Goal: Communication & Community: Share content

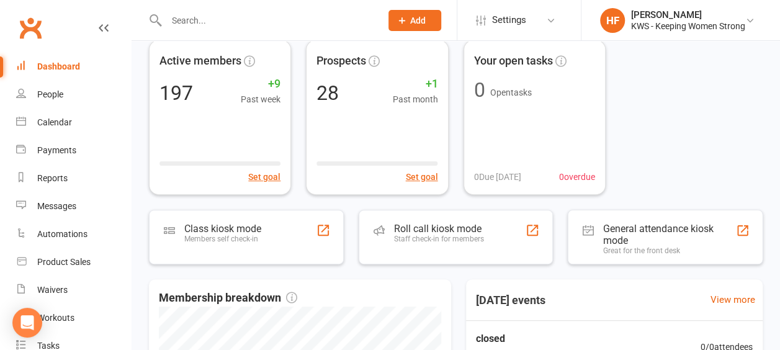
scroll to position [186, 0]
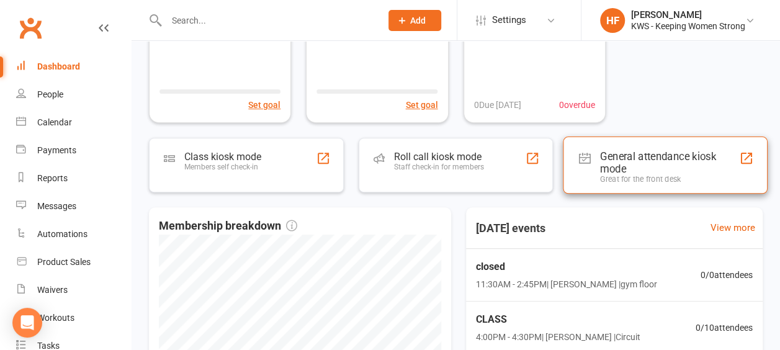
click at [619, 158] on div "General attendance kiosk mode" at bounding box center [669, 162] width 138 height 25
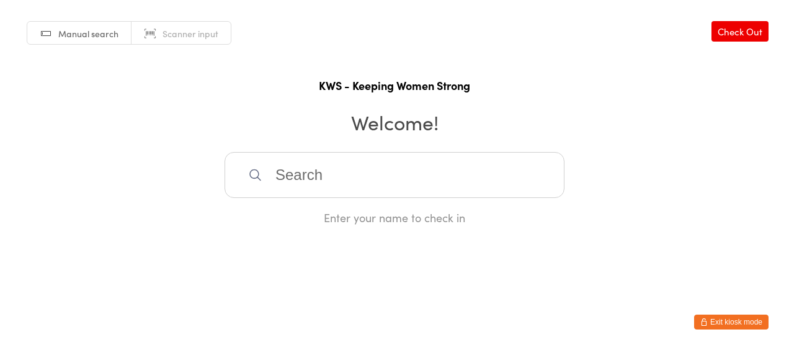
click at [317, 164] on input "search" at bounding box center [395, 175] width 340 height 46
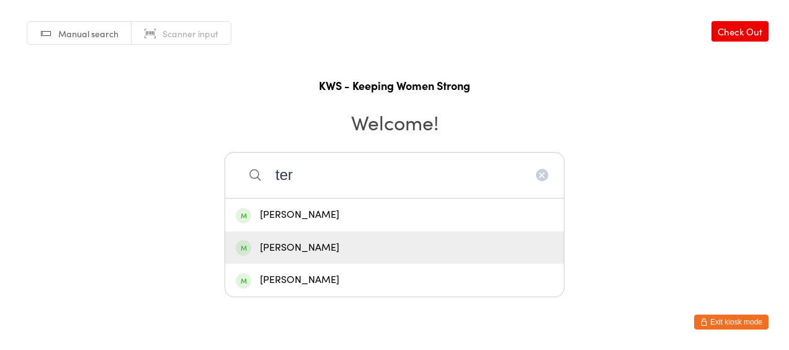
type input "ter"
click at [314, 245] on div "Teresa Fisalli" at bounding box center [395, 248] width 318 height 17
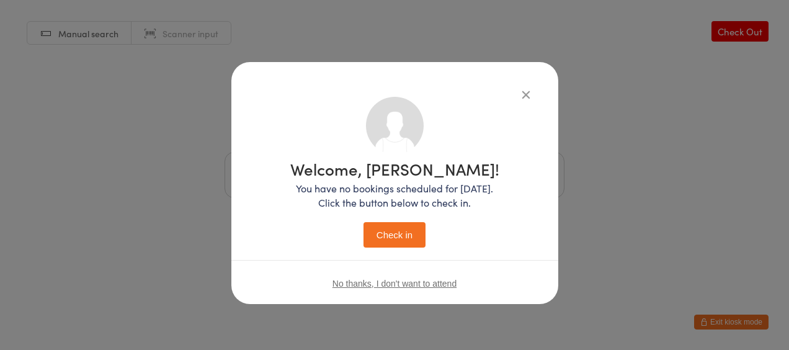
click at [387, 236] on button "Check in" at bounding box center [395, 234] width 62 height 25
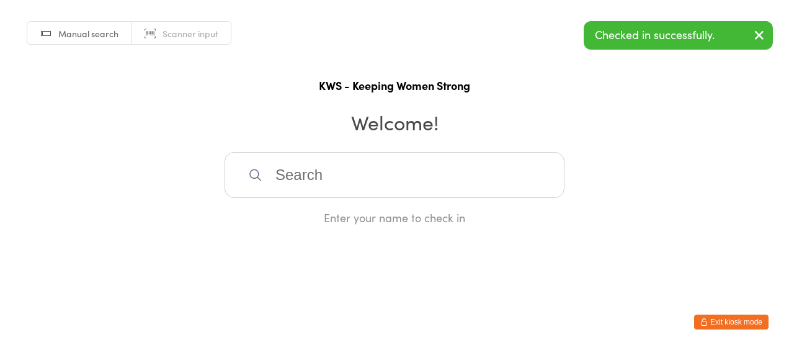
click at [719, 322] on button "Exit kiosk mode" at bounding box center [731, 322] width 74 height 15
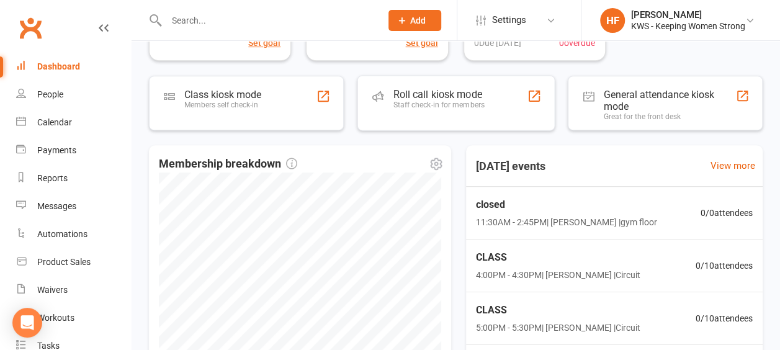
scroll to position [434, 0]
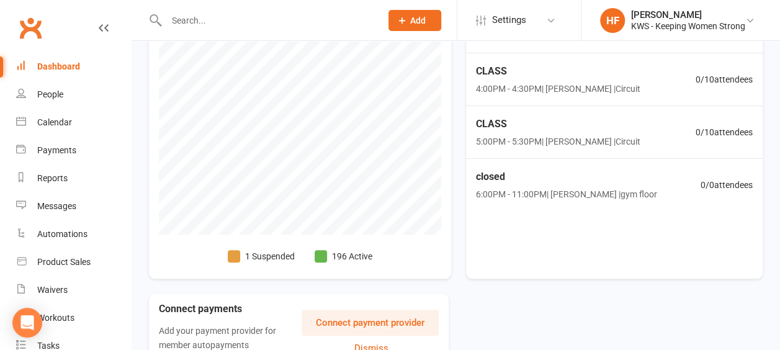
click at [235, 253] on span at bounding box center [234, 256] width 12 height 12
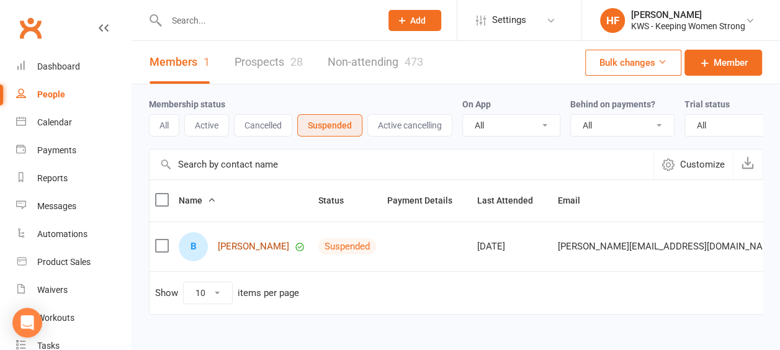
click at [235, 252] on link "[PERSON_NAME]" at bounding box center [253, 246] width 71 height 11
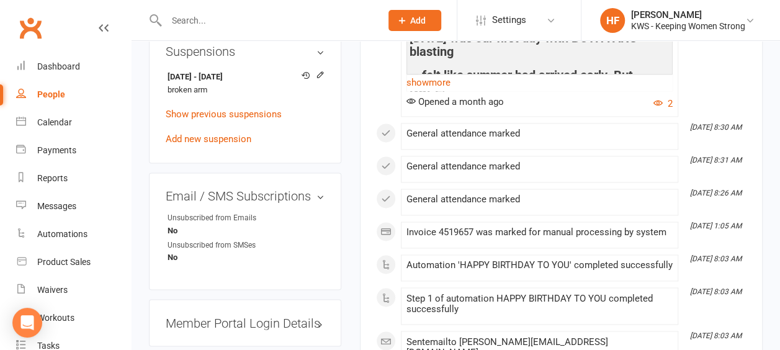
scroll to position [1241, 0]
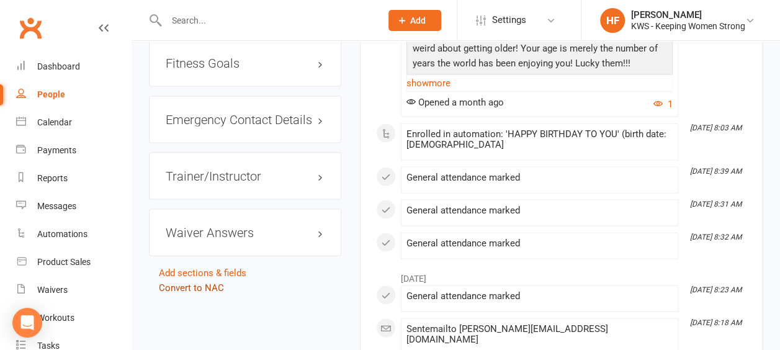
click at [184, 282] on link "Convert to NAC" at bounding box center [191, 287] width 65 height 11
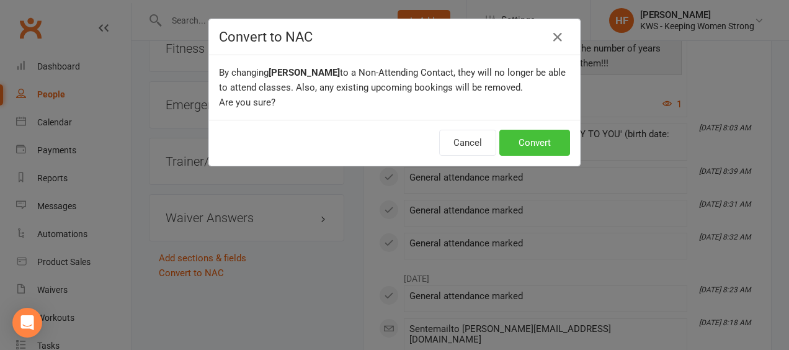
click at [528, 143] on button "Convert" at bounding box center [535, 143] width 71 height 26
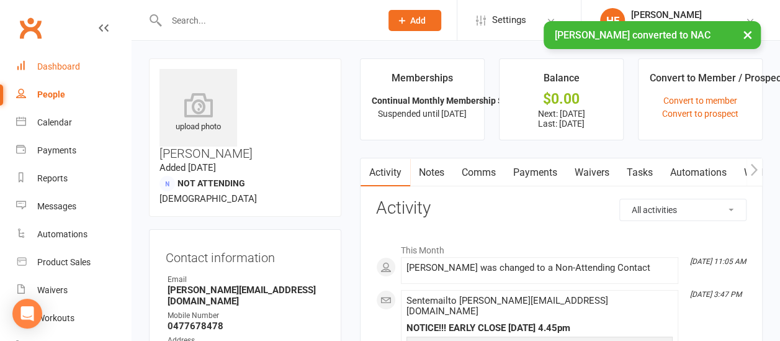
click at [66, 68] on div "Dashboard" at bounding box center [58, 66] width 43 height 10
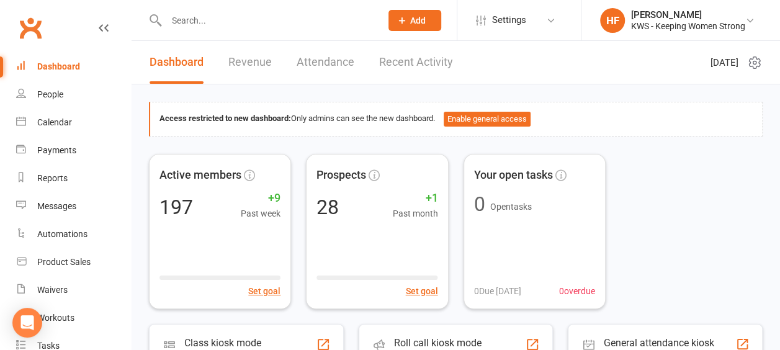
click at [228, 22] on input "text" at bounding box center [268, 20] width 210 height 17
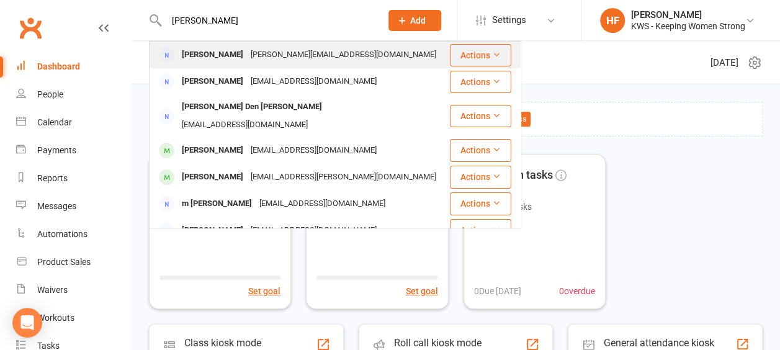
type input "[PERSON_NAME]"
click at [228, 56] on div "[PERSON_NAME]" at bounding box center [212, 55] width 69 height 18
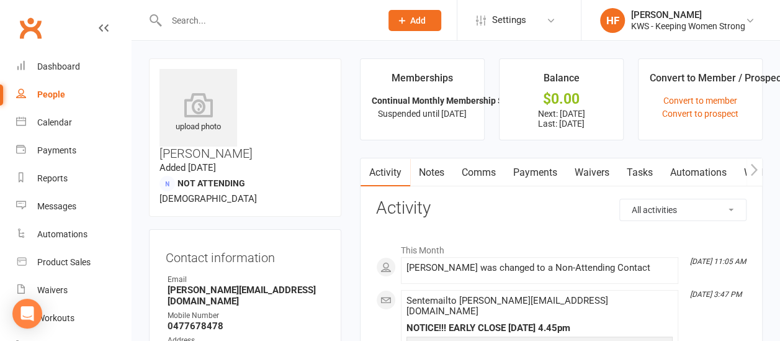
click at [485, 173] on link "Comms" at bounding box center [479, 172] width 52 height 29
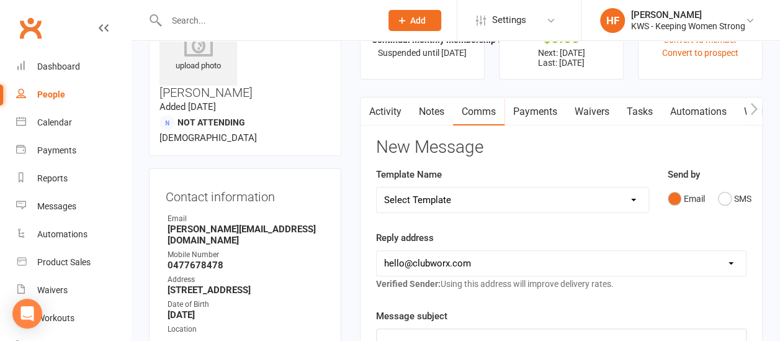
scroll to position [62, 0]
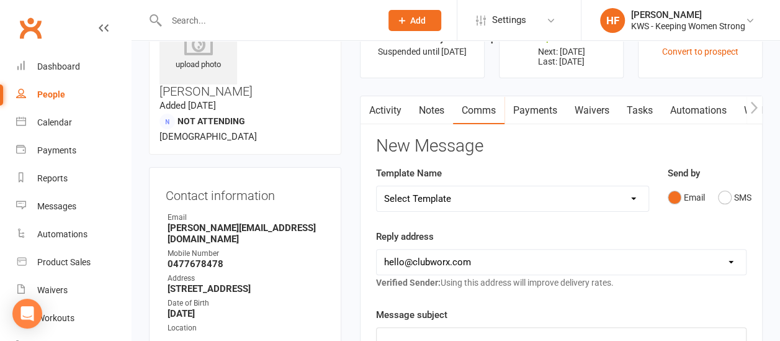
click at [632, 196] on select "Select Template [Email] KWS RENEWAL [Email] 1st WO CONFIRMATION [Email] 4 Week …" at bounding box center [513, 198] width 272 height 25
select select "8"
click at [377, 186] on select "Select Template [Email] KWS RENEWAL [Email] 1st WO CONFIRMATION [Email] 4 Week …" at bounding box center [513, 198] width 272 height 25
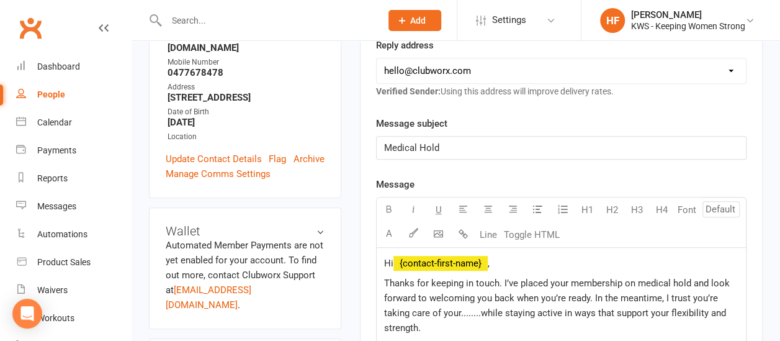
scroll to position [372, 0]
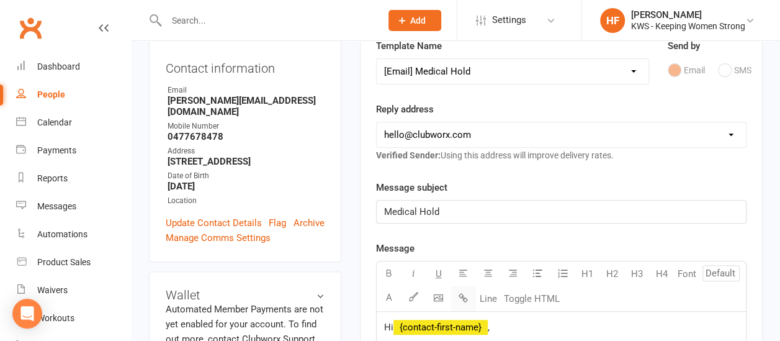
scroll to position [248, 0]
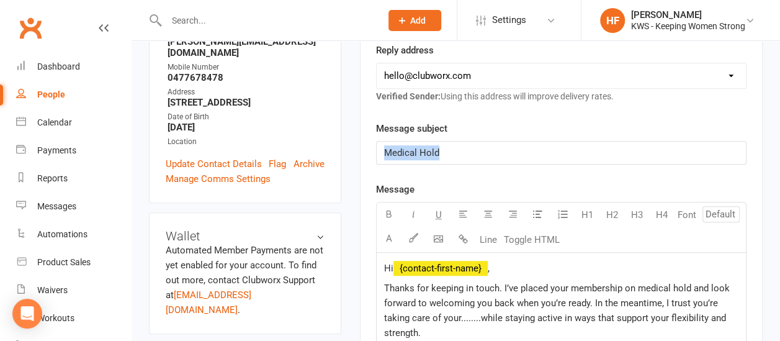
drag, startPoint x: 441, startPoint y: 151, endPoint x: 372, endPoint y: 156, distance: 68.4
click at [372, 156] on div "Activity Notes Comms Payments Waivers Tasks Automations Workouts Assessments Cr…" at bounding box center [561, 307] width 403 height 796
drag, startPoint x: 449, startPoint y: 155, endPoint x: 365, endPoint y: 148, distance: 84.1
click at [364, 148] on div "Activity Notes Comms Payments Waivers Tasks Automations Workouts Assessments Cr…" at bounding box center [561, 307] width 403 height 796
copy span "Thinking of you"
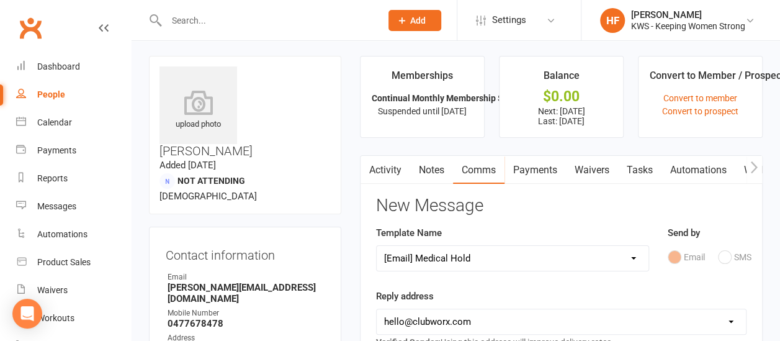
scroll to position [0, 0]
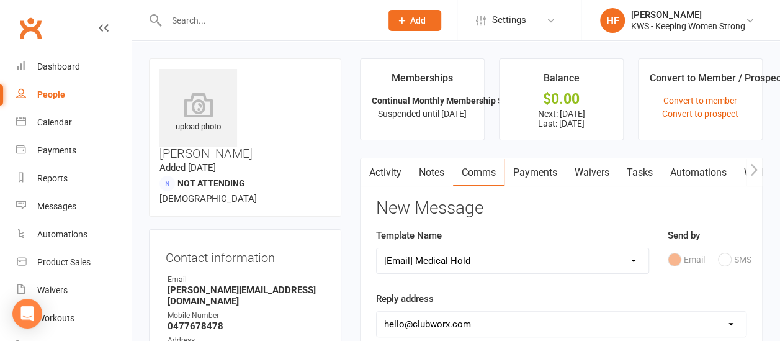
click at [634, 257] on select "Select Template [Email] KWS RENEWAL [Email] 1st WO CONFIRMATION [Email] 4 Week …" at bounding box center [513, 260] width 272 height 25
select select "11"
click at [377, 248] on select "Select Template [Email] KWS RENEWAL [Email] 1st WO CONFIRMATION [Email] 4 Week …" at bounding box center [513, 260] width 272 height 25
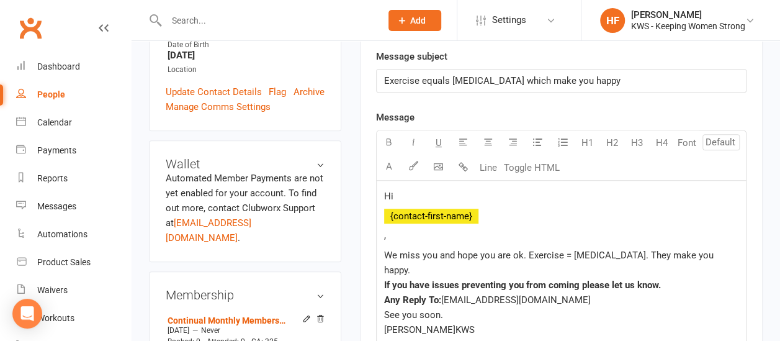
scroll to position [248, 0]
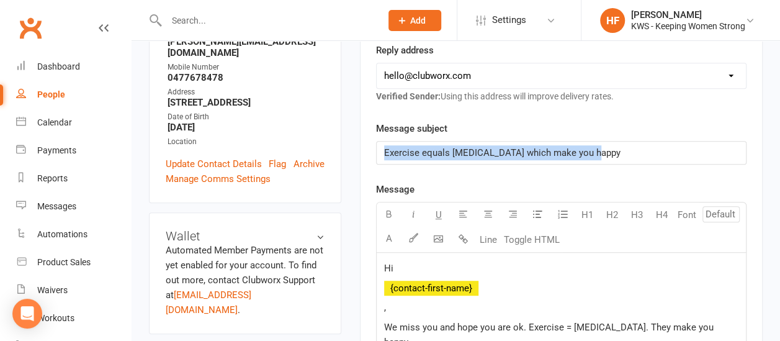
drag, startPoint x: 595, startPoint y: 153, endPoint x: 345, endPoint y: 147, distance: 250.2
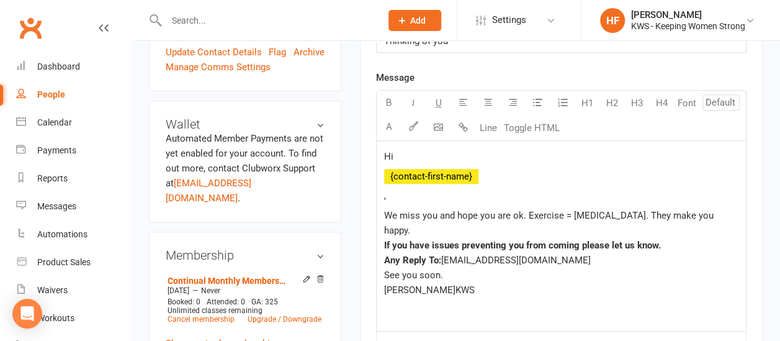
scroll to position [372, 0]
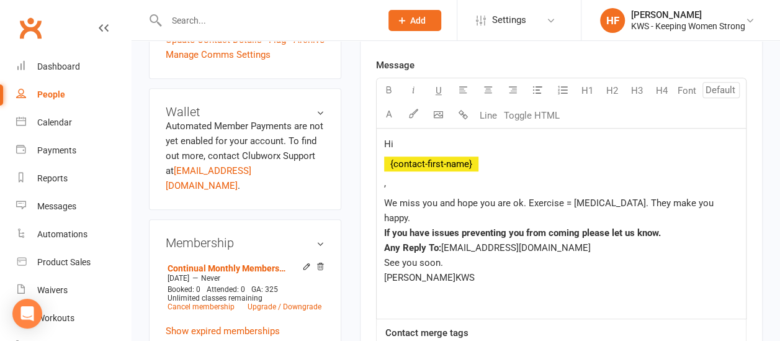
click at [406, 179] on p "," at bounding box center [561, 183] width 354 height 15
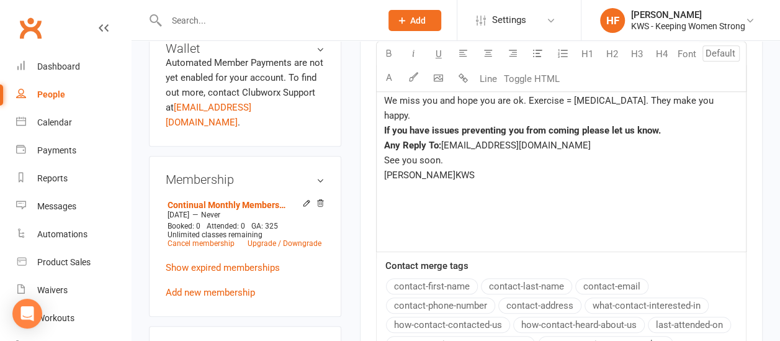
scroll to position [497, 0]
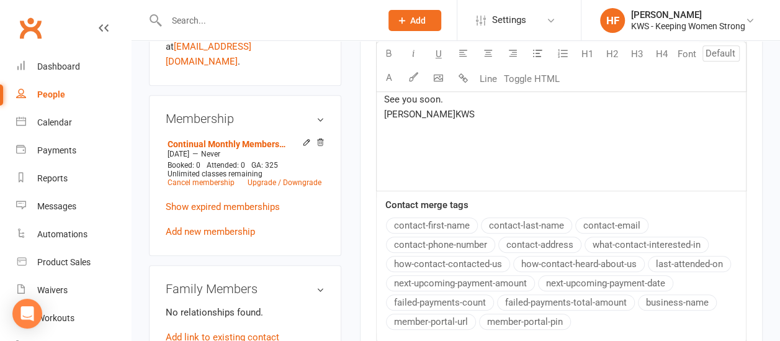
click at [439, 220] on button "contact-first-name" at bounding box center [432, 225] width 92 height 16
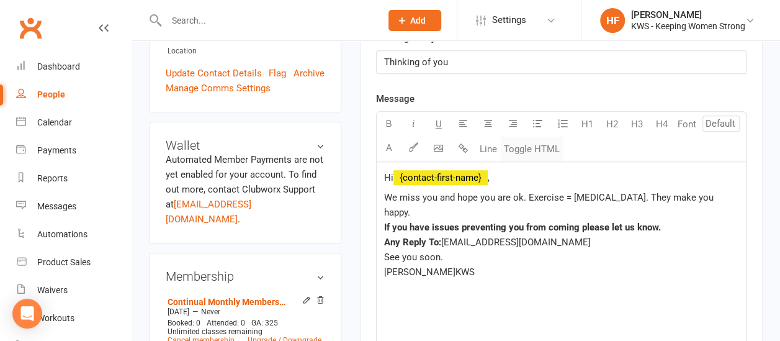
scroll to position [372, 0]
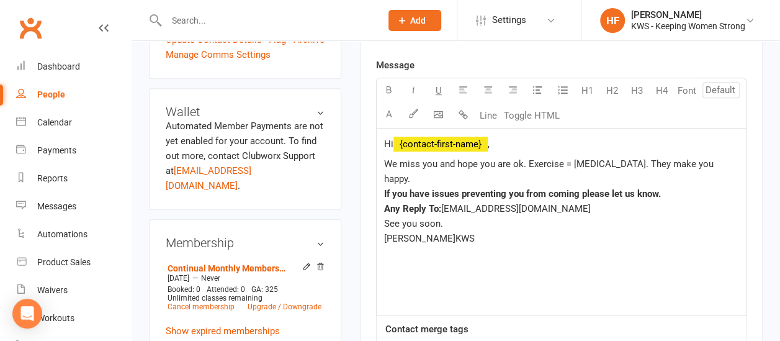
click at [511, 161] on span "We miss you and hope you are ok. Exercise = [MEDICAL_DATA]. They make you happy." at bounding box center [550, 171] width 332 height 26
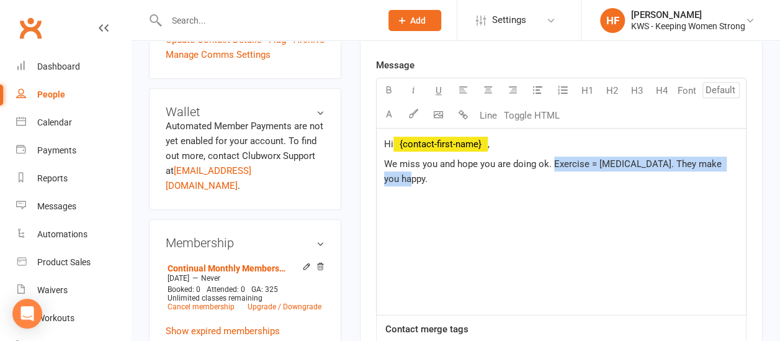
drag, startPoint x: 704, startPoint y: 161, endPoint x: 551, endPoint y: 164, distance: 153.3
click at [552, 163] on span "We miss you and hope you are doing ok. Exercise = [MEDICAL_DATA]. They make you…" at bounding box center [554, 171] width 340 height 26
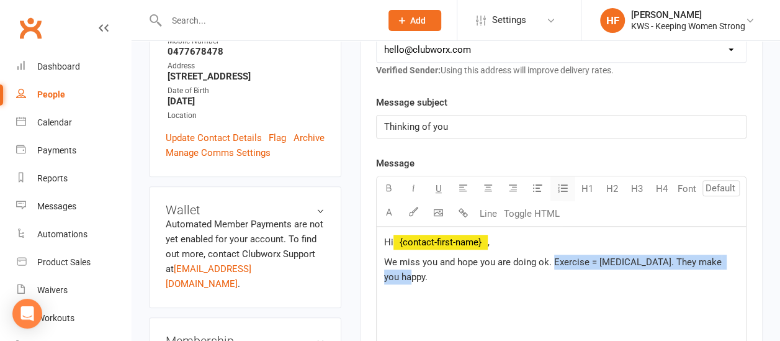
scroll to position [124, 0]
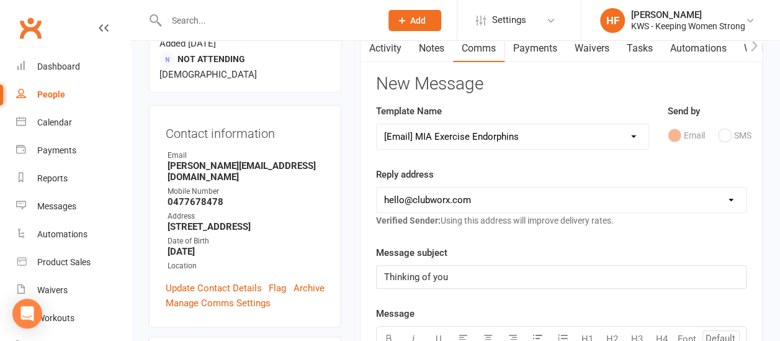
click at [636, 136] on select "Select Template [Email] KWS RENEWAL [Email] 1st WO CONFIRMATION [Email] 4 Week …" at bounding box center [513, 136] width 272 height 25
click at [377, 124] on select "Select Template [Email] KWS RENEWAL [Email] 1st WO CONFIRMATION [Email] 4 Week …" at bounding box center [513, 136] width 272 height 25
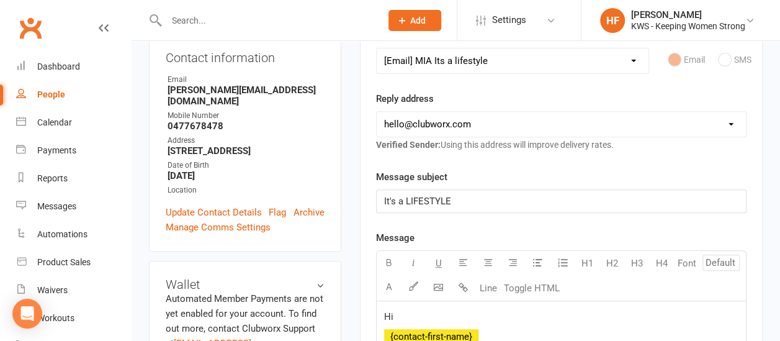
scroll to position [186, 0]
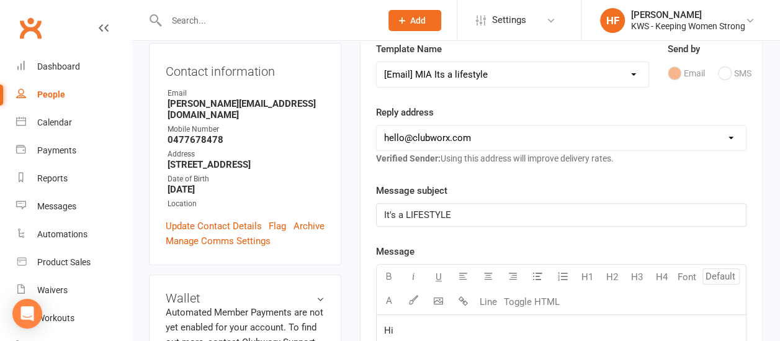
click at [636, 74] on select "Select Template [Email] KWS RENEWAL [Email] 1st WO CONFIRMATION [Email] 4 Week …" at bounding box center [513, 74] width 272 height 25
click at [377, 62] on select "Select Template [Email] KWS RENEWAL [Email] 1st WO CONFIRMATION [Email] 4 Week …" at bounding box center [513, 74] width 272 height 25
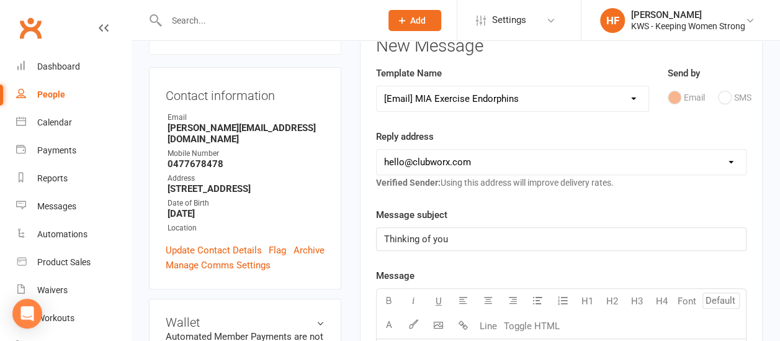
scroll to position [62, 0]
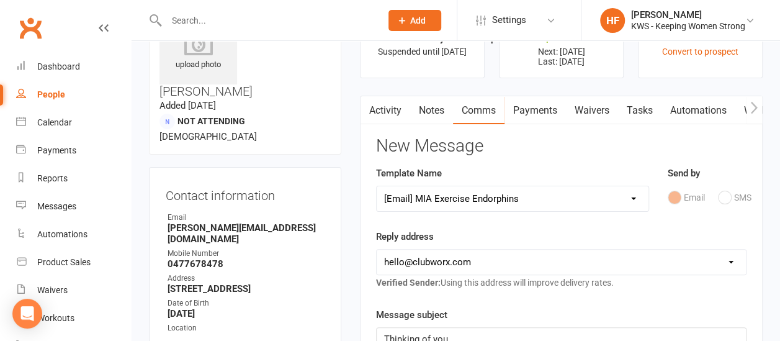
click at [634, 199] on select "Select Template [Email] KWS RENEWAL [Email] 1st WO CONFIRMATION [Email] 4 Week …" at bounding box center [513, 198] width 272 height 25
select select "8"
click at [377, 186] on select "Select Template [Email] KWS RENEWAL [Email] 1st WO CONFIRMATION [Email] 4 Week …" at bounding box center [513, 198] width 272 height 25
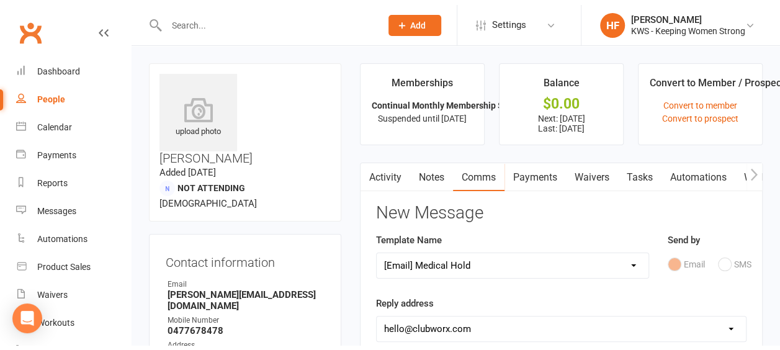
scroll to position [0, 0]
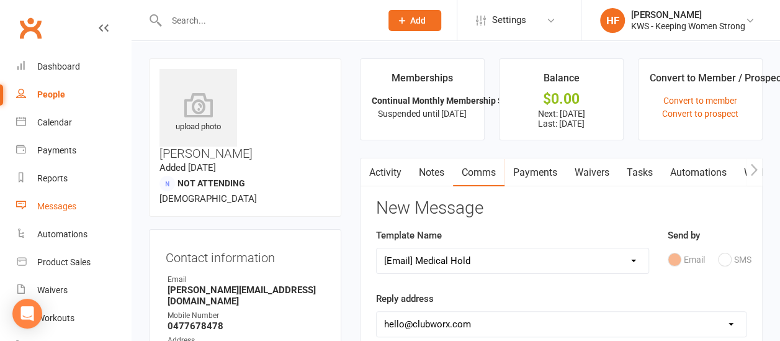
click at [68, 205] on div "Messages" at bounding box center [56, 206] width 39 height 10
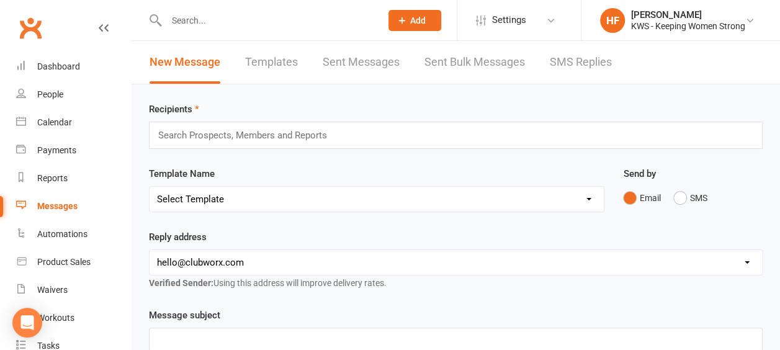
click at [274, 63] on link "Templates" at bounding box center [271, 62] width 53 height 43
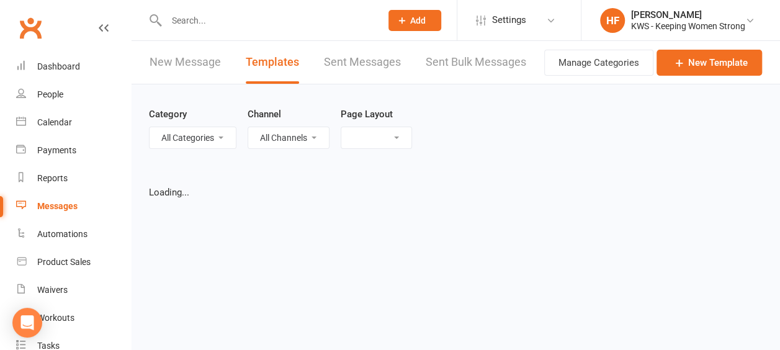
select select "grid"
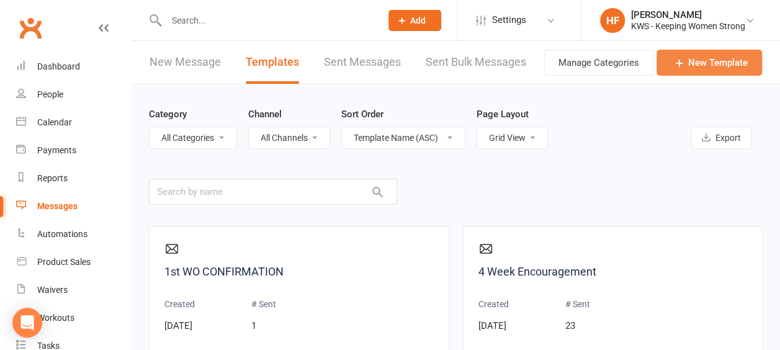
click at [708, 65] on link "New Template" at bounding box center [710, 63] width 106 height 26
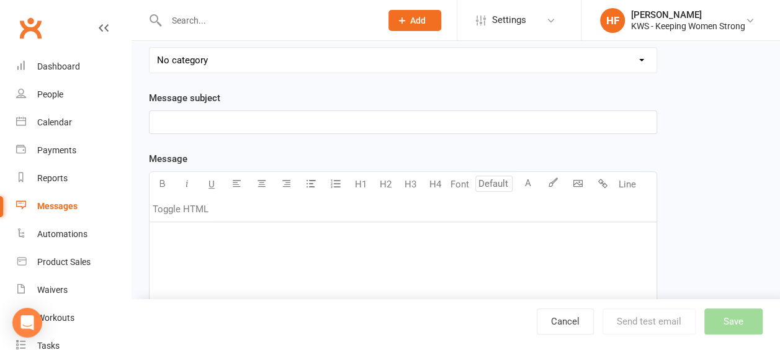
scroll to position [124, 0]
type input "THINKING OF YOU"
click at [183, 243] on div "﻿" at bounding box center [403, 315] width 507 height 186
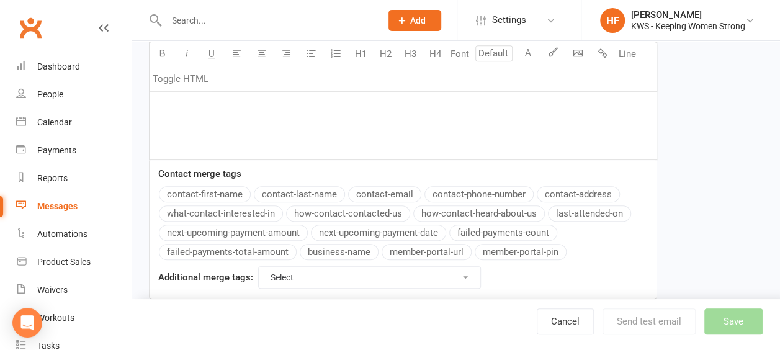
scroll to position [184, 0]
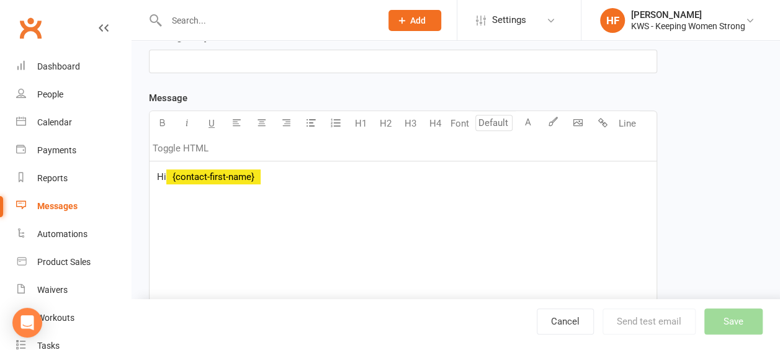
click at [235, 197] on div "Message U H1 H2 H3 H4 Font A Line Toggle HTML Hi ﻿ {contact-first-name} Contact…" at bounding box center [403, 289] width 508 height 397
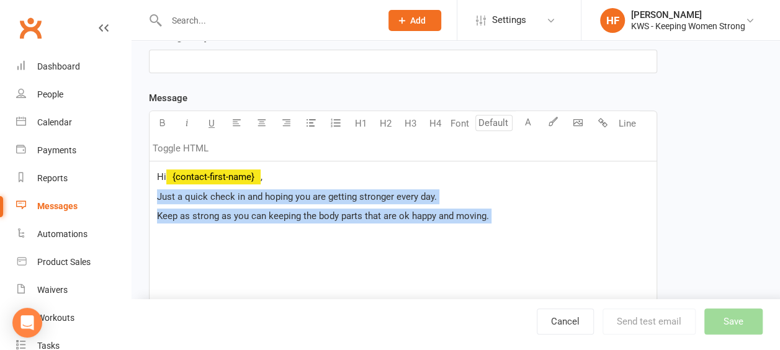
drag, startPoint x: 158, startPoint y: 192, endPoint x: 490, endPoint y: 224, distance: 334.2
click at [490, 224] on div "Hi ﻿ {contact-first-name} , Just a quick check in and hoping you are getting st…" at bounding box center [403, 254] width 507 height 186
copy div "Just a quick check in and hoping you are getting stronger every day. Keep as st…"
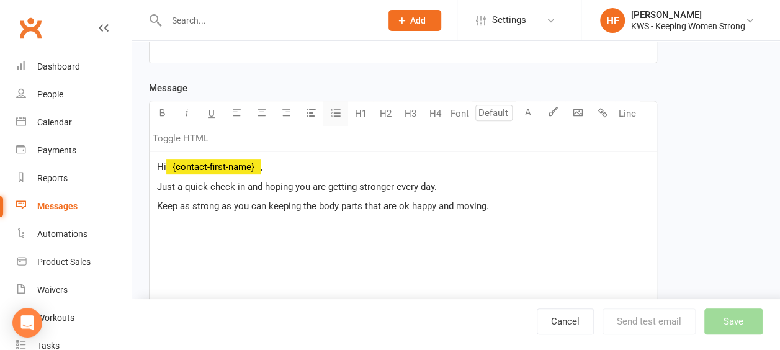
scroll to position [122, 0]
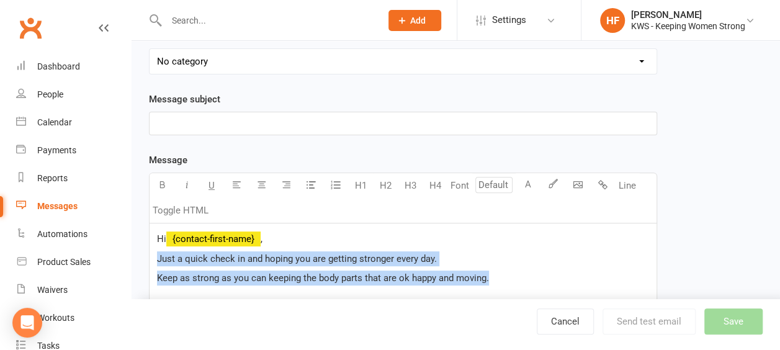
drag, startPoint x: 509, startPoint y: 281, endPoint x: 151, endPoint y: 255, distance: 358.4
click at [150, 255] on div "Hi ﻿ {contact-first-name} , Just a quick check in and hoping you are getting st…" at bounding box center [403, 316] width 507 height 186
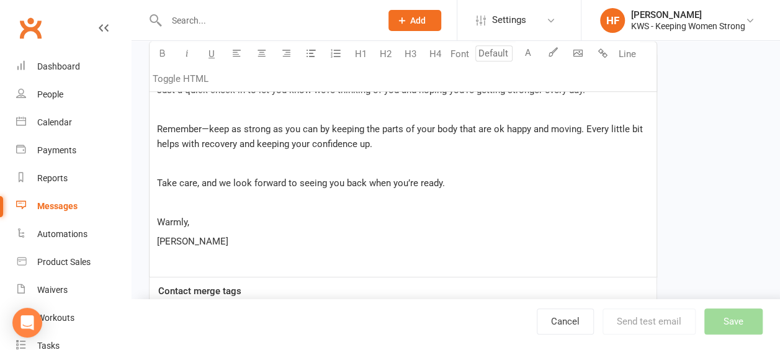
scroll to position [231, 0]
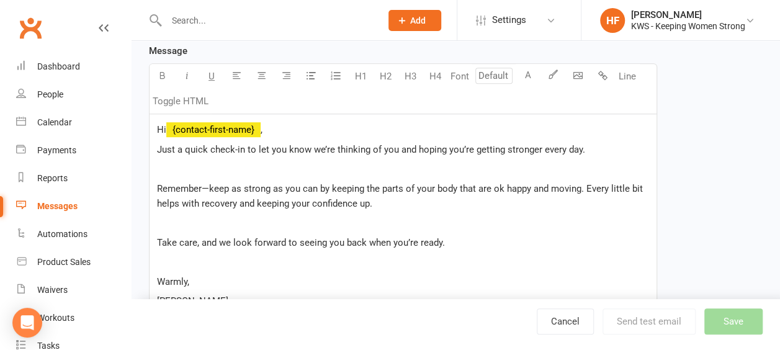
click at [191, 172] on p "﻿" at bounding box center [403, 168] width 492 height 15
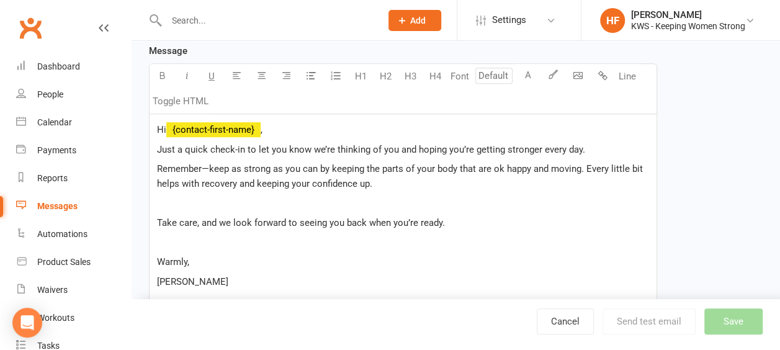
click at [184, 202] on p "﻿" at bounding box center [403, 203] width 492 height 15
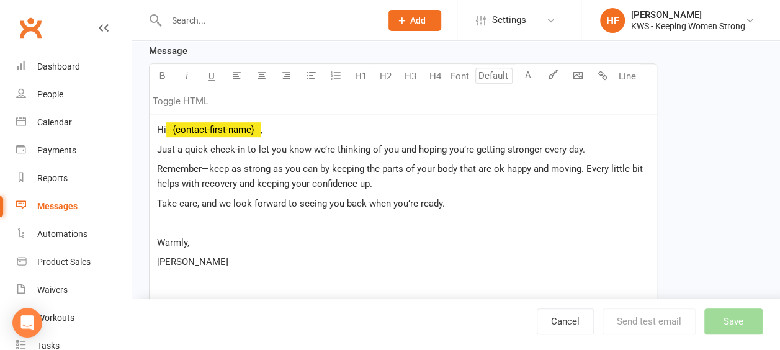
click at [177, 220] on p "﻿" at bounding box center [403, 222] width 492 height 15
click at [184, 238] on p "[PERSON_NAME]" at bounding box center [403, 242] width 492 height 15
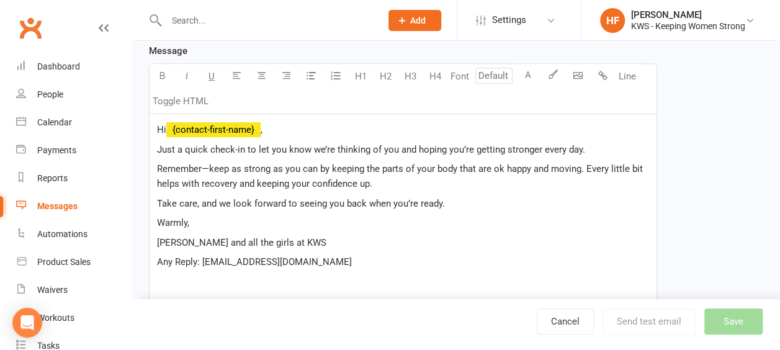
click at [266, 261] on span "Any Reply: [EMAIL_ADDRESS][DOMAIN_NAME]" at bounding box center [254, 261] width 195 height 11
drag, startPoint x: 200, startPoint y: 262, endPoint x: 150, endPoint y: 254, distance: 50.2
click at [150, 254] on div "Hi ﻿ {contact-first-name} , Just a quick check-in to let you know we’re thinkin…" at bounding box center [403, 207] width 507 height 186
click at [161, 71] on icon "button" at bounding box center [162, 75] width 9 height 9
click at [448, 242] on p "[PERSON_NAME] and all the girls at KWS" at bounding box center [403, 242] width 492 height 15
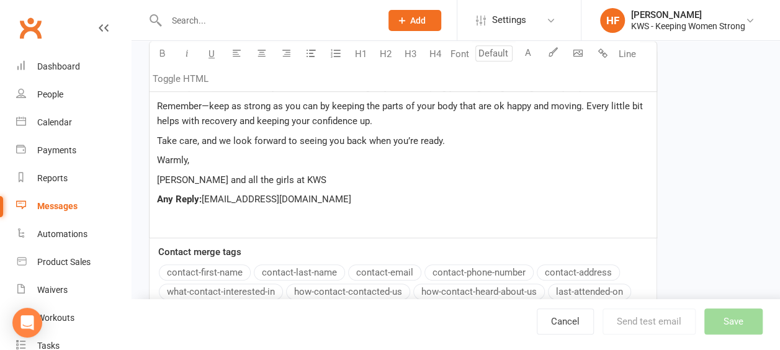
scroll to position [372, 0]
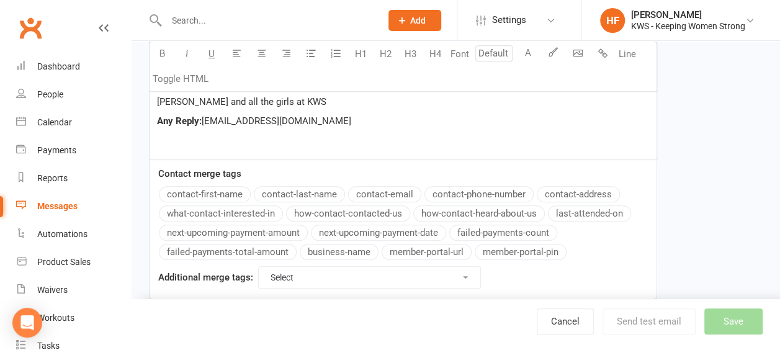
click at [733, 322] on div "Cancel Send test email Save" at bounding box center [658, 321] width 243 height 26
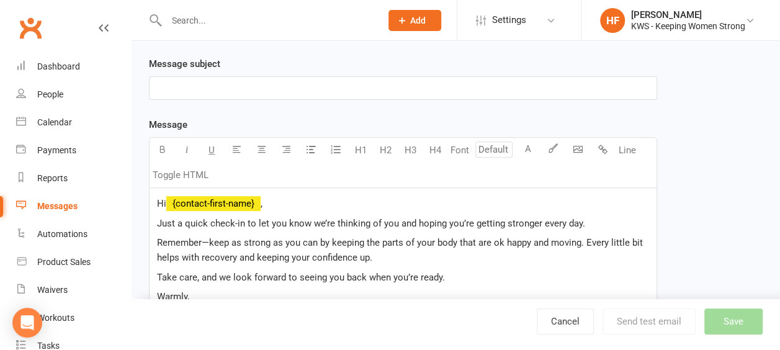
scroll to position [124, 0]
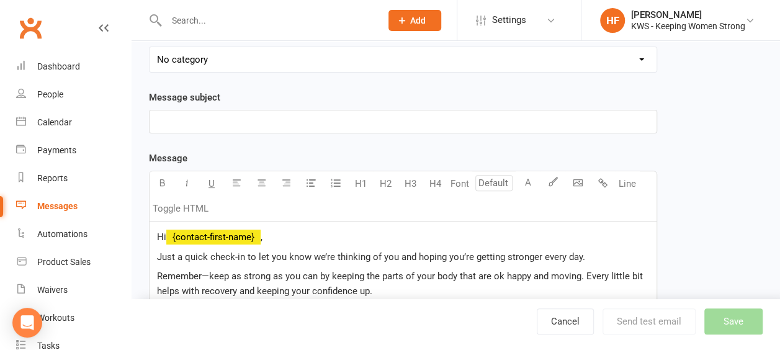
click at [170, 122] on p "﻿" at bounding box center [403, 121] width 492 height 15
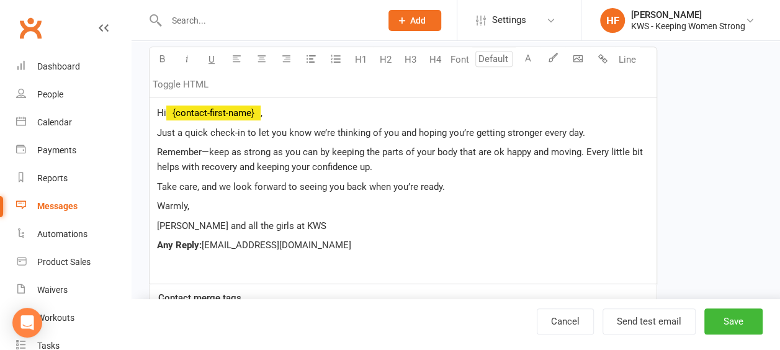
scroll to position [372, 0]
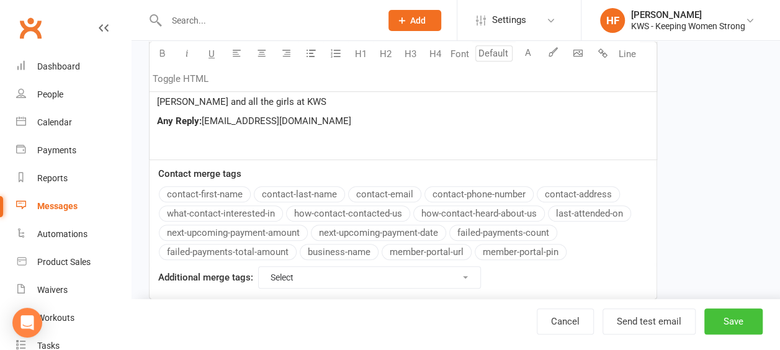
click at [727, 325] on button "Save" at bounding box center [733, 321] width 58 height 26
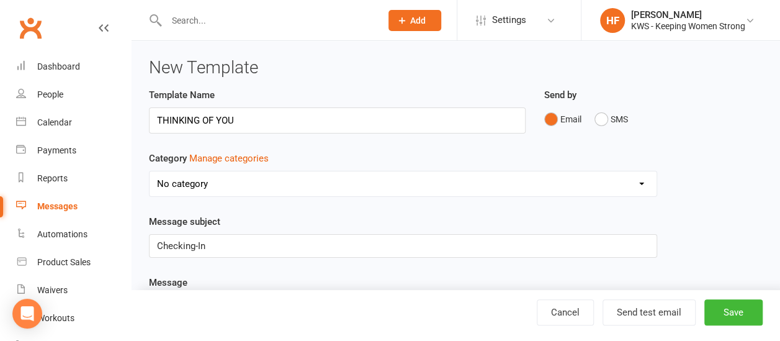
select select "grid"
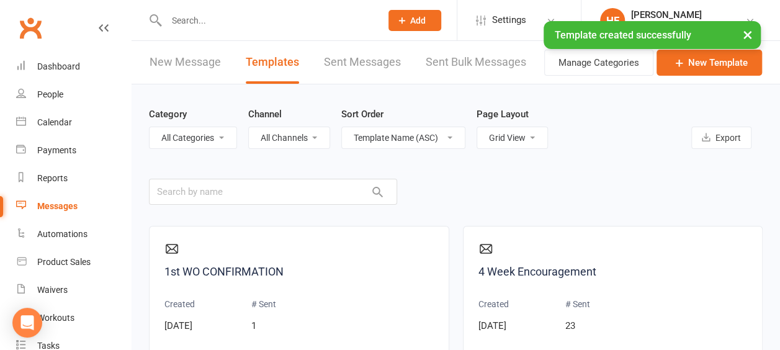
click at [211, 20] on input "text" at bounding box center [268, 20] width 210 height 17
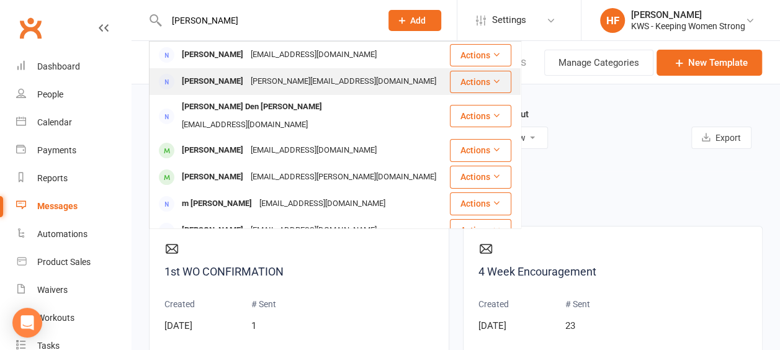
type input "[PERSON_NAME]"
click at [230, 79] on div "[PERSON_NAME]" at bounding box center [212, 82] width 69 height 18
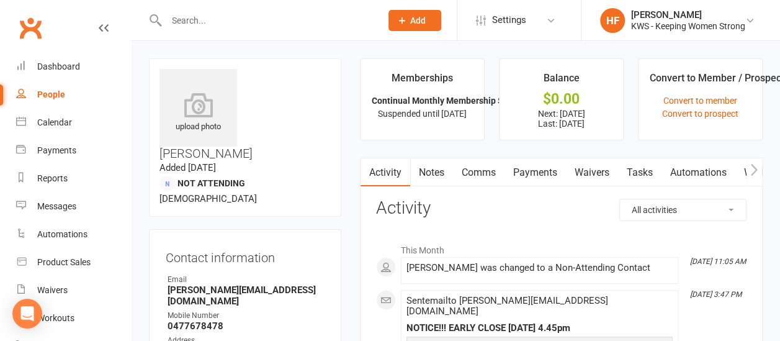
click at [486, 171] on link "Comms" at bounding box center [479, 172] width 52 height 29
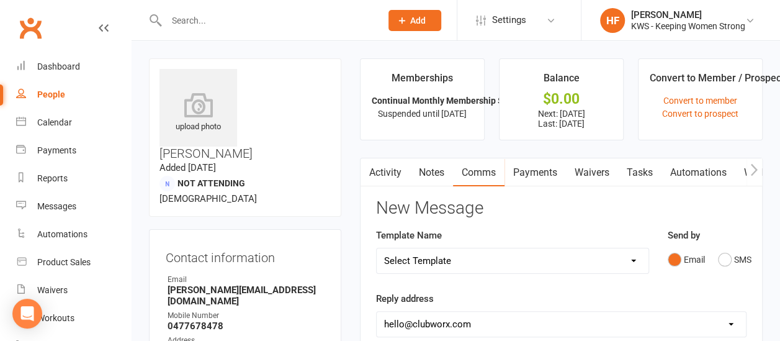
click at [637, 261] on select "Select Template [Email] KWS RENEWAL [Email] 1st WO CONFIRMATION [Email] 4 Week …" at bounding box center [513, 260] width 272 height 25
select select "21"
click at [377, 248] on select "Select Template [Email] KWS RENEWAL [Email] 1st WO CONFIRMATION [Email] 4 Week …" at bounding box center [513, 260] width 272 height 25
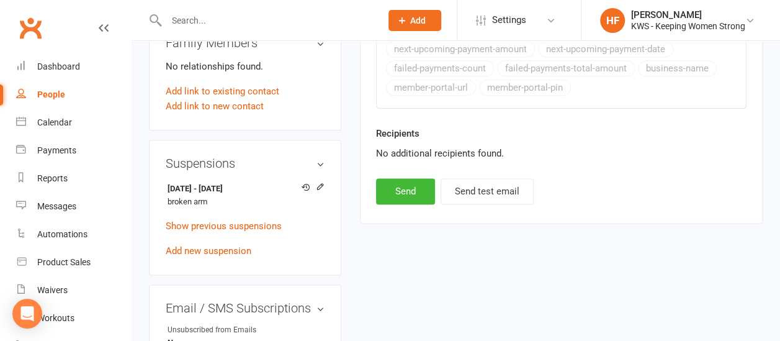
scroll to position [745, 0]
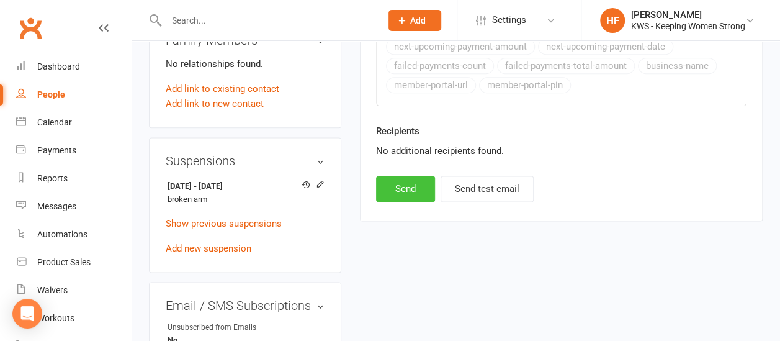
click at [403, 179] on button "Send" at bounding box center [405, 189] width 59 height 26
select select
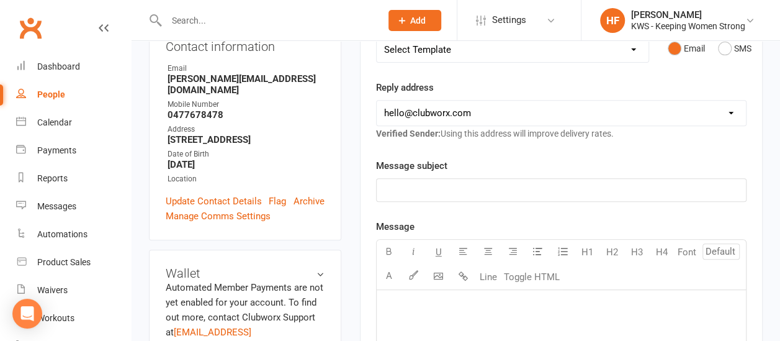
scroll to position [186, 0]
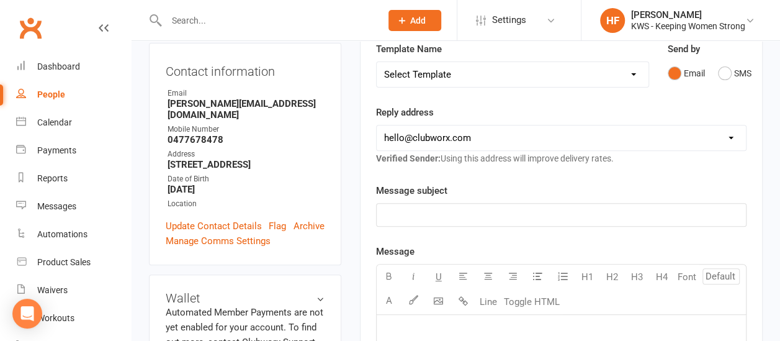
click at [210, 22] on input "text" at bounding box center [268, 20] width 210 height 17
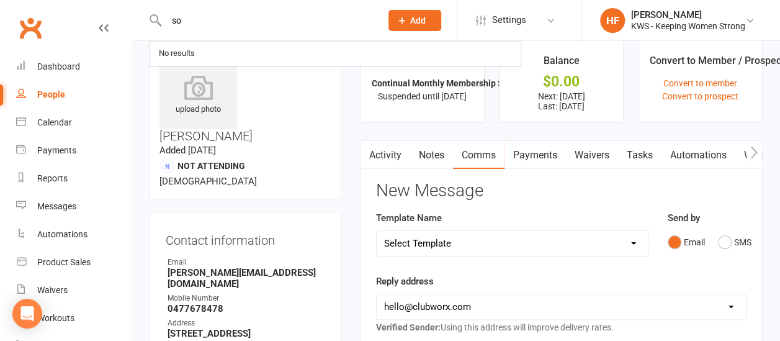
scroll to position [0, 0]
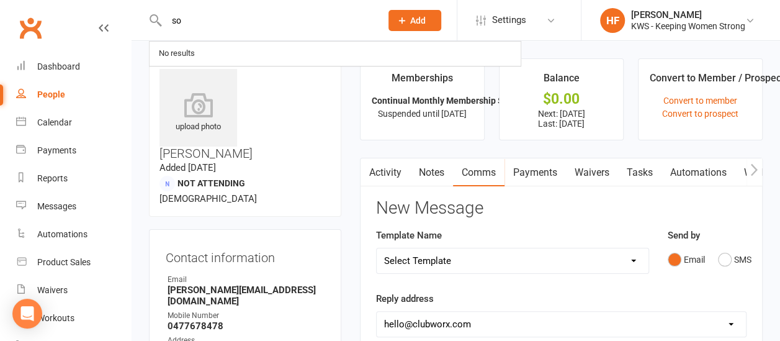
type input "s"
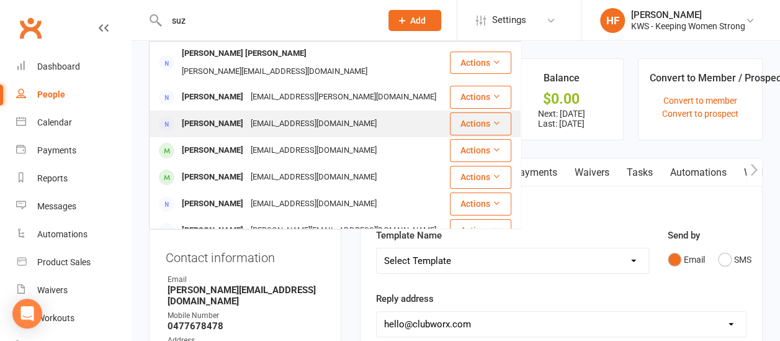
scroll to position [53, 0]
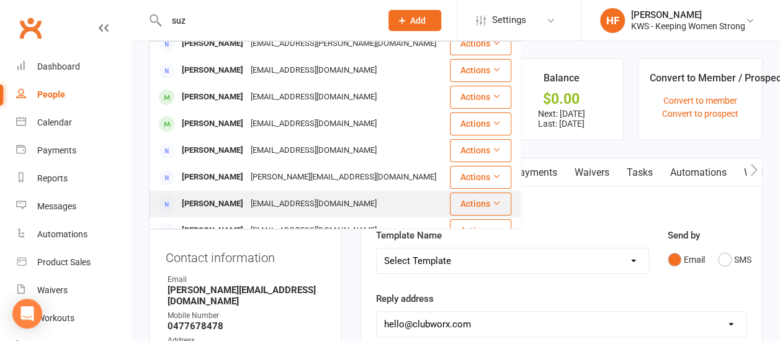
type input "suz"
click at [222, 195] on div "[PERSON_NAME]" at bounding box center [212, 204] width 69 height 18
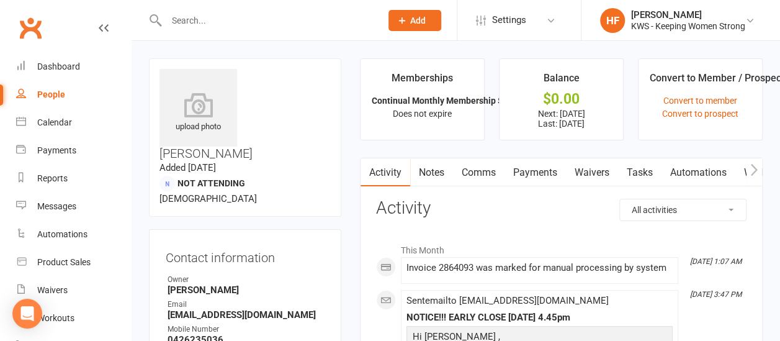
scroll to position [62, 0]
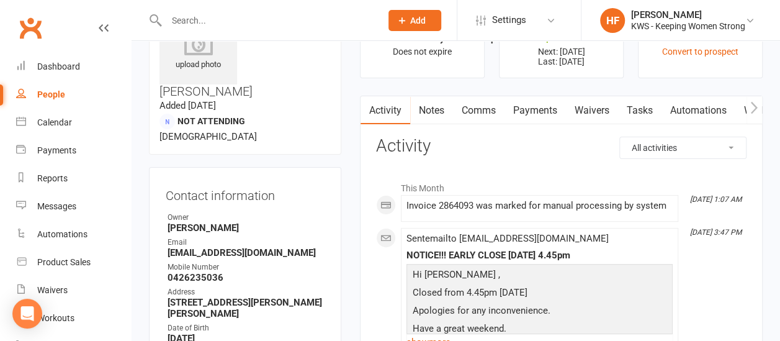
click at [480, 109] on link "Comms" at bounding box center [479, 110] width 52 height 29
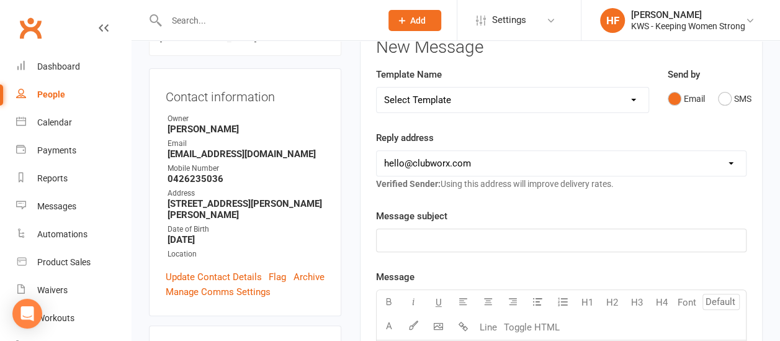
scroll to position [186, 0]
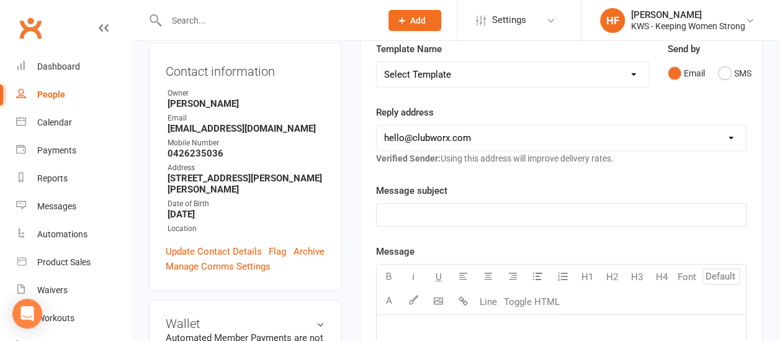
click at [636, 74] on select "Select Template [Email] KWS RENEWAL [Email] 1st WO CONFIRMATION [Email] 4 Week …" at bounding box center [513, 74] width 272 height 25
select select "21"
click at [377, 62] on select "Select Template [Email] KWS RENEWAL [Email] 1st WO CONFIRMATION [Email] 4 Week …" at bounding box center [513, 74] width 272 height 25
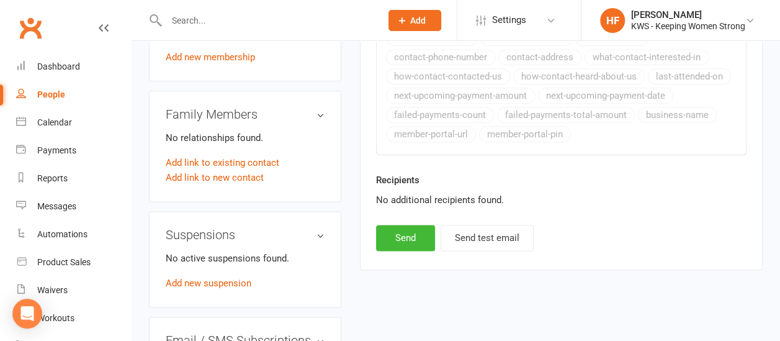
scroll to position [841, 0]
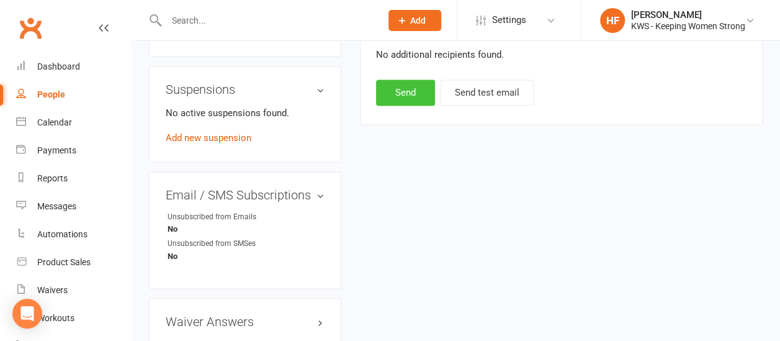
click at [407, 87] on button "Send" at bounding box center [405, 92] width 59 height 26
select select
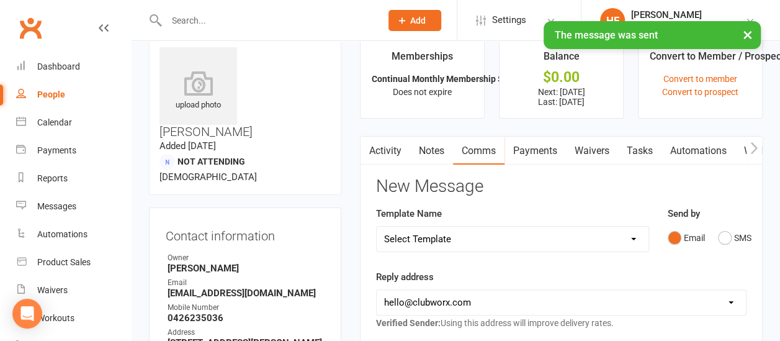
scroll to position [0, 0]
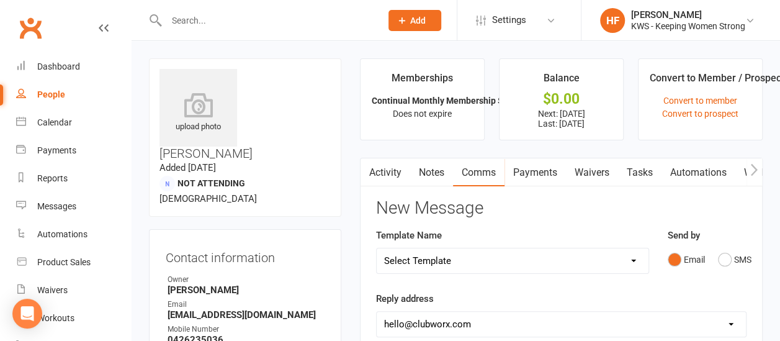
click at [225, 21] on input "text" at bounding box center [268, 20] width 210 height 17
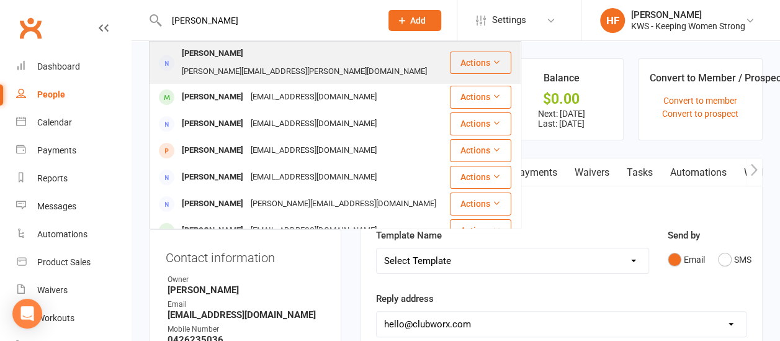
type input "[PERSON_NAME]"
click at [223, 52] on div "[PERSON_NAME]" at bounding box center [212, 54] width 69 height 18
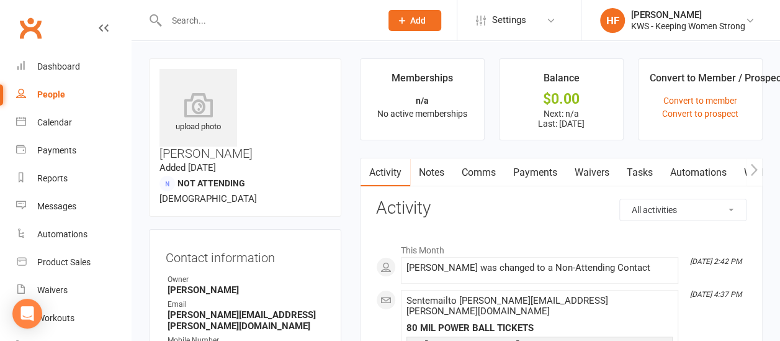
click at [488, 166] on link "Comms" at bounding box center [479, 172] width 52 height 29
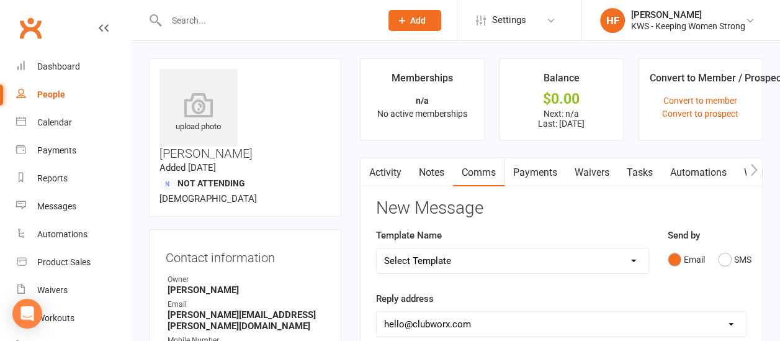
scroll to position [186, 0]
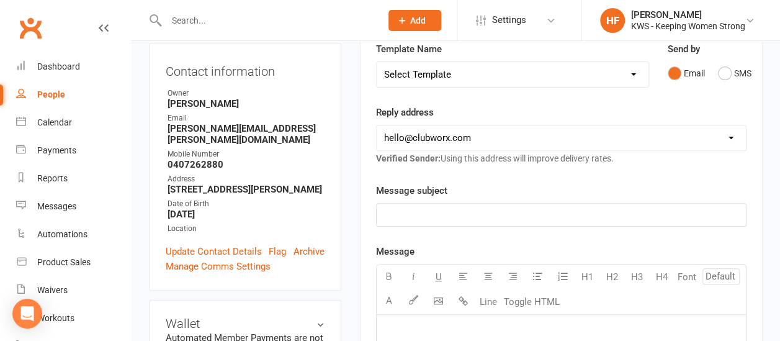
click at [637, 74] on select "Select Template [Email] KWS RENEWAL [Email] 1st WO CONFIRMATION [Email] 4 Week …" at bounding box center [513, 74] width 272 height 25
select select "21"
click at [377, 62] on select "Select Template [Email] KWS RENEWAL [Email] 1st WO CONFIRMATION [Email] 4 Week …" at bounding box center [513, 74] width 272 height 25
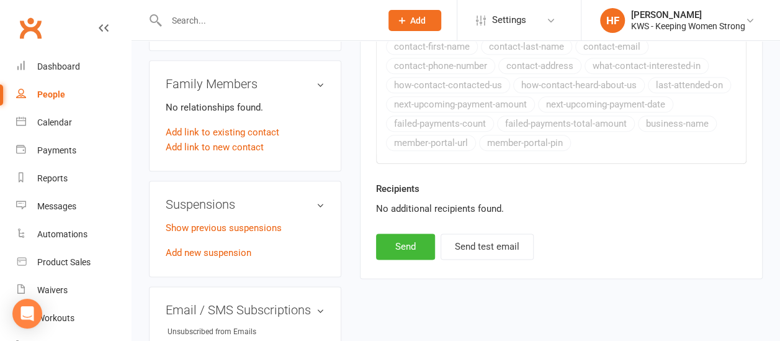
scroll to position [813, 0]
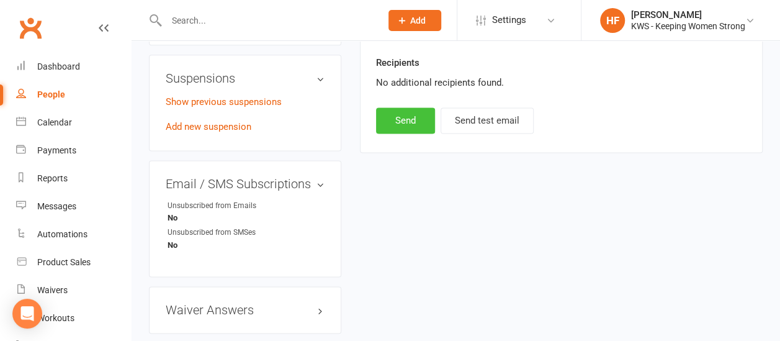
click at [407, 118] on button "Send" at bounding box center [405, 120] width 59 height 26
select select
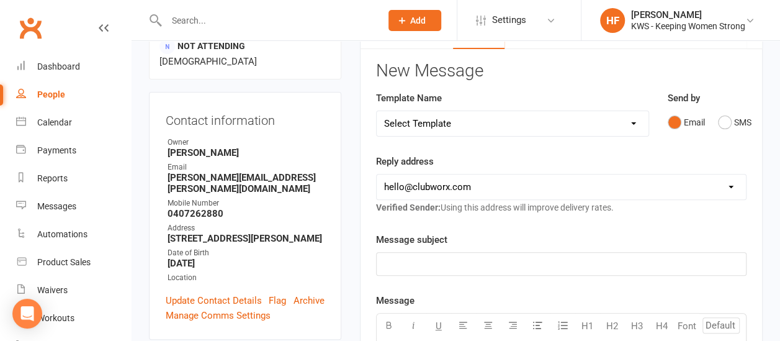
scroll to position [68, 0]
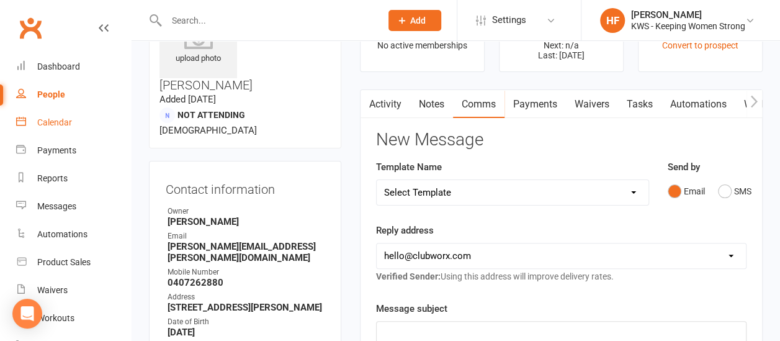
click at [63, 123] on div "Calendar" at bounding box center [54, 122] width 35 height 10
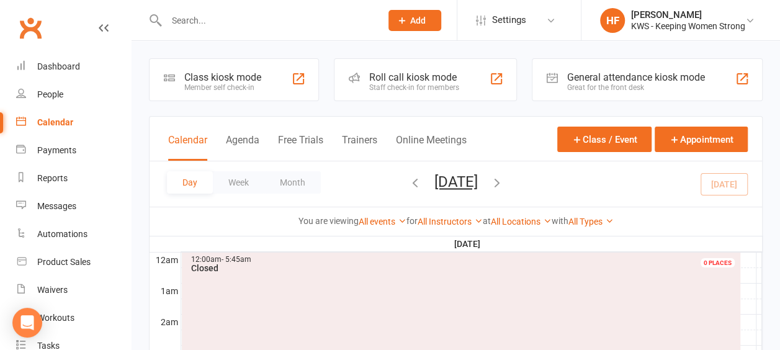
click at [504, 183] on icon "button" at bounding box center [497, 183] width 14 height 14
click at [504, 182] on icon "button" at bounding box center [497, 183] width 14 height 14
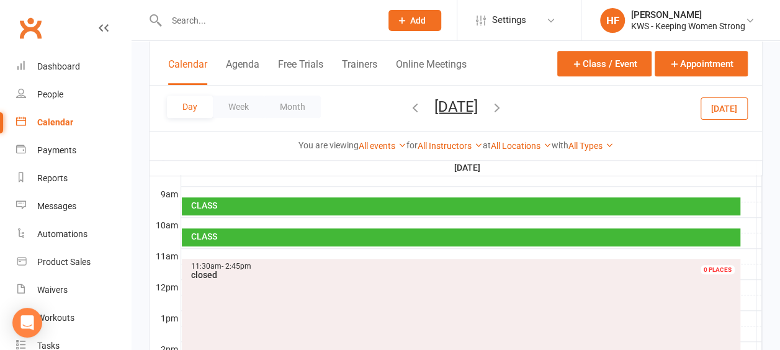
scroll to position [310, 0]
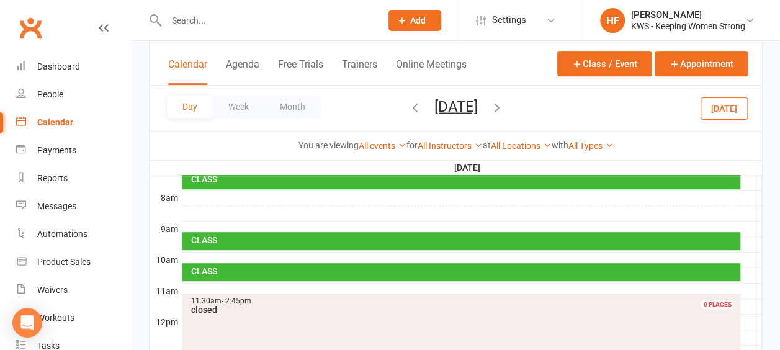
click at [191, 191] on div at bounding box center [471, 198] width 581 height 15
click at [194, 163] on button "Add Appointment" at bounding box center [198, 163] width 72 height 15
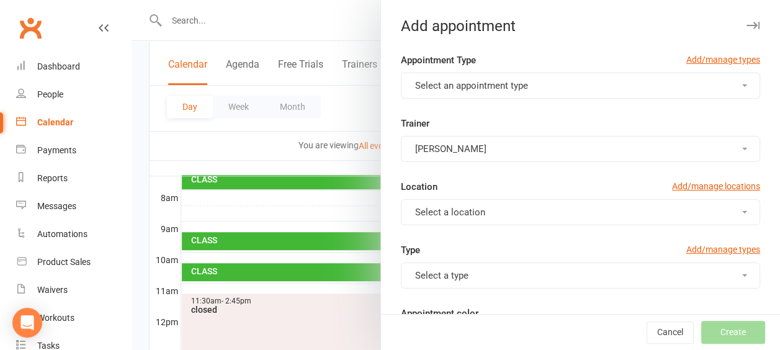
click at [742, 85] on span "button" at bounding box center [744, 85] width 5 height 2
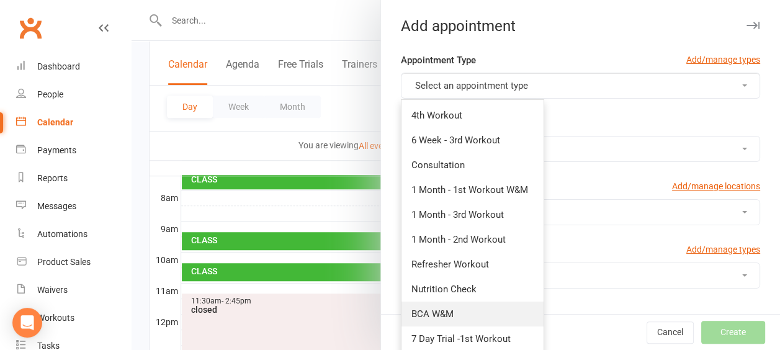
drag, startPoint x: 429, startPoint y: 312, endPoint x: 511, endPoint y: 225, distance: 119.4
click at [429, 310] on span "BCA W&M" at bounding box center [432, 313] width 42 height 11
type input "8:10am"
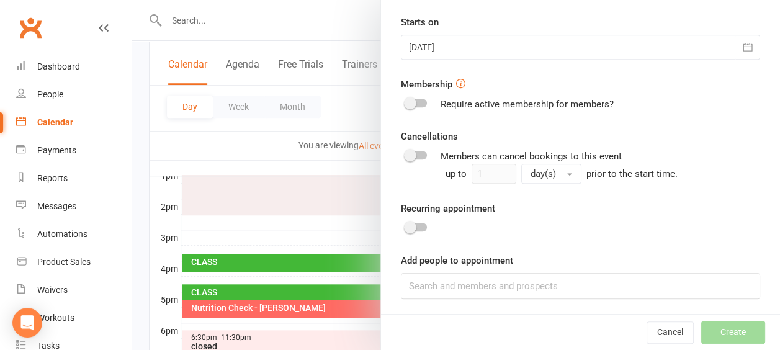
scroll to position [497, 0]
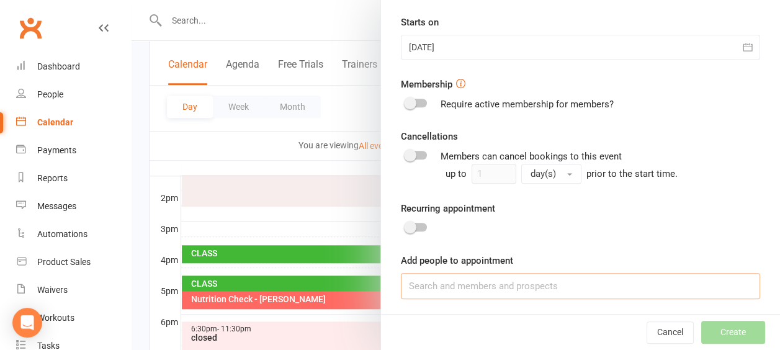
click at [417, 281] on input at bounding box center [580, 286] width 359 height 26
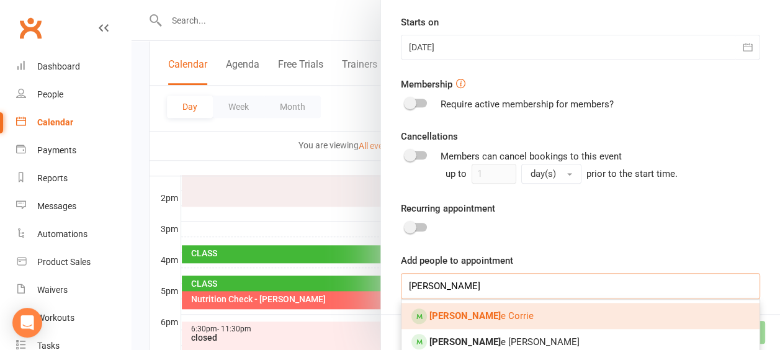
type input "[PERSON_NAME]"
click at [503, 315] on link "[PERSON_NAME]" at bounding box center [581, 316] width 358 height 26
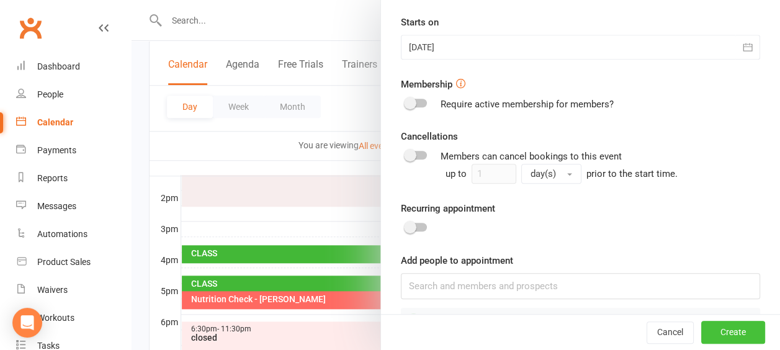
click at [721, 331] on button "Create" at bounding box center [733, 332] width 64 height 22
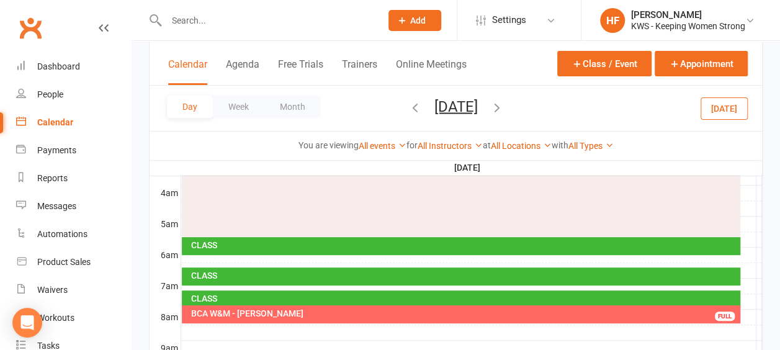
scroll to position [186, 0]
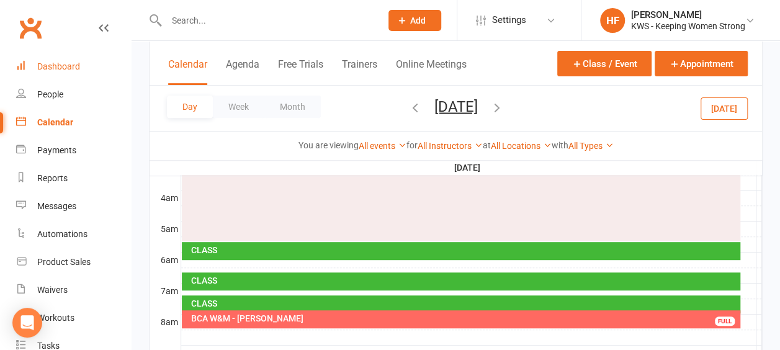
click at [70, 68] on div "Dashboard" at bounding box center [58, 66] width 43 height 10
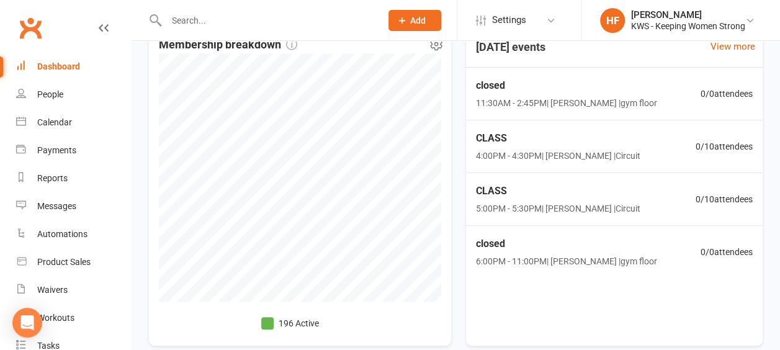
scroll to position [257, 0]
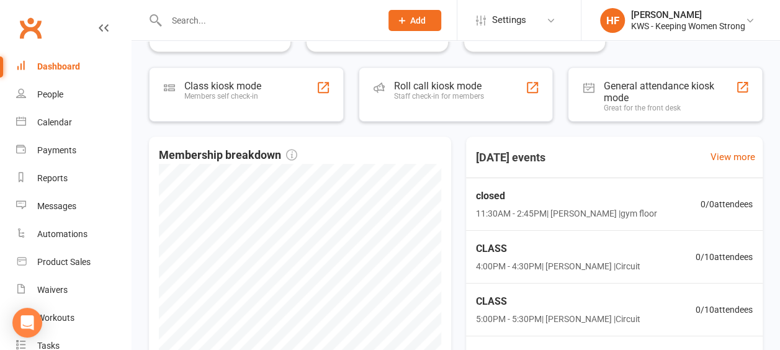
click at [66, 66] on div "Dashboard" at bounding box center [58, 66] width 43 height 10
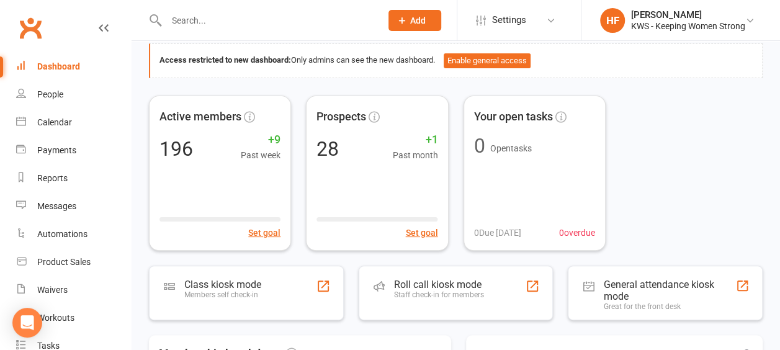
scroll to position [0, 0]
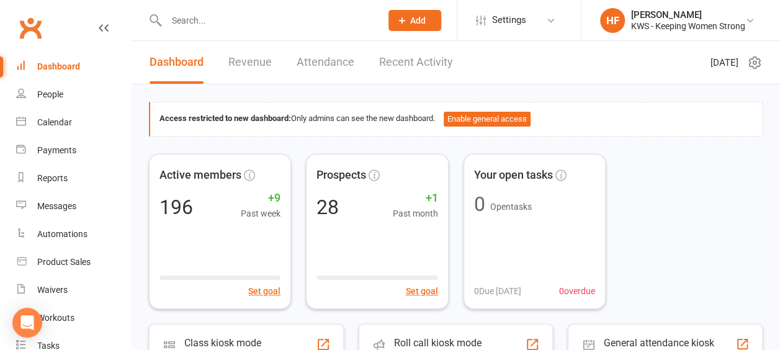
click at [322, 61] on link "Attendance" at bounding box center [326, 62] width 58 height 43
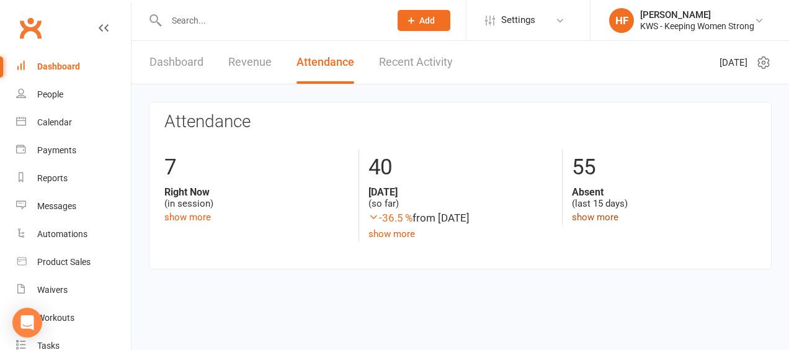
click at [592, 217] on link "show more" at bounding box center [595, 217] width 47 height 11
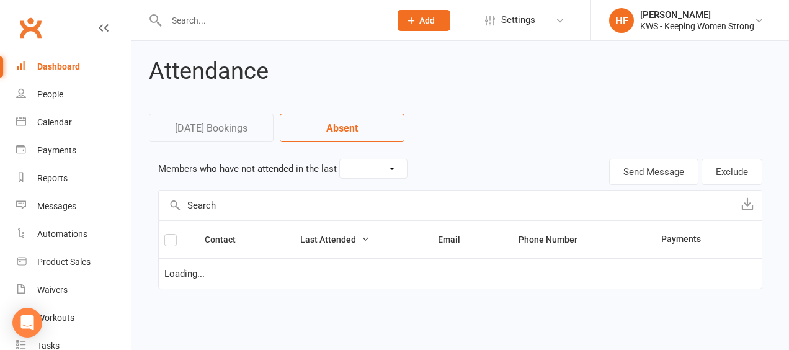
select select "15"
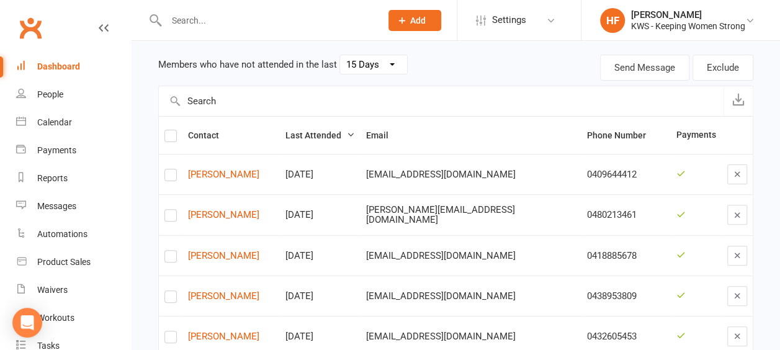
scroll to position [124, 0]
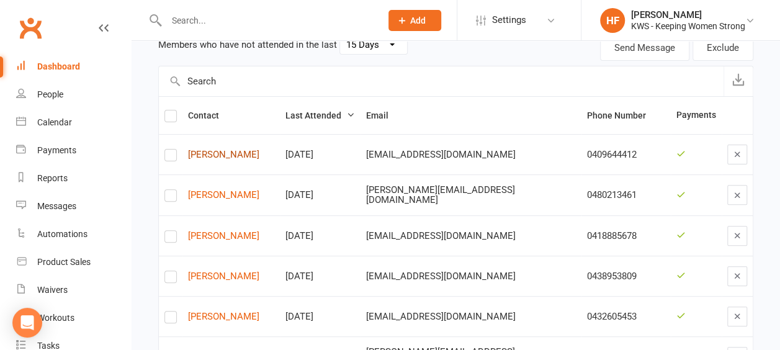
click at [227, 154] on link "[PERSON_NAME]" at bounding box center [231, 155] width 86 height 11
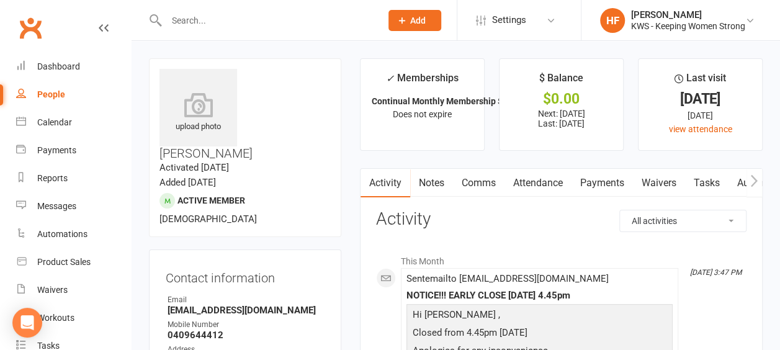
click at [487, 185] on link "Comms" at bounding box center [479, 183] width 52 height 29
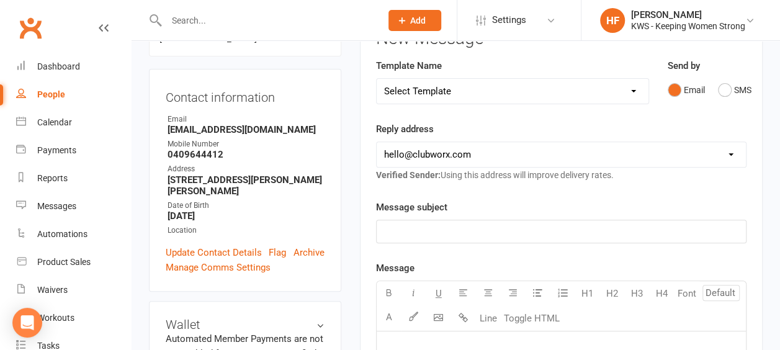
scroll to position [186, 0]
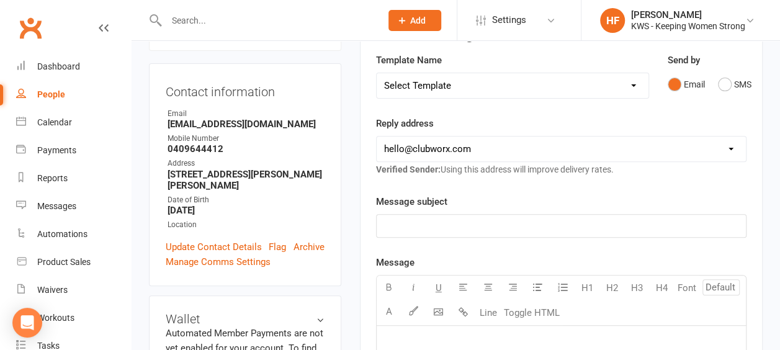
click at [632, 83] on select "Select Template [Email] KWS RENEWAL [Email] 1st WO CONFIRMATION [Email] 4 Week …" at bounding box center [513, 85] width 272 height 25
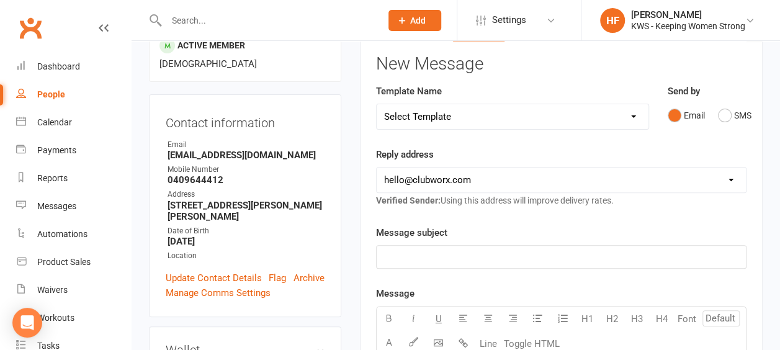
scroll to position [124, 0]
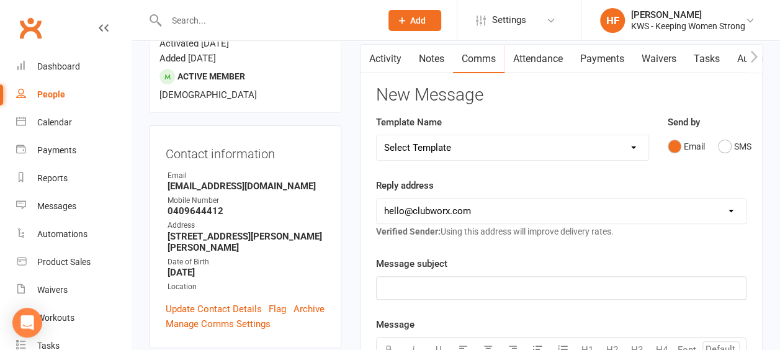
click at [636, 148] on select "Select Template [Email] KWS RENEWAL [Email] 1st WO CONFIRMATION [Email] 4 Week …" at bounding box center [513, 147] width 272 height 25
select select "21"
click at [377, 135] on select "Select Template [Email] KWS RENEWAL [Email] 1st WO CONFIRMATION [Email] 4 Week …" at bounding box center [513, 147] width 272 height 25
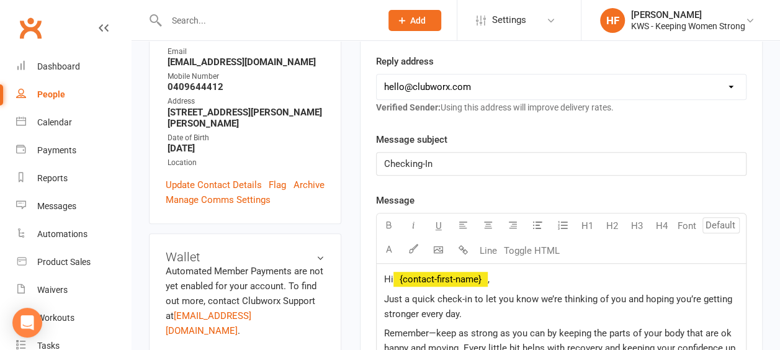
scroll to position [372, 0]
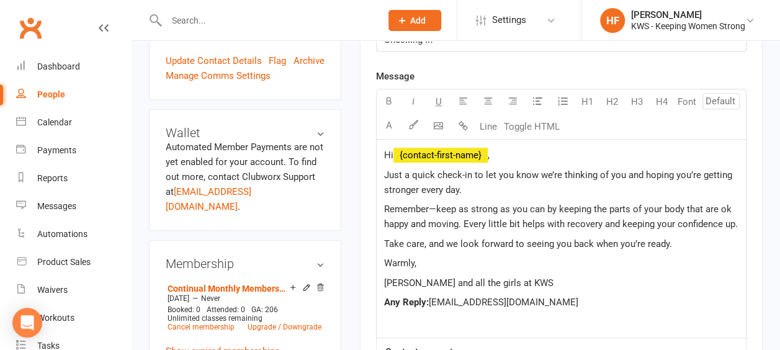
drag, startPoint x: 557, startPoint y: 171, endPoint x: 560, endPoint y: 164, distance: 8.1
click at [557, 170] on span "Just a quick check-in to let you know we’re thinking of you and hoping you’re g…" at bounding box center [559, 182] width 351 height 26
drag, startPoint x: 691, startPoint y: 172, endPoint x: 458, endPoint y: 189, distance: 234.0
click at [458, 189] on span "Just a quick check-in to let you know i'm thinking of you and hoping you’re get…" at bounding box center [555, 182] width 342 height 26
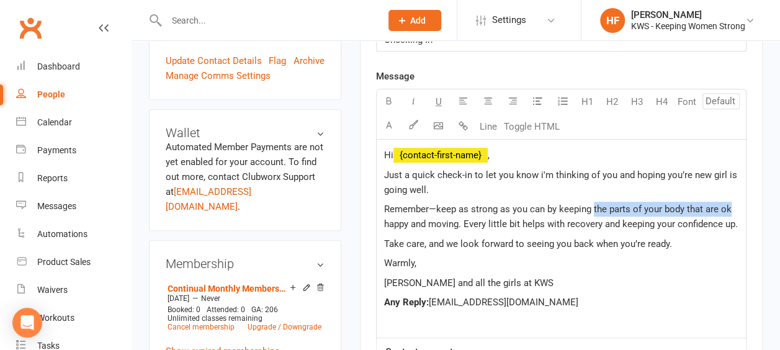
drag, startPoint x: 727, startPoint y: 207, endPoint x: 591, endPoint y: 206, distance: 135.9
click at [591, 206] on span "Remember—keep as strong as you can by keeping the parts of your body that are o…" at bounding box center [561, 217] width 354 height 26
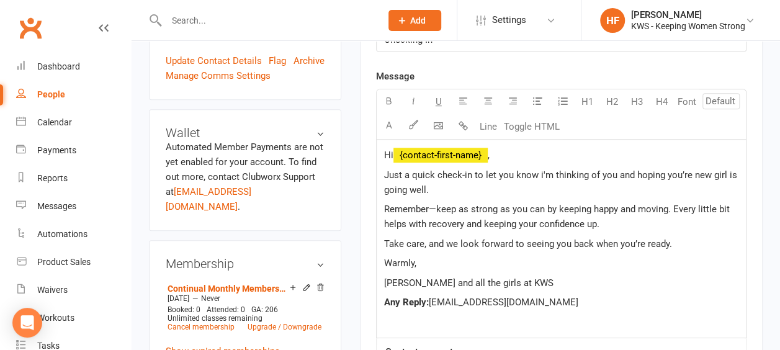
click at [540, 171] on span "Just a quick check-in to let you know i'm thinking of you and hoping you’re new…" at bounding box center [562, 182] width 356 height 26
drag, startPoint x: 667, startPoint y: 207, endPoint x: 547, endPoint y: 209, distance: 119.2
click at [542, 206] on span "Remember—keep as strong as you can by keeping happy and moving. Every little bi…" at bounding box center [558, 217] width 348 height 26
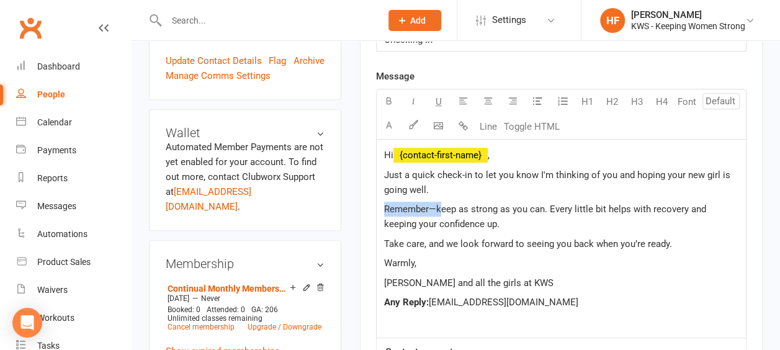
drag, startPoint x: 441, startPoint y: 206, endPoint x: 420, endPoint y: 238, distance: 38.2
click at [373, 205] on div "Activity Notes Comms Attendance Payments Waivers Tasks Automations Workouts Ass…" at bounding box center [561, 200] width 403 height 809
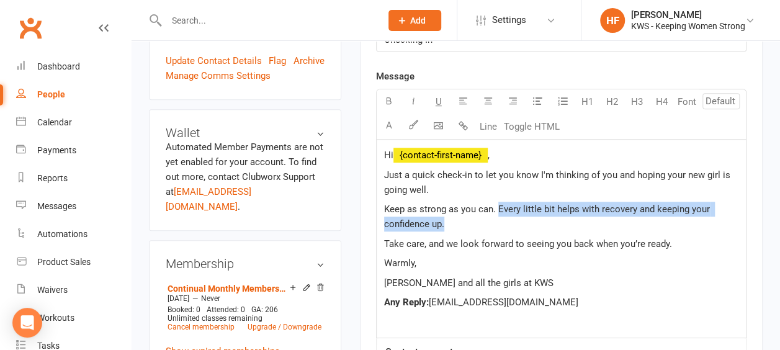
drag, startPoint x: 497, startPoint y: 206, endPoint x: 500, endPoint y: 218, distance: 13.0
click at [500, 218] on p "Keep as strong as you can. Every little bit helps with recovery and keeping you…" at bounding box center [561, 217] width 354 height 30
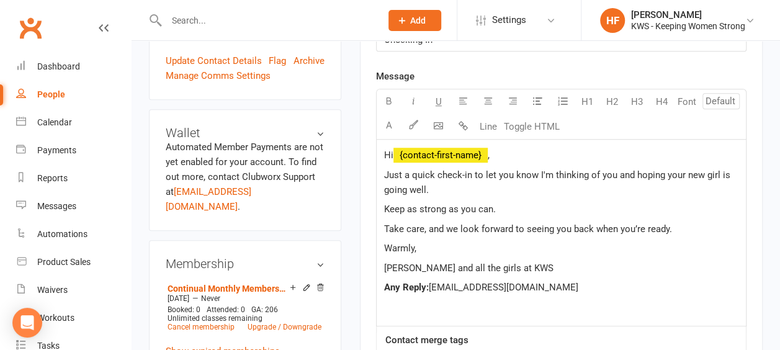
click at [456, 226] on span "Take care, and we look forward to seeing you back when you’re ready." at bounding box center [528, 228] width 288 height 11
drag, startPoint x: 657, startPoint y: 225, endPoint x: 627, endPoint y: 223, distance: 29.8
click at [623, 223] on span "Take care, and I look forward to seeing you back when you’re ready." at bounding box center [523, 228] width 279 height 11
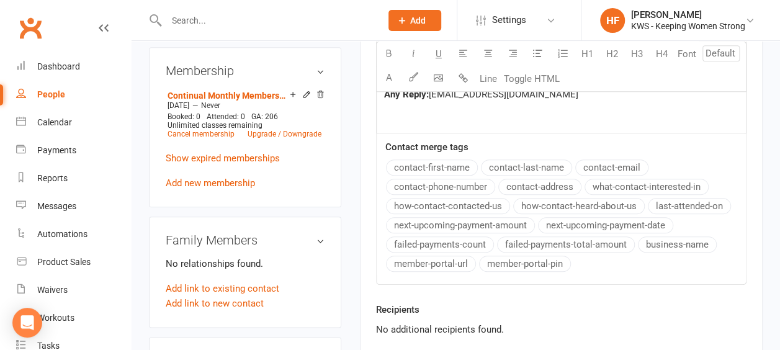
scroll to position [683, 0]
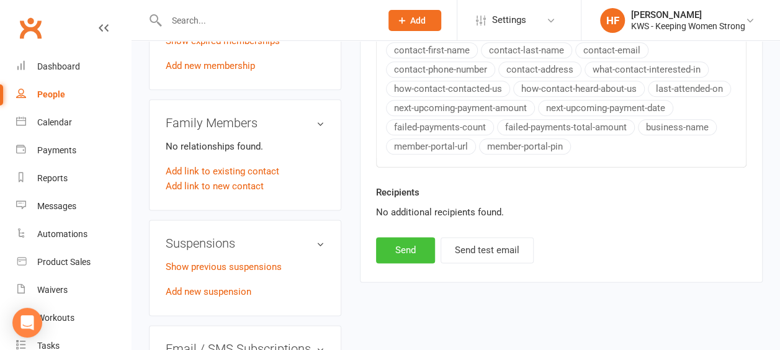
click at [402, 243] on button "Send" at bounding box center [405, 250] width 59 height 26
select select
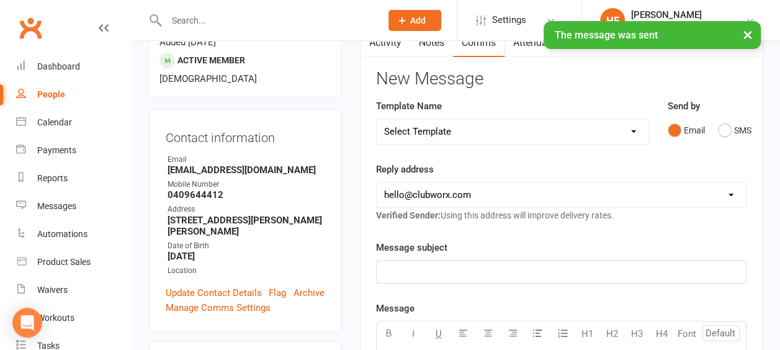
scroll to position [0, 0]
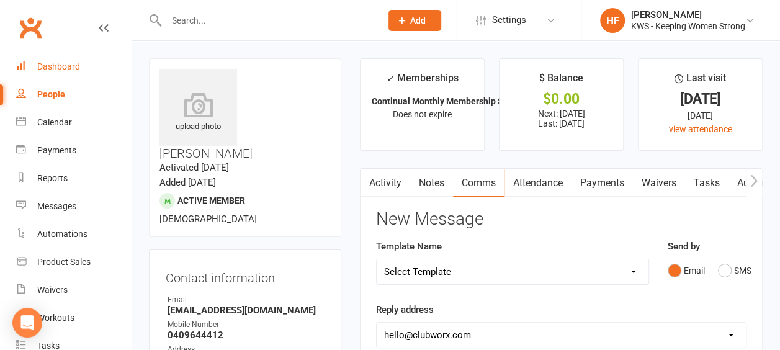
click at [65, 68] on div "Dashboard" at bounding box center [58, 66] width 43 height 10
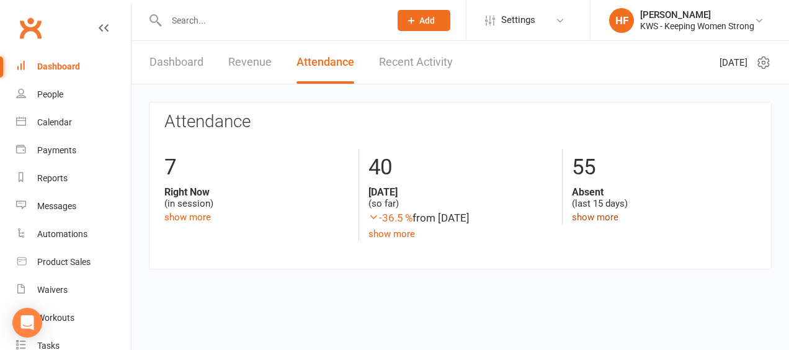
click at [588, 217] on link "show more" at bounding box center [595, 217] width 47 height 11
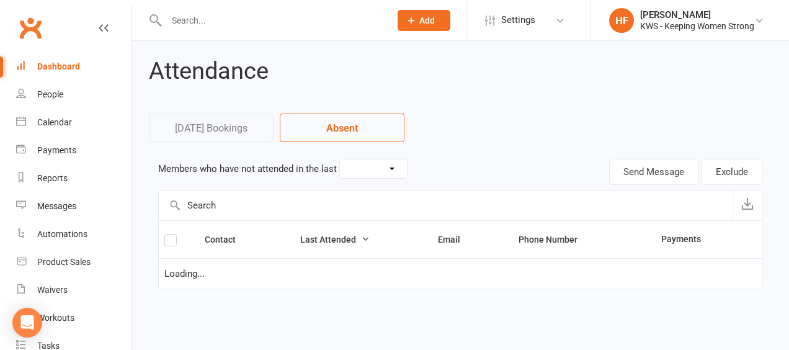
select select "15"
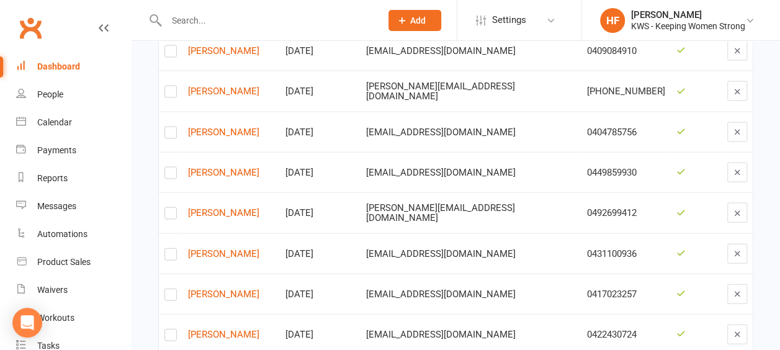
scroll to position [1303, 0]
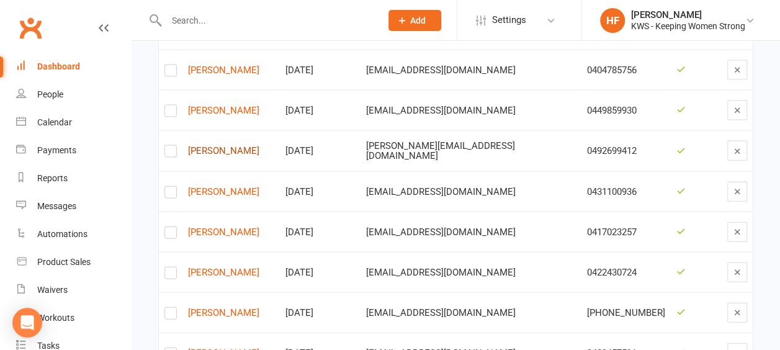
click at [238, 146] on link "[PERSON_NAME]" at bounding box center [231, 151] width 86 height 11
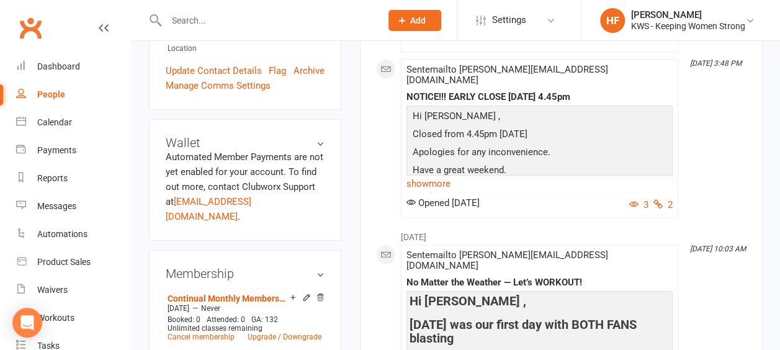
scroll to position [434, 0]
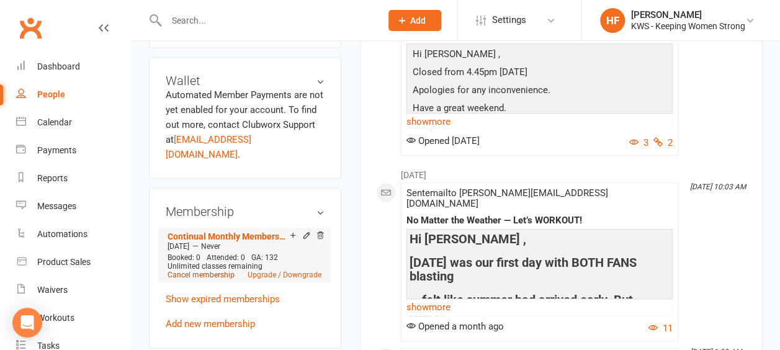
click at [182, 271] on link "Cancel membership" at bounding box center [201, 275] width 67 height 9
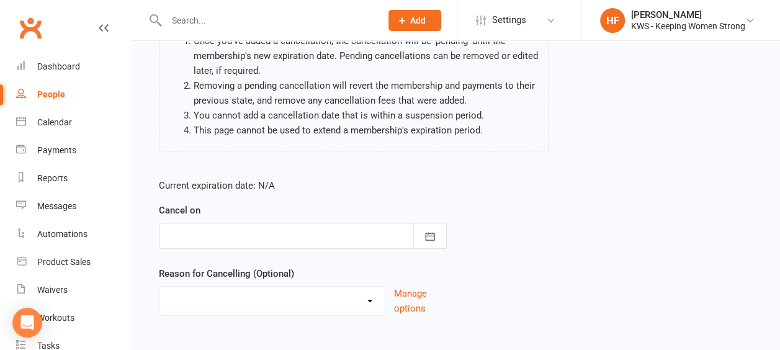
scroll to position [200, 0]
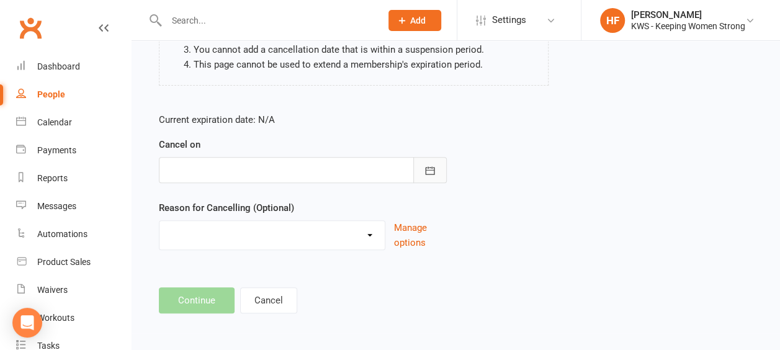
click at [436, 169] on icon "button" at bounding box center [430, 170] width 12 height 12
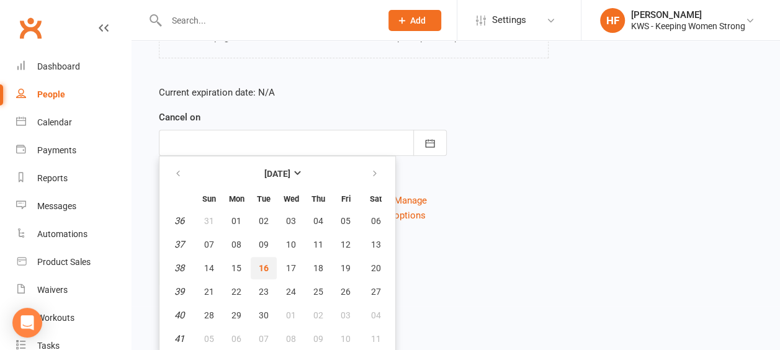
drag, startPoint x: 266, startPoint y: 267, endPoint x: 262, endPoint y: 245, distance: 22.2
click at [263, 258] on button "16" at bounding box center [264, 268] width 26 height 22
type input "[DATE]"
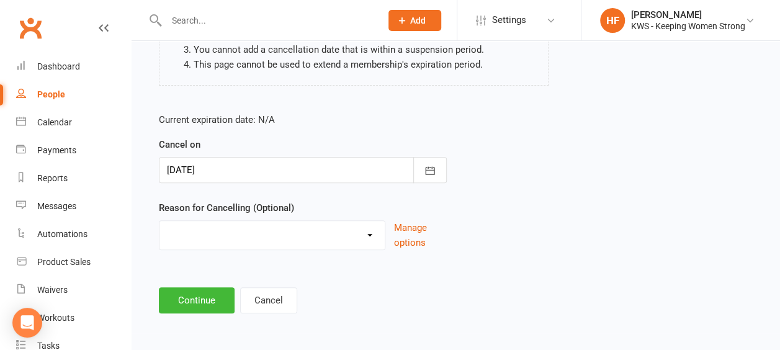
click at [200, 227] on select "Holiday Injury Other reason" at bounding box center [272, 233] width 225 height 25
click at [372, 231] on select "Holiday Injury Other reason" at bounding box center [272, 233] width 225 height 25
select select "2"
click at [160, 221] on select "Holiday Injury Other reason" at bounding box center [272, 233] width 225 height 25
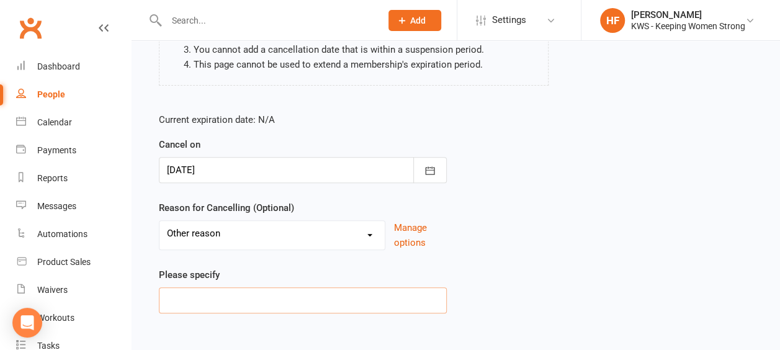
drag, startPoint x: 202, startPoint y: 303, endPoint x: 204, endPoint y: 287, distance: 16.8
click at [204, 295] on input at bounding box center [303, 300] width 288 height 26
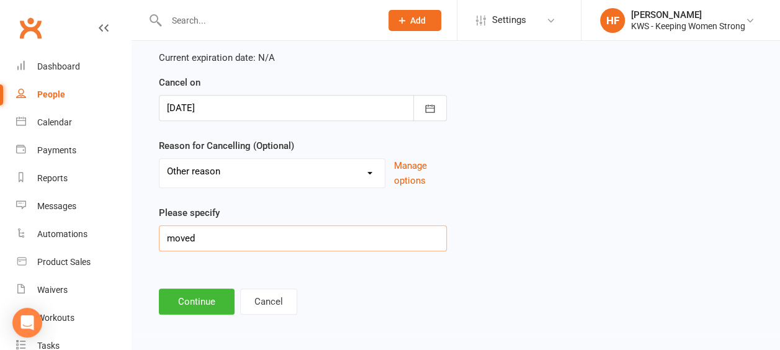
scroll to position [263, 0]
type input "moved"
click at [205, 299] on button "Continue" at bounding box center [197, 301] width 76 height 26
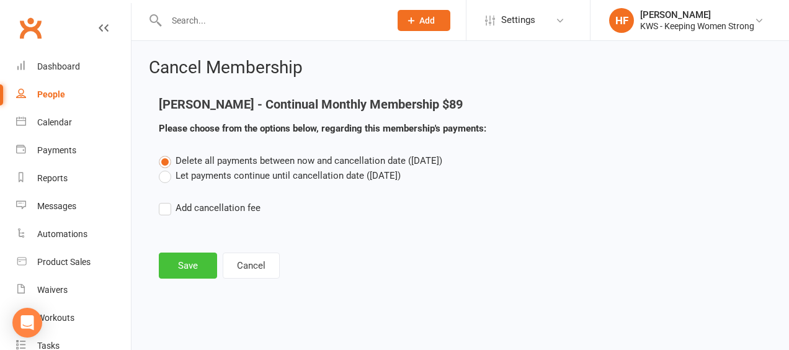
click at [197, 269] on button "Save" at bounding box center [188, 266] width 58 height 26
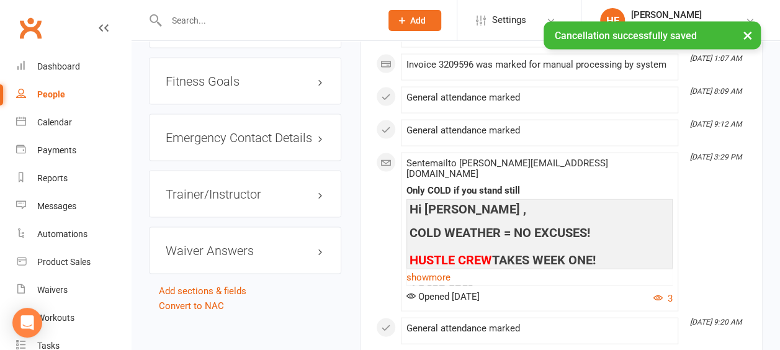
scroll to position [1303, 0]
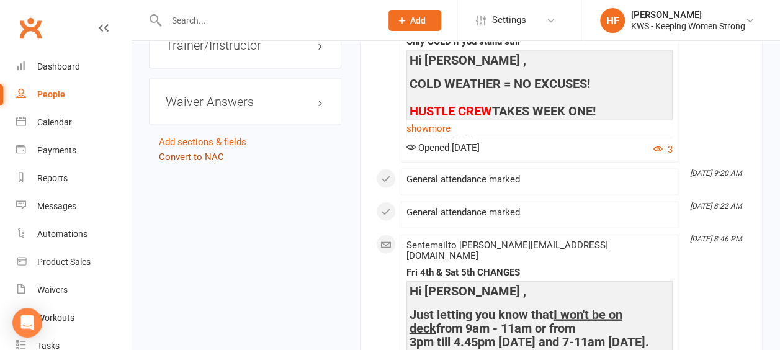
click at [186, 151] on link "Convert to NAC" at bounding box center [191, 156] width 65 height 11
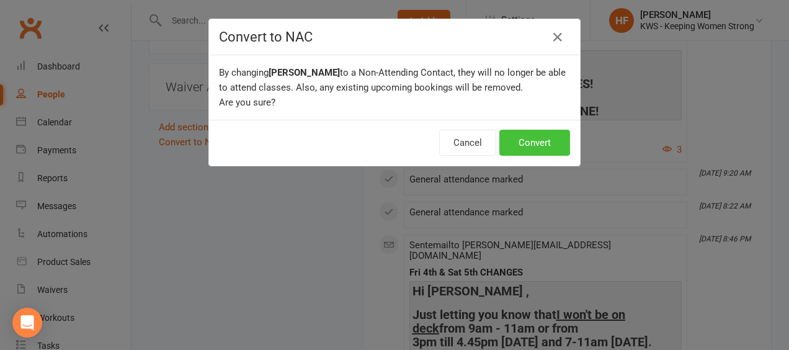
click at [536, 137] on button "Convert" at bounding box center [535, 143] width 71 height 26
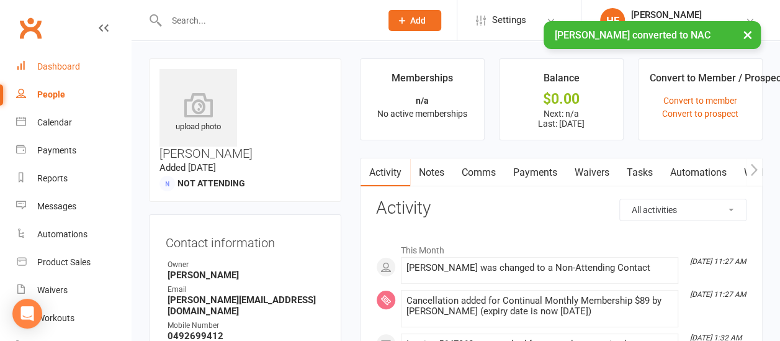
click at [71, 70] on div "Dashboard" at bounding box center [58, 66] width 43 height 10
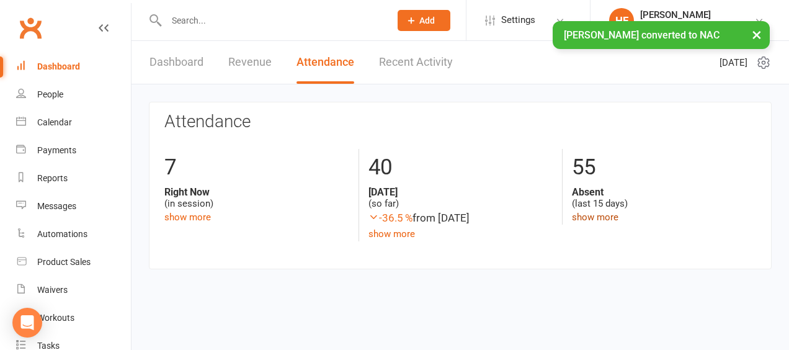
click at [594, 218] on link "show more" at bounding box center [595, 217] width 47 height 11
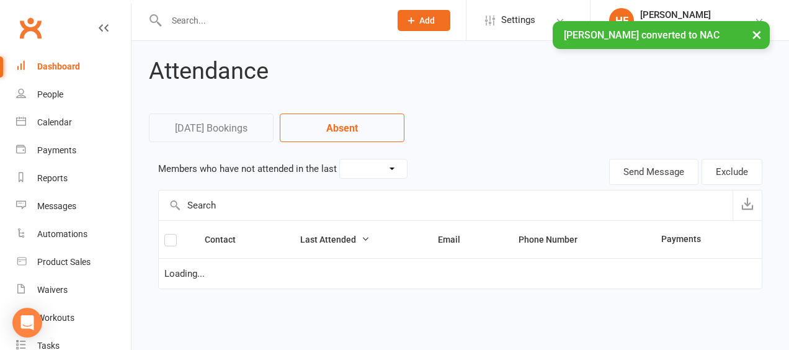
select select "15"
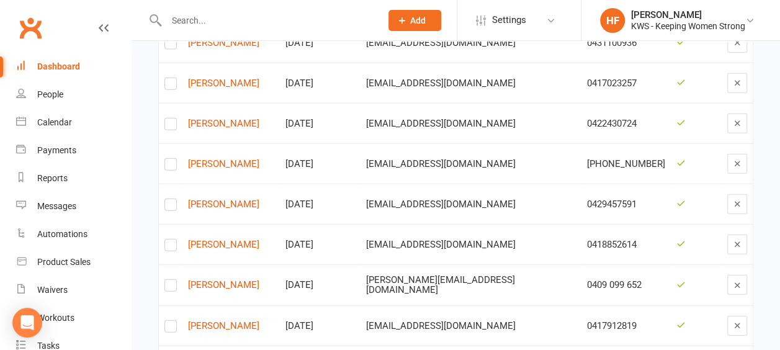
scroll to position [1490, 0]
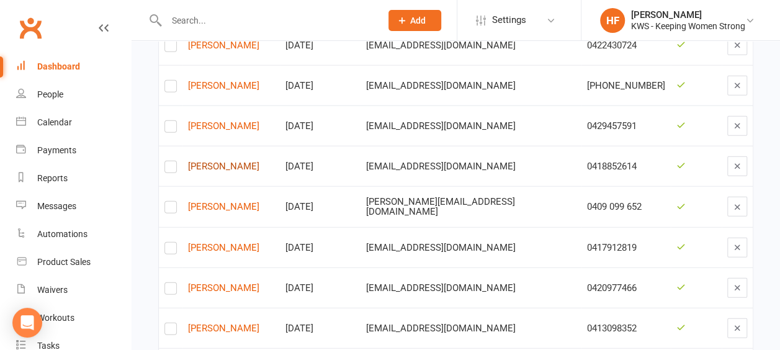
click at [217, 161] on link "[PERSON_NAME]" at bounding box center [231, 166] width 86 height 11
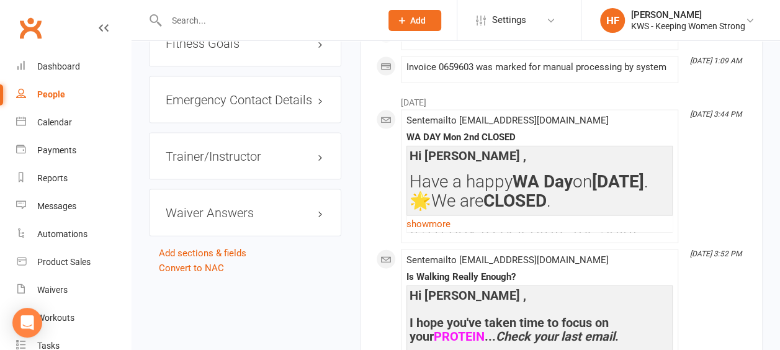
scroll to position [1241, 0]
click at [191, 263] on link "Convert to NAC" at bounding box center [191, 268] width 65 height 11
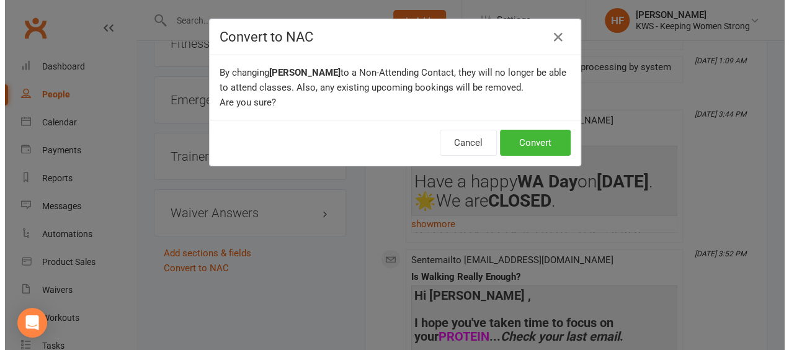
scroll to position [1226, 0]
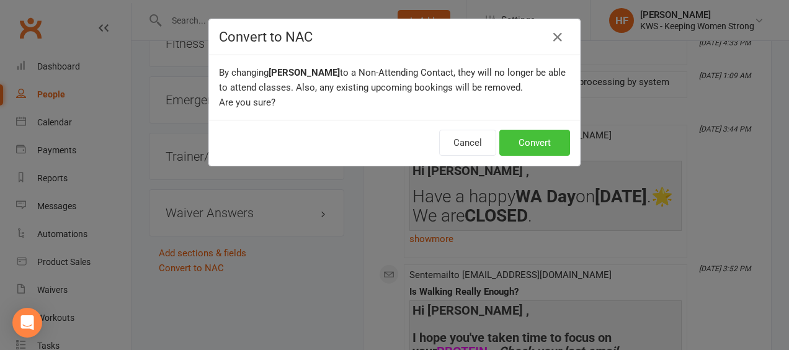
click at [530, 136] on button "Convert" at bounding box center [535, 143] width 71 height 26
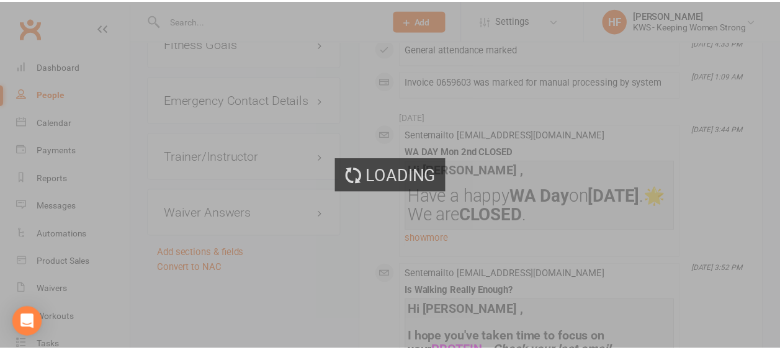
scroll to position [1241, 0]
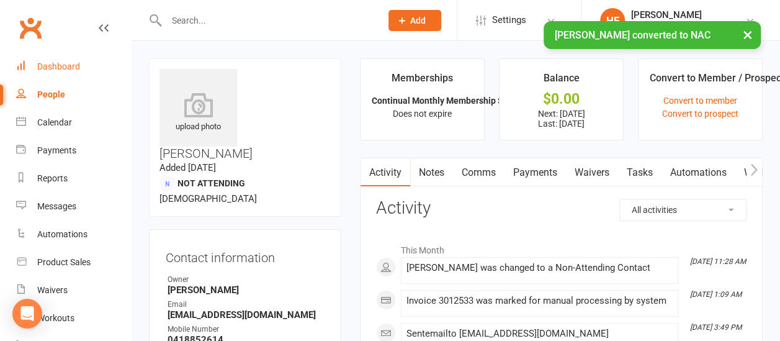
click at [75, 65] on div "Dashboard" at bounding box center [58, 66] width 43 height 10
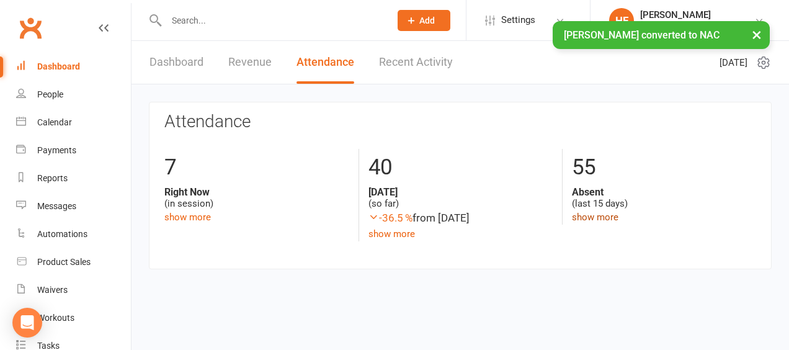
click at [593, 217] on link "show more" at bounding box center [595, 217] width 47 height 11
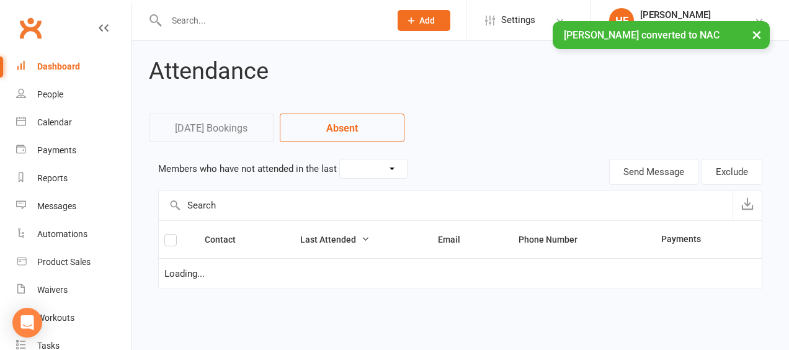
select select "15"
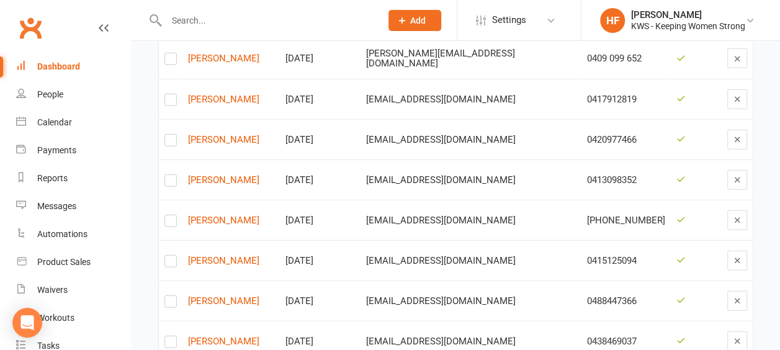
scroll to position [1676, 0]
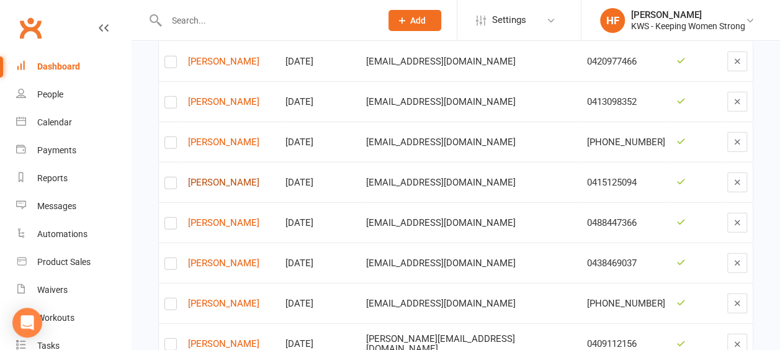
click at [218, 178] on link "[PERSON_NAME]" at bounding box center [231, 183] width 86 height 11
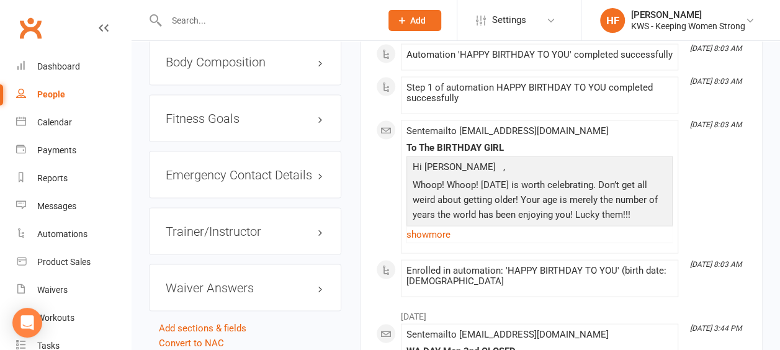
scroll to position [1241, 0]
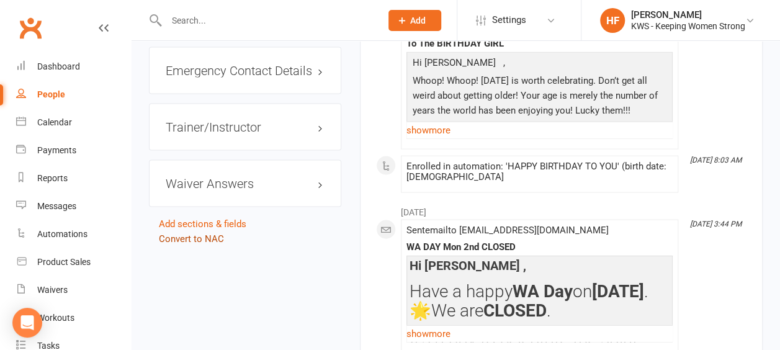
click at [182, 233] on link "Convert to NAC" at bounding box center [191, 238] width 65 height 11
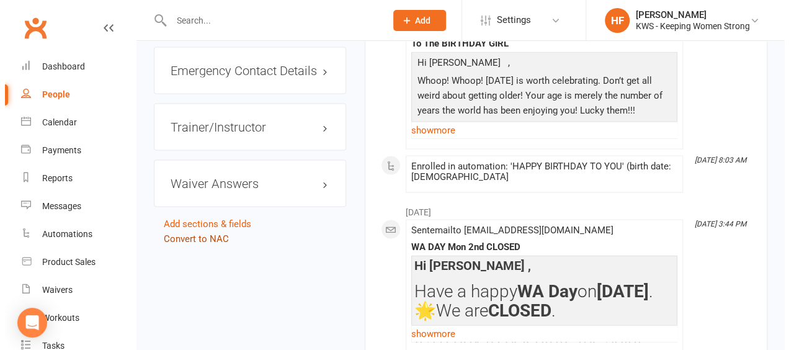
scroll to position [1226, 0]
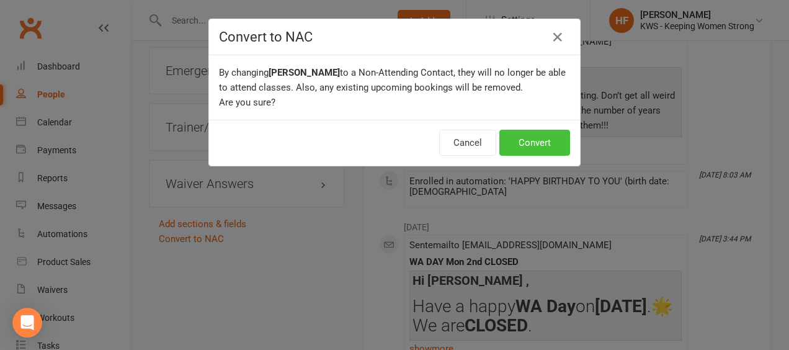
click at [521, 146] on button "Convert" at bounding box center [535, 143] width 71 height 26
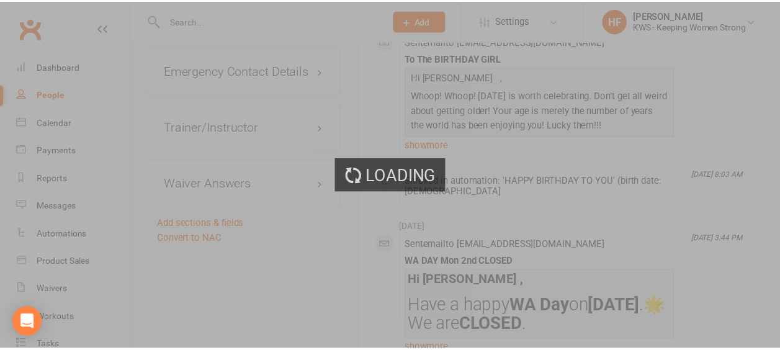
scroll to position [1241, 0]
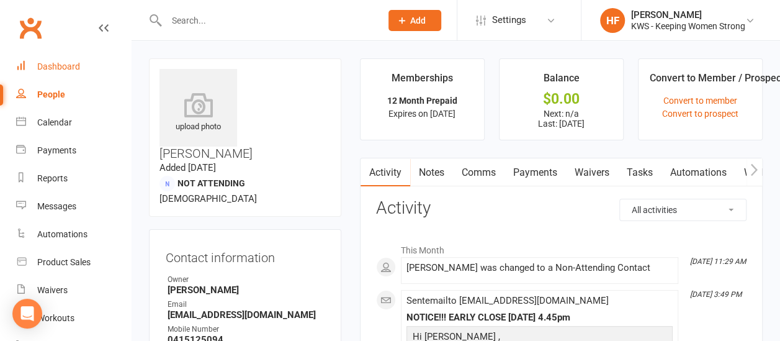
click at [65, 66] on div "Dashboard" at bounding box center [58, 66] width 43 height 10
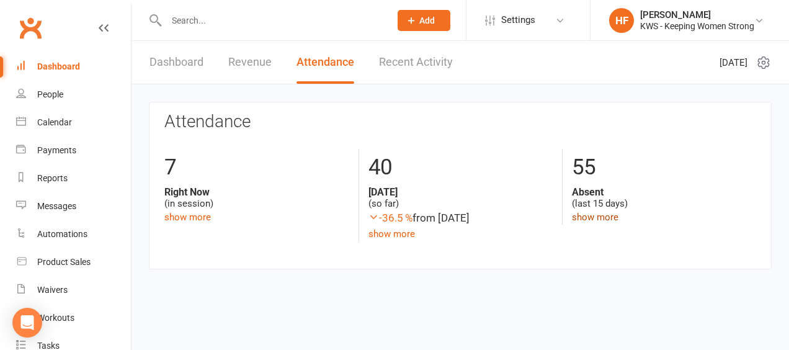
click at [591, 216] on link "show more" at bounding box center [595, 217] width 47 height 11
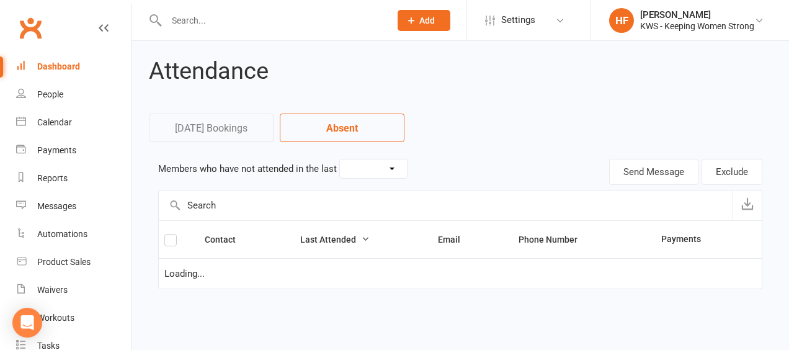
select select "15"
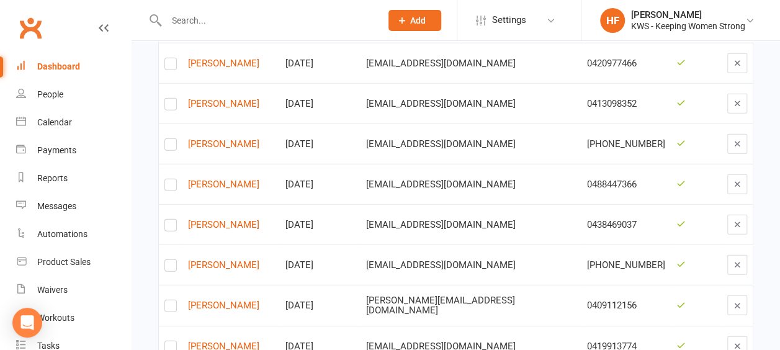
scroll to position [1676, 0]
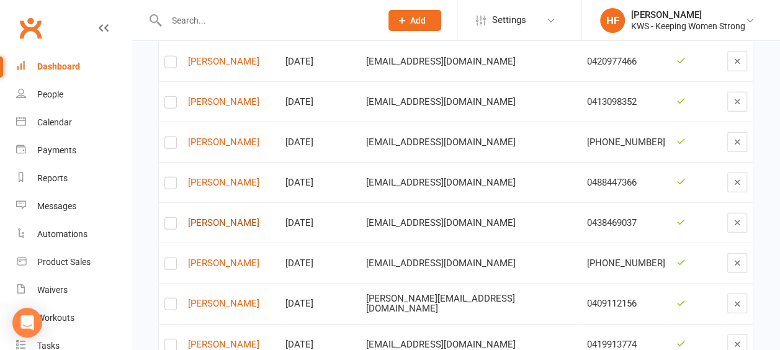
click at [211, 218] on link "[PERSON_NAME]" at bounding box center [231, 223] width 86 height 11
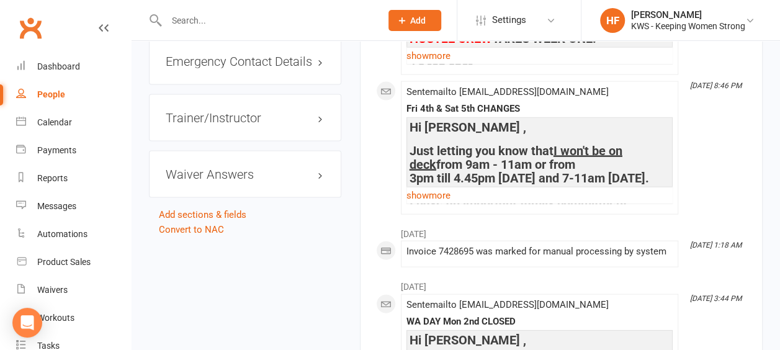
scroll to position [1303, 0]
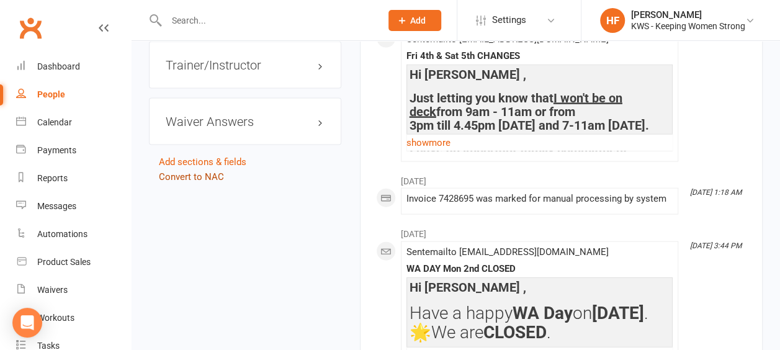
click at [186, 171] on link "Convert to NAC" at bounding box center [191, 176] width 65 height 11
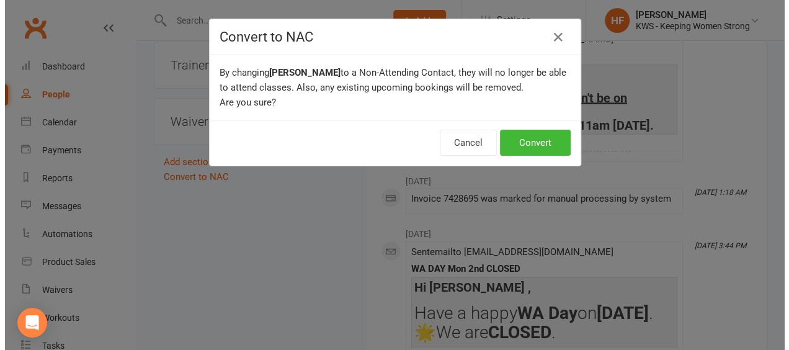
scroll to position [1288, 0]
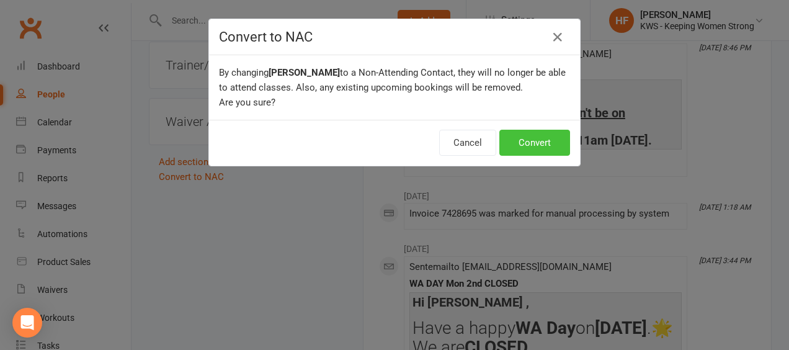
click at [546, 142] on button "Convert" at bounding box center [535, 143] width 71 height 26
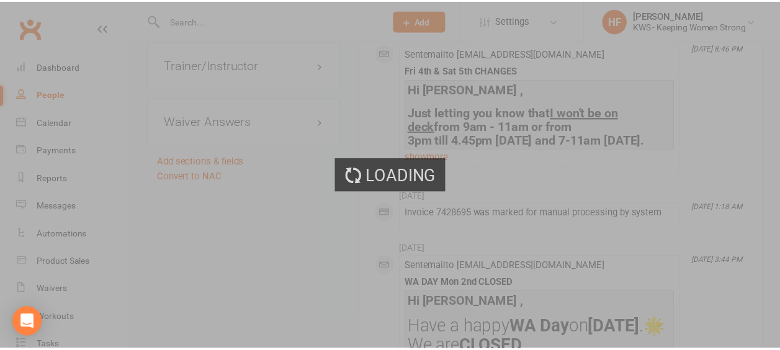
scroll to position [1303, 0]
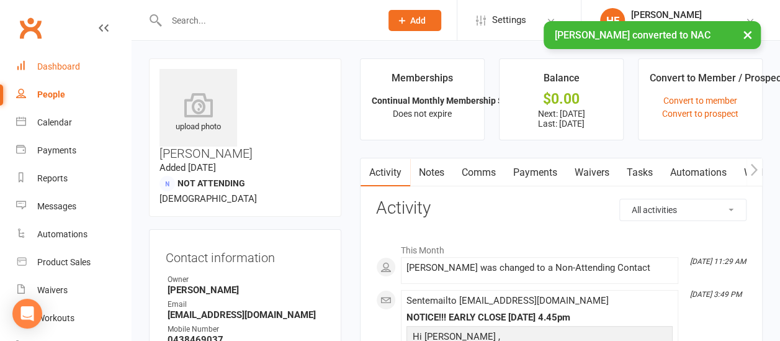
click at [63, 69] on div "Dashboard" at bounding box center [58, 66] width 43 height 10
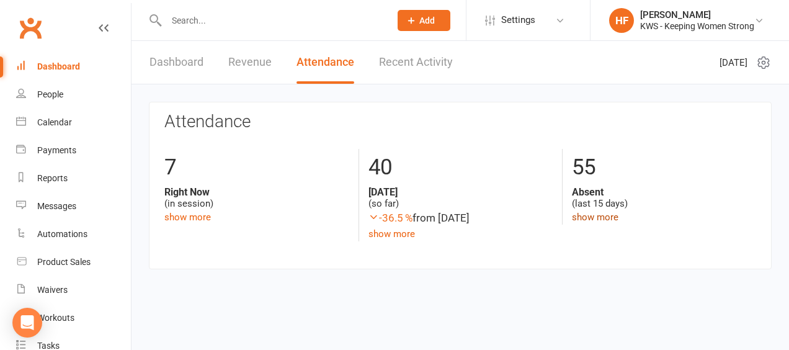
click at [587, 216] on link "show more" at bounding box center [595, 217] width 47 height 11
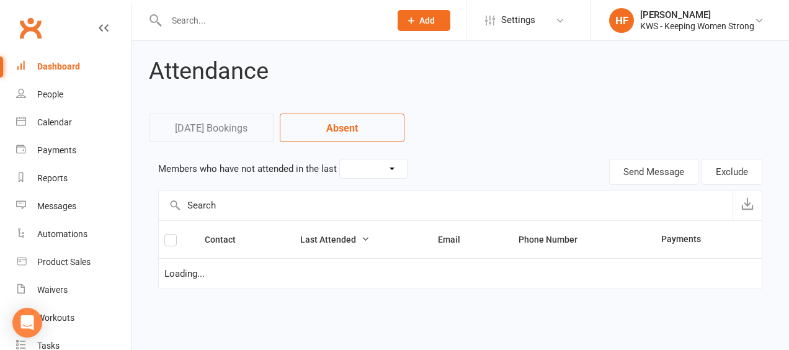
select select "15"
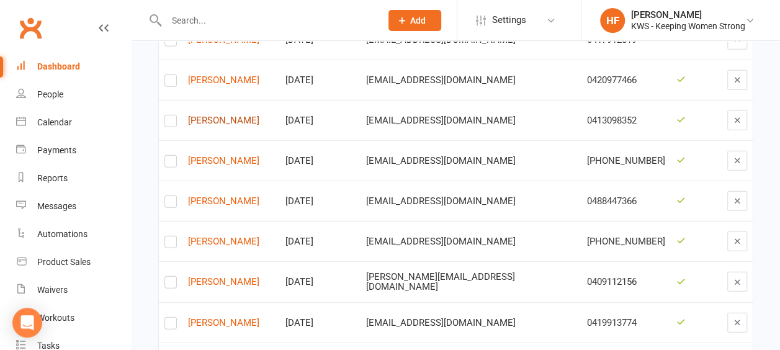
scroll to position [1676, 0]
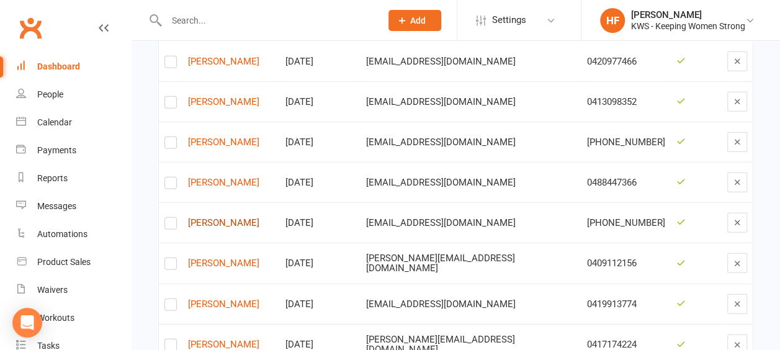
click at [215, 218] on link "[PERSON_NAME]" at bounding box center [231, 223] width 86 height 11
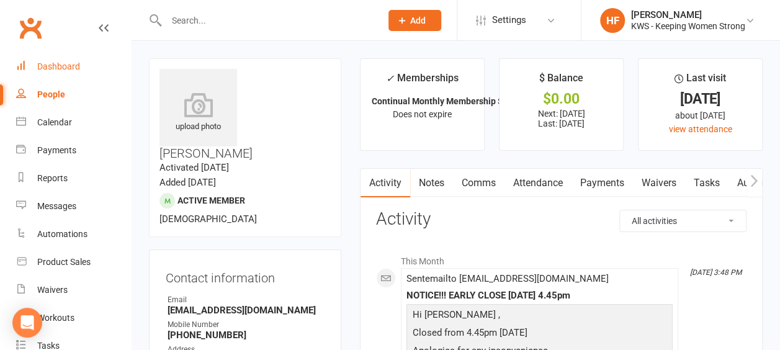
click at [66, 67] on div "Dashboard" at bounding box center [58, 66] width 43 height 10
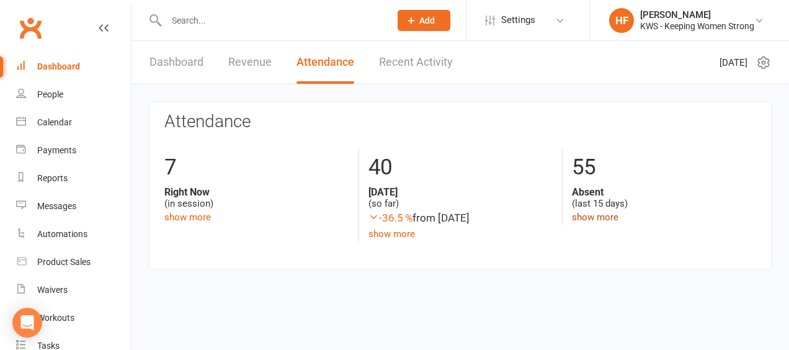
click at [589, 218] on link "show more" at bounding box center [595, 217] width 47 height 11
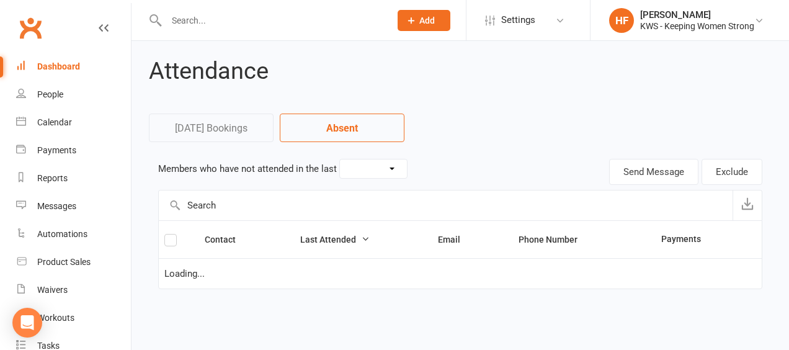
select select "15"
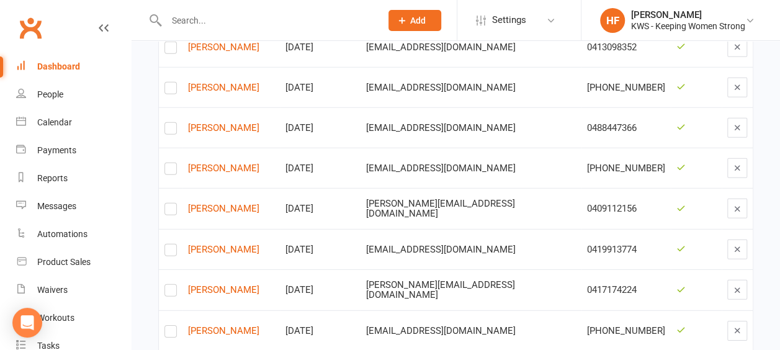
scroll to position [1738, 0]
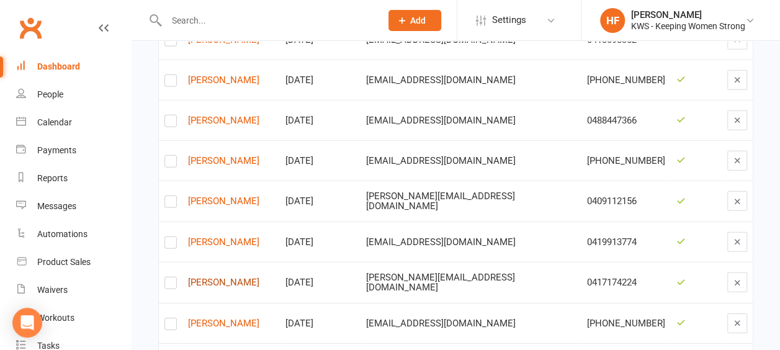
click at [209, 277] on link "[PERSON_NAME]" at bounding box center [231, 282] width 86 height 11
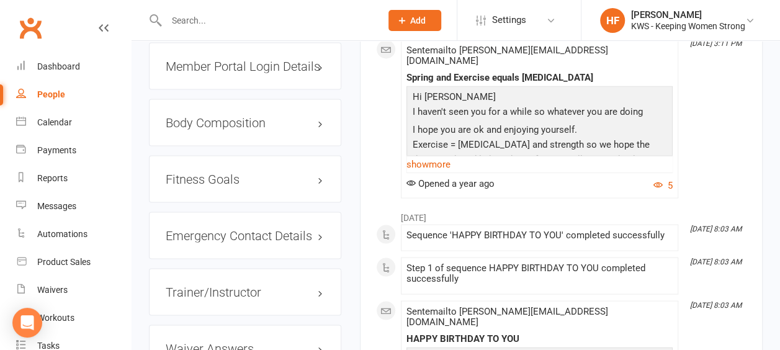
scroll to position [1365, 0]
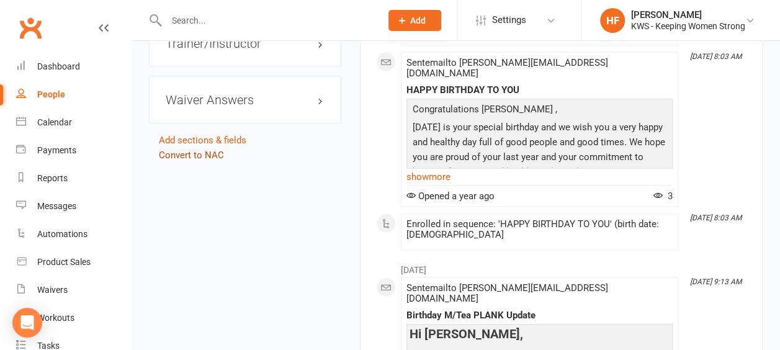
click at [182, 150] on link "Convert to NAC" at bounding box center [191, 155] width 65 height 11
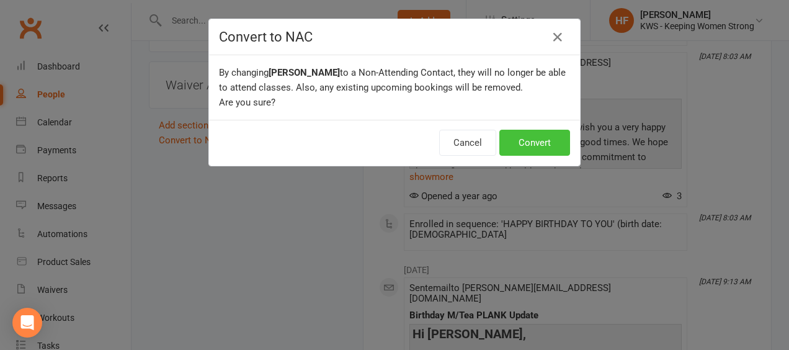
click at [528, 145] on button "Convert" at bounding box center [535, 143] width 71 height 26
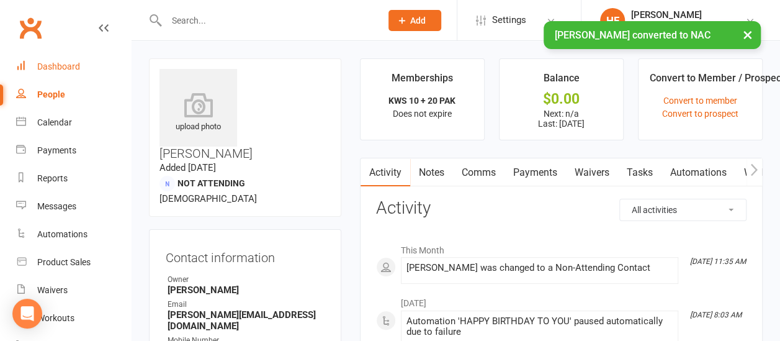
click at [73, 67] on div "Dashboard" at bounding box center [58, 66] width 43 height 10
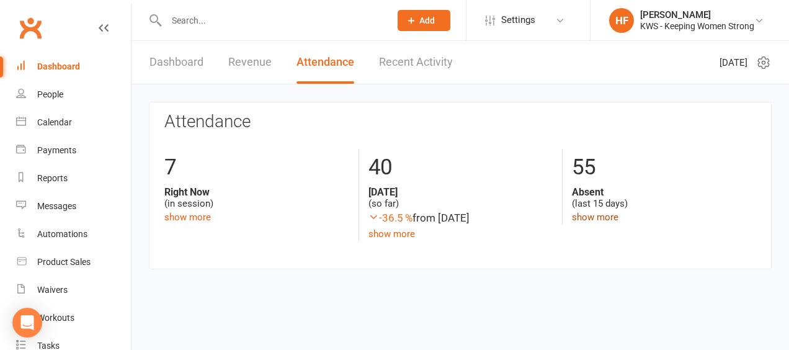
click at [591, 215] on link "show more" at bounding box center [595, 217] width 47 height 11
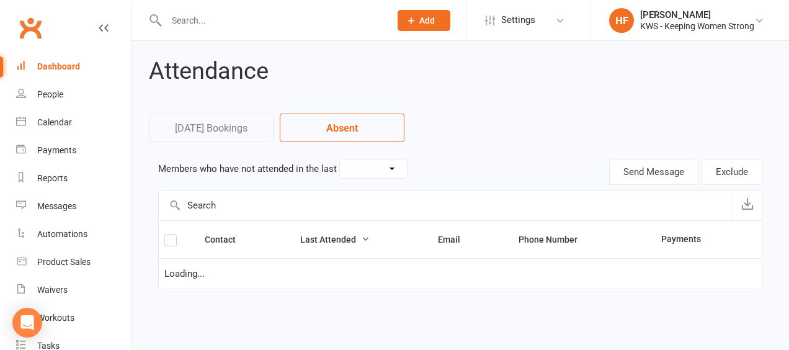
select select "15"
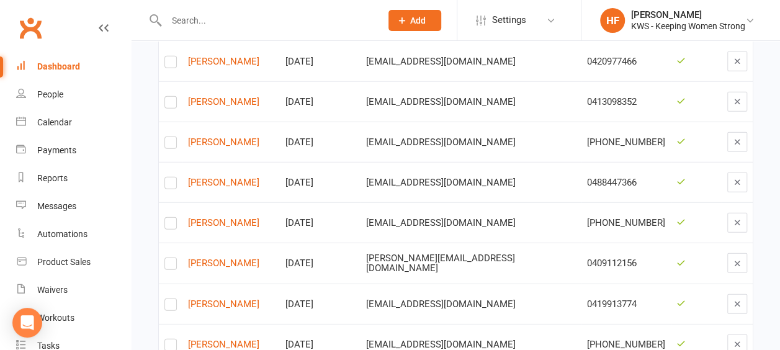
scroll to position [1909, 0]
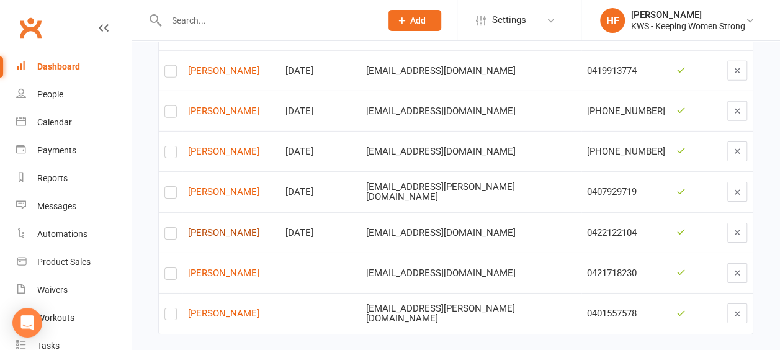
click at [211, 228] on link "[PERSON_NAME]" at bounding box center [231, 233] width 86 height 11
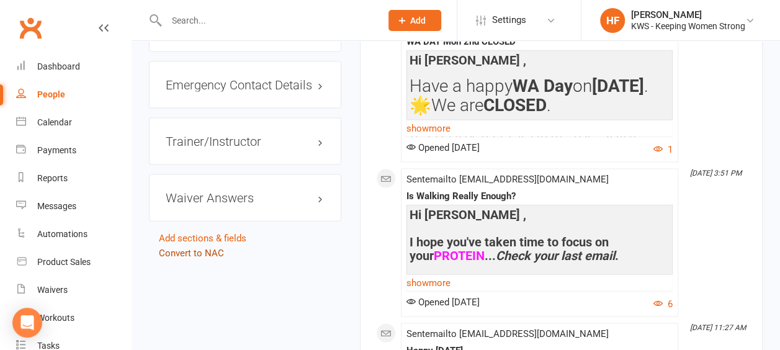
click at [191, 248] on link "Convert to NAC" at bounding box center [191, 253] width 65 height 11
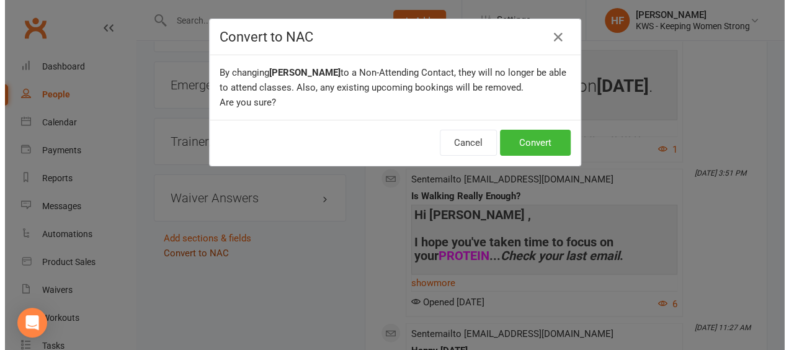
scroll to position [1226, 0]
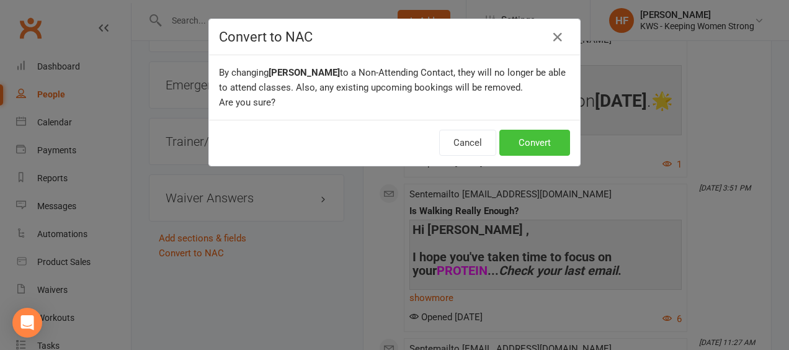
click at [519, 145] on button "Convert" at bounding box center [535, 143] width 71 height 26
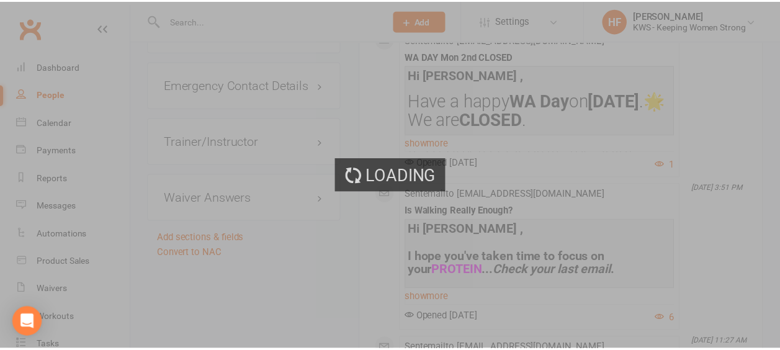
scroll to position [1241, 0]
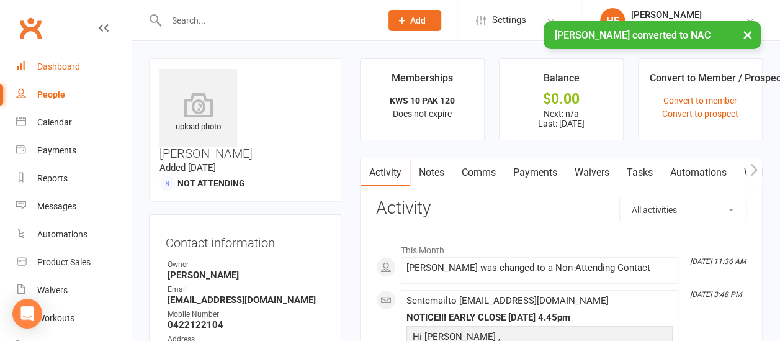
click at [67, 67] on div "Dashboard" at bounding box center [58, 66] width 43 height 10
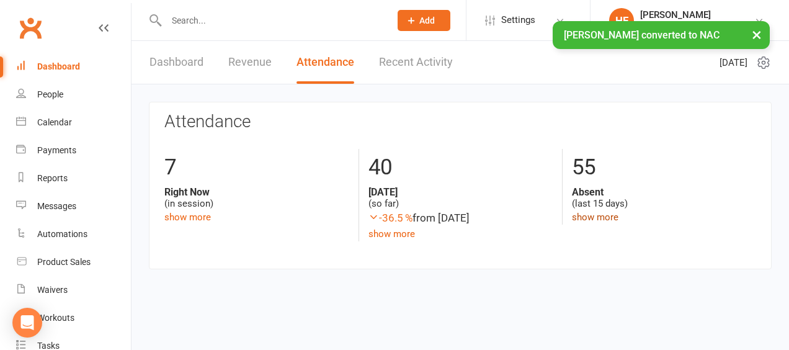
click at [586, 217] on link "show more" at bounding box center [595, 217] width 47 height 11
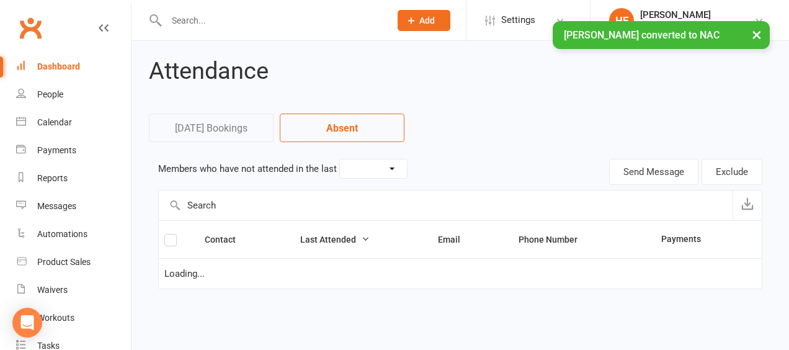
select select "15"
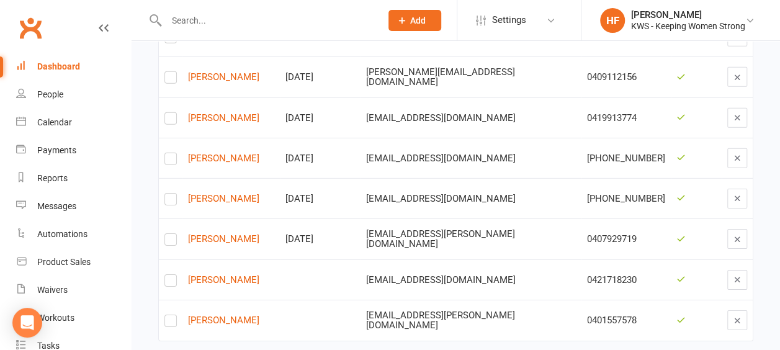
scroll to position [1869, 0]
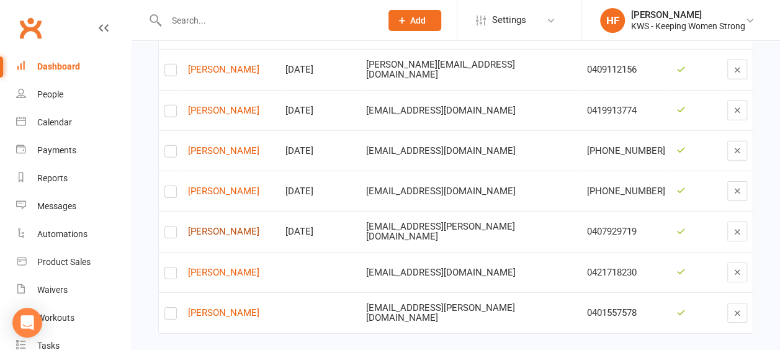
click at [221, 227] on link "[PERSON_NAME]" at bounding box center [231, 232] width 86 height 11
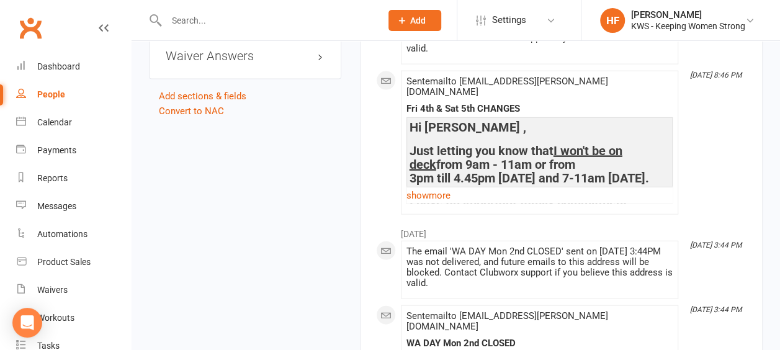
scroll to position [1179, 0]
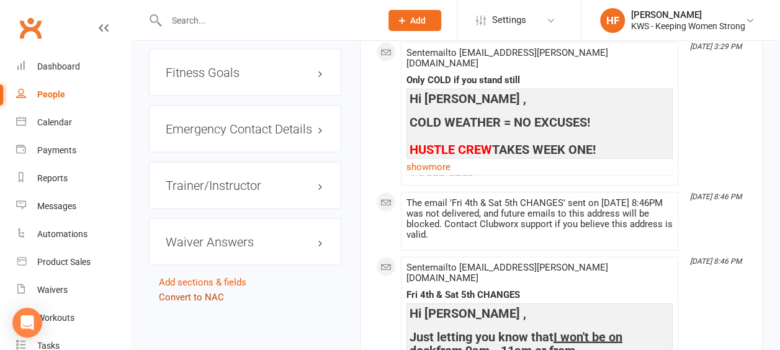
click at [212, 292] on link "Convert to NAC" at bounding box center [191, 297] width 65 height 11
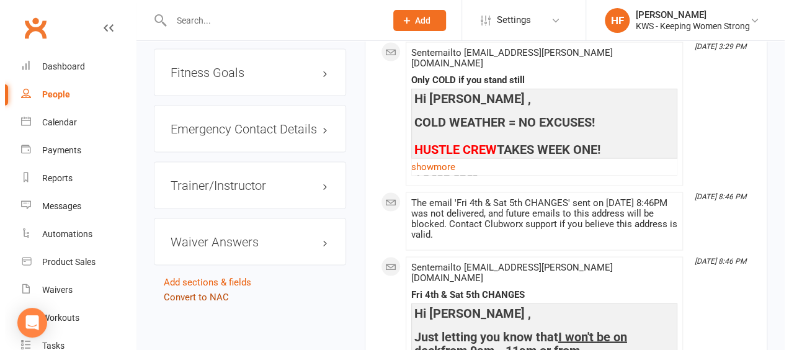
scroll to position [1164, 0]
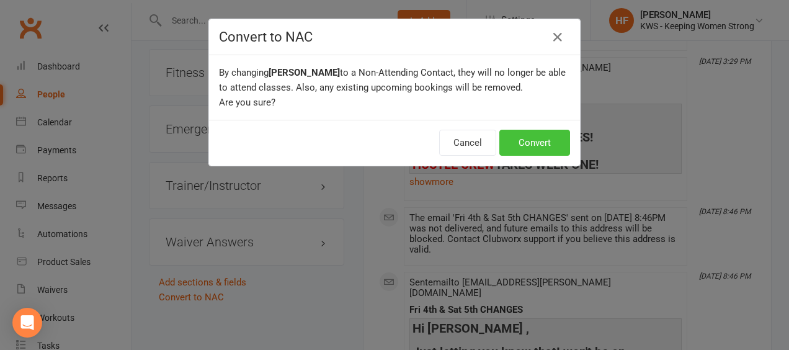
click at [530, 143] on button "Convert" at bounding box center [535, 143] width 71 height 26
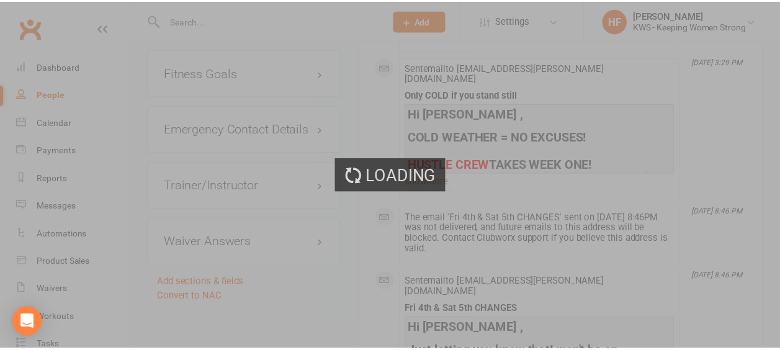
scroll to position [1179, 0]
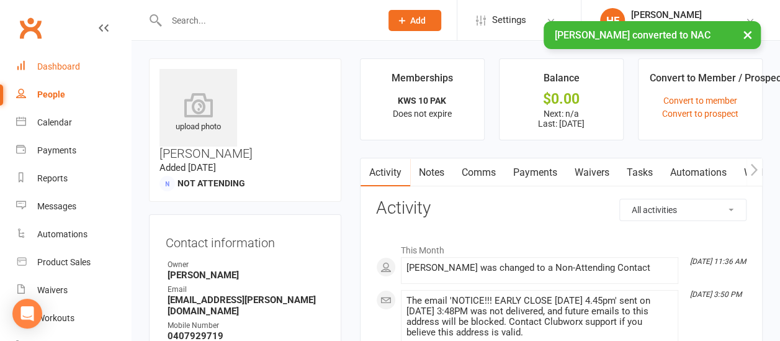
click at [66, 67] on div "Dashboard" at bounding box center [58, 66] width 43 height 10
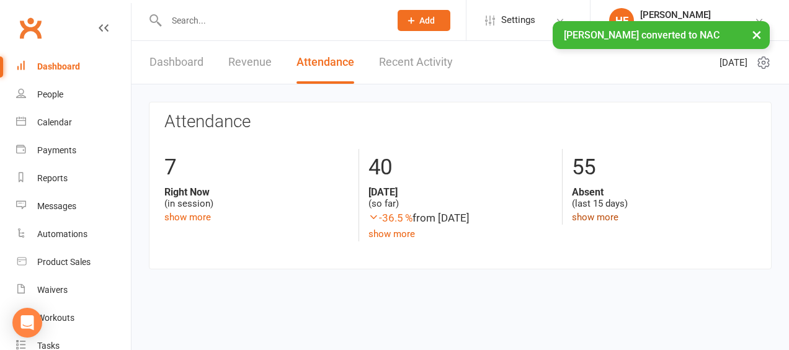
click at [588, 217] on link "show more" at bounding box center [595, 217] width 47 height 11
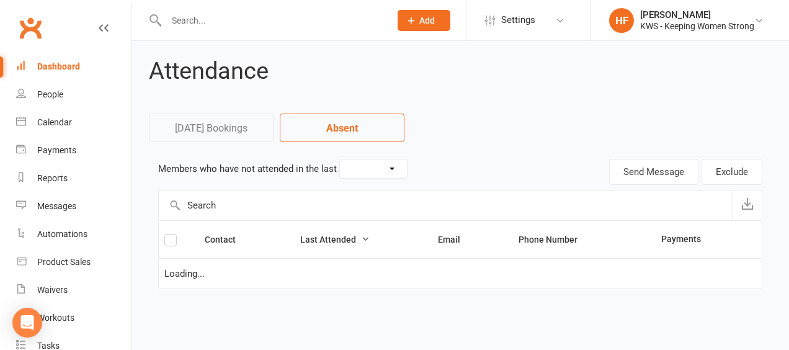
select select "15"
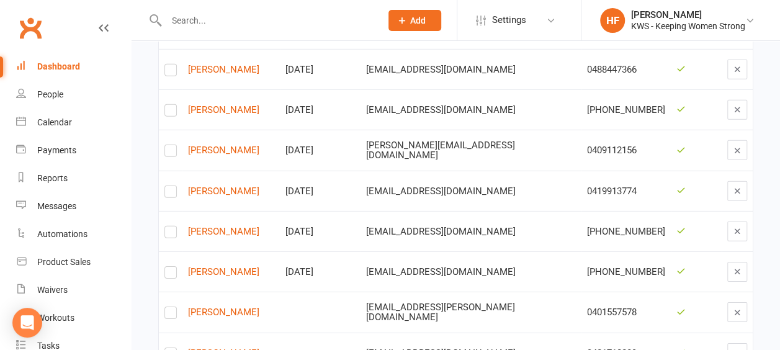
scroll to position [1829, 0]
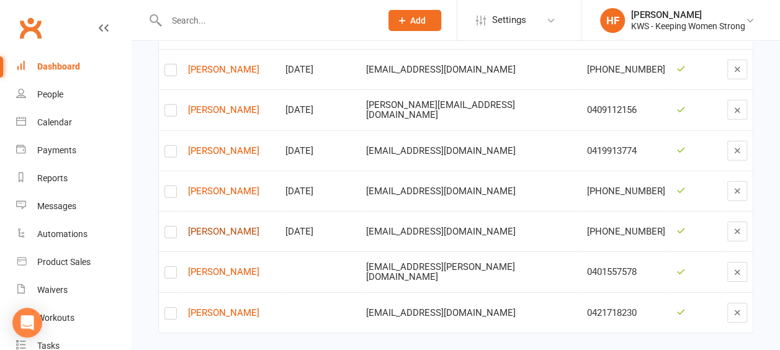
click at [236, 227] on link "[PERSON_NAME]" at bounding box center [231, 232] width 86 height 11
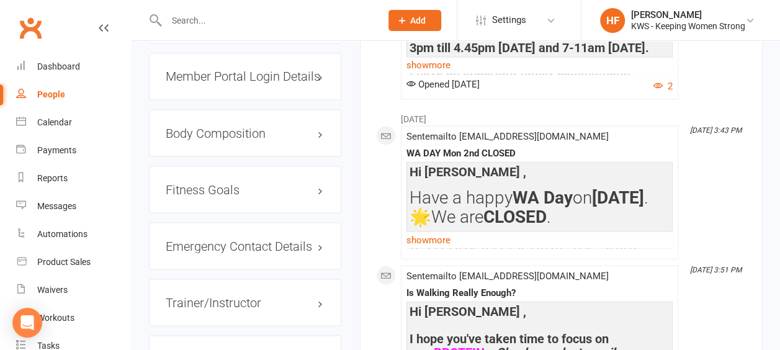
scroll to position [1241, 0]
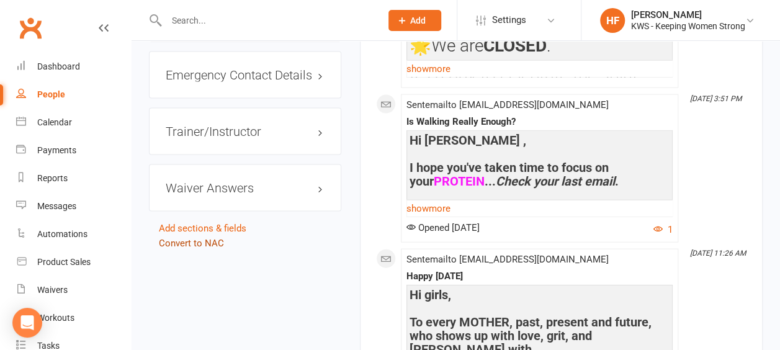
click at [204, 238] on link "Convert to NAC" at bounding box center [191, 243] width 65 height 11
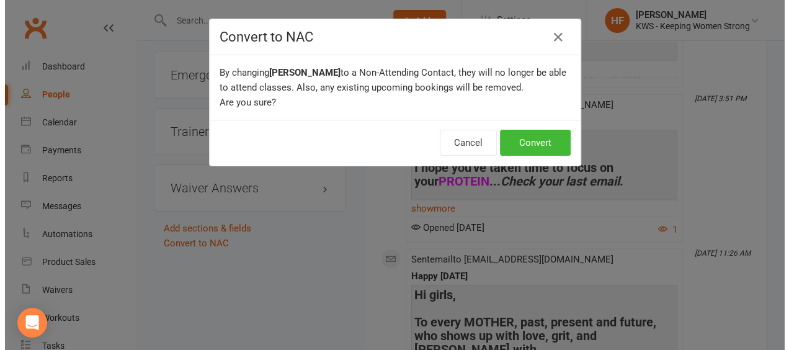
scroll to position [1215, 0]
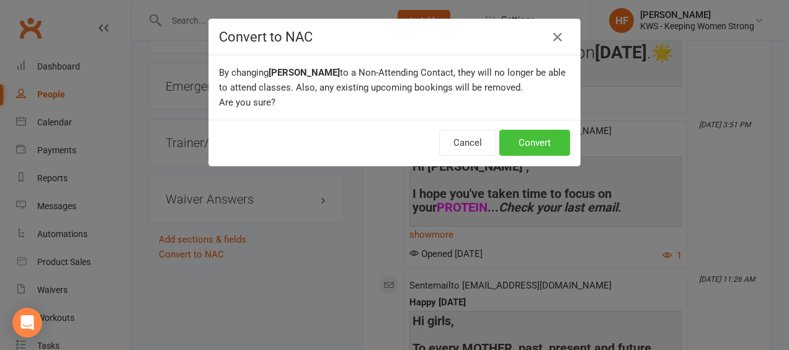
click at [516, 138] on button "Convert" at bounding box center [535, 143] width 71 height 26
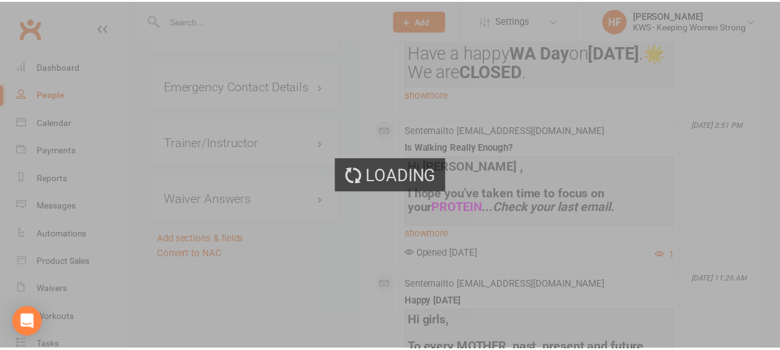
scroll to position [1241, 0]
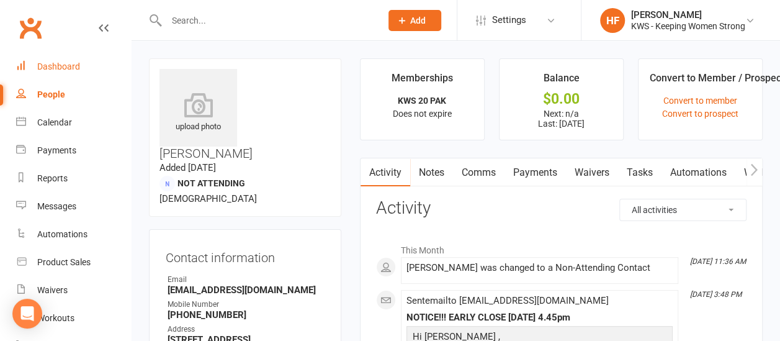
click at [71, 66] on div "Dashboard" at bounding box center [58, 66] width 43 height 10
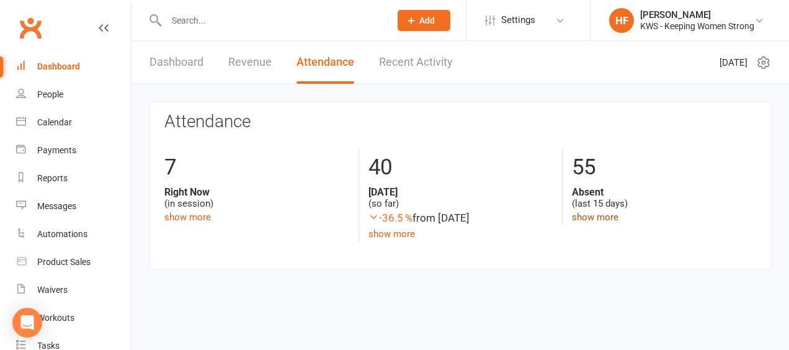
click at [600, 217] on link "show more" at bounding box center [595, 217] width 47 height 11
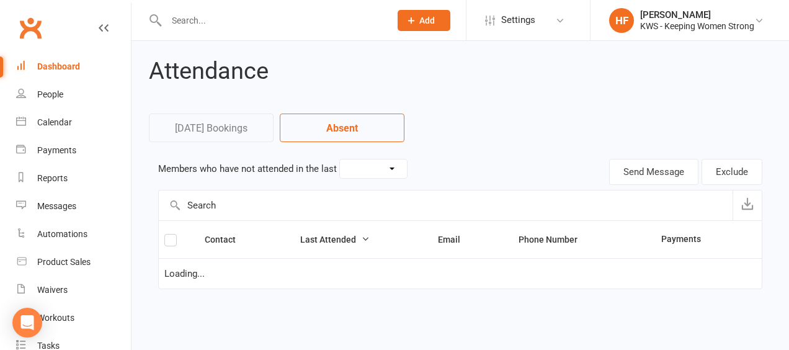
select select "15"
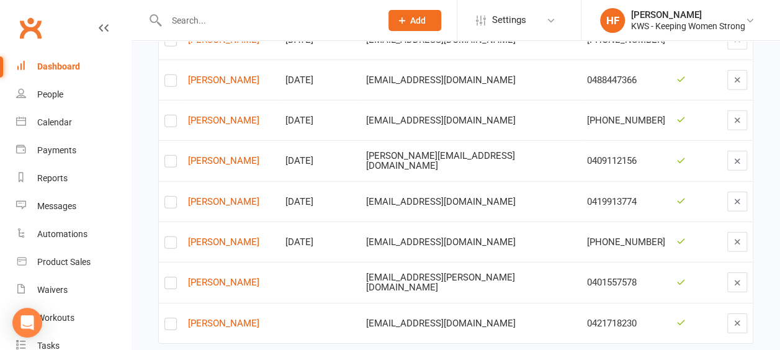
scroll to position [1789, 0]
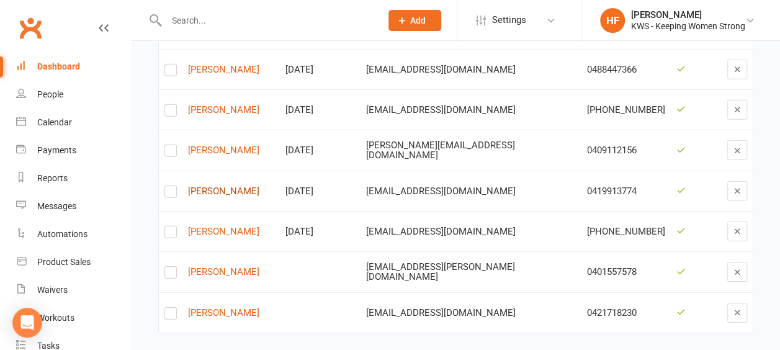
click at [220, 186] on link "Catherine Nunes" at bounding box center [231, 191] width 86 height 11
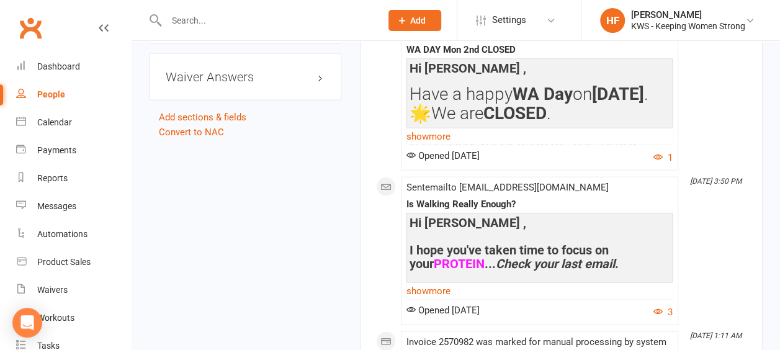
scroll to position [1241, 0]
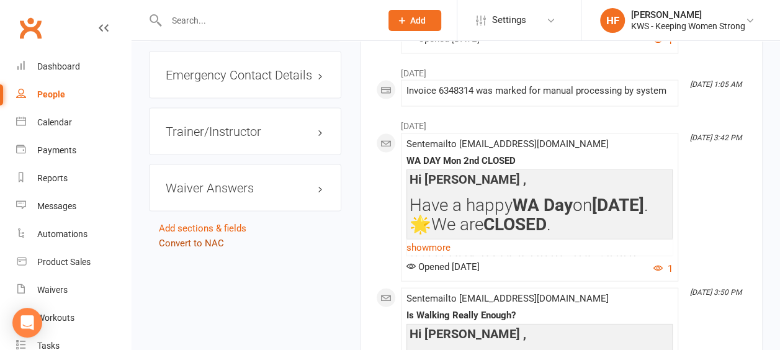
click at [193, 238] on link "Convert to NAC" at bounding box center [191, 243] width 65 height 11
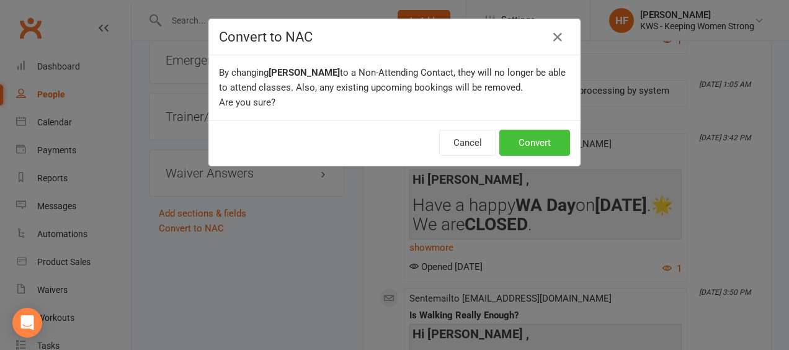
click at [539, 145] on button "Convert" at bounding box center [535, 143] width 71 height 26
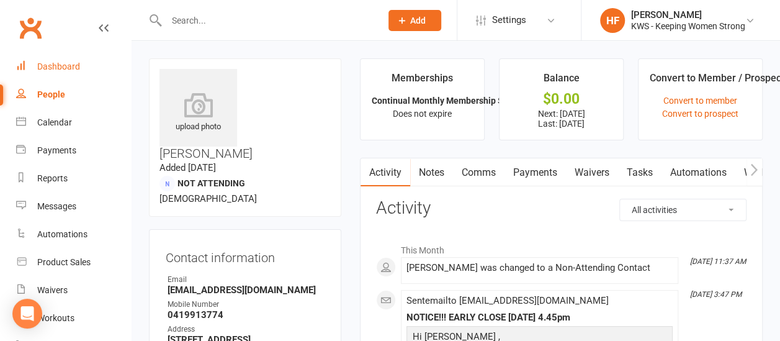
click at [61, 67] on div "Dashboard" at bounding box center [58, 66] width 43 height 10
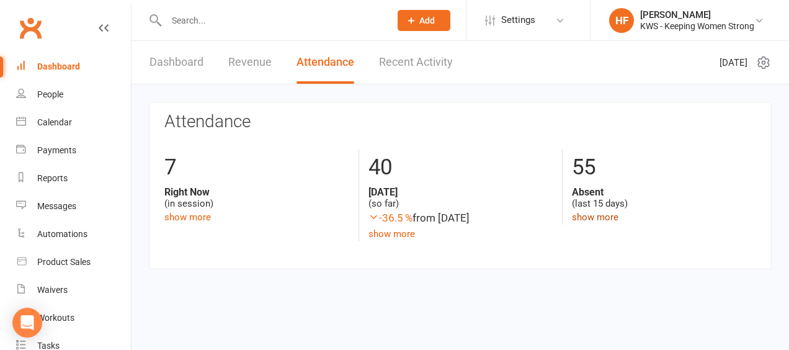
click at [590, 218] on link "show more" at bounding box center [595, 217] width 47 height 11
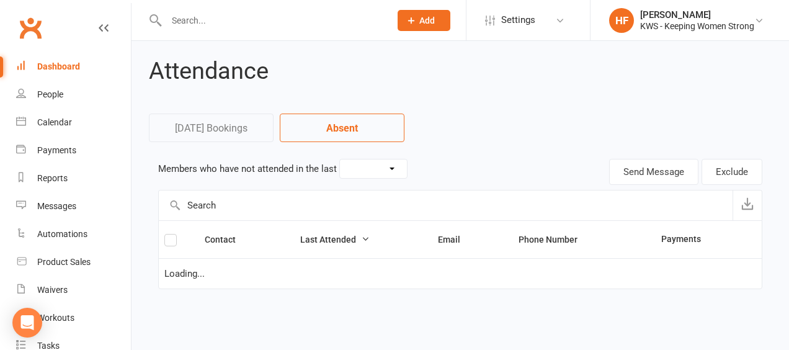
select select "15"
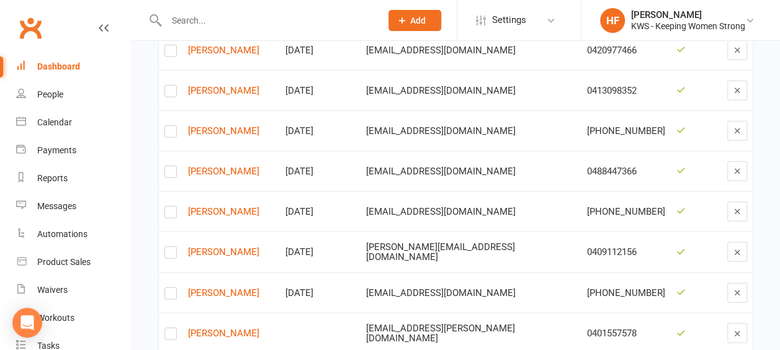
scroll to position [1625, 0]
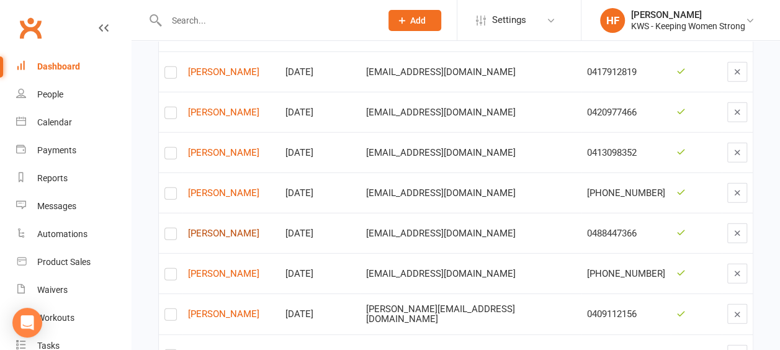
click at [228, 228] on link "[PERSON_NAME]" at bounding box center [231, 233] width 86 height 11
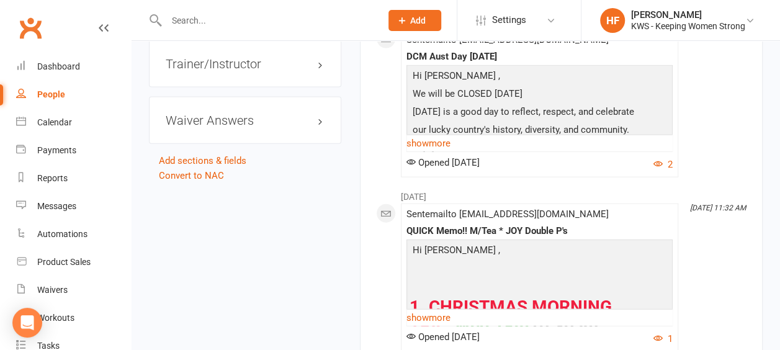
scroll to position [1117, 0]
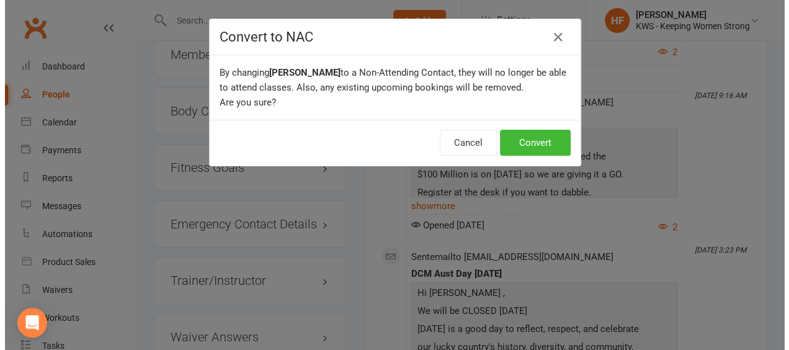
scroll to position [1102, 0]
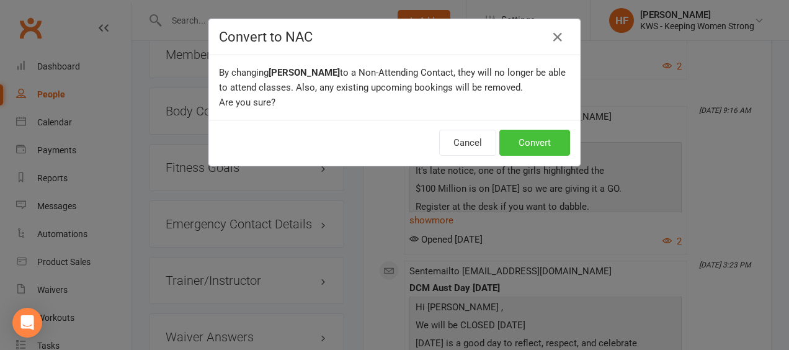
click at [534, 142] on button "Convert" at bounding box center [535, 143] width 71 height 26
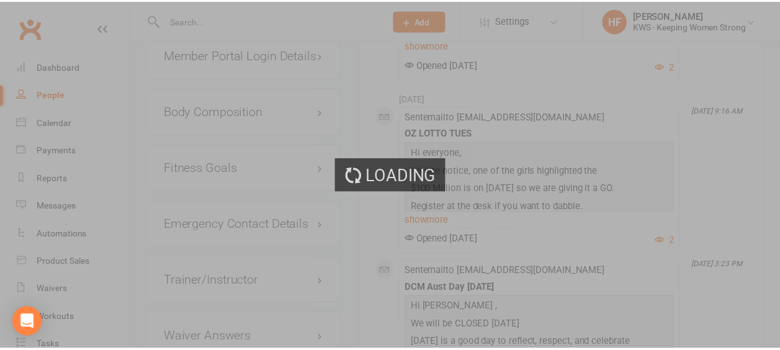
scroll to position [1117, 0]
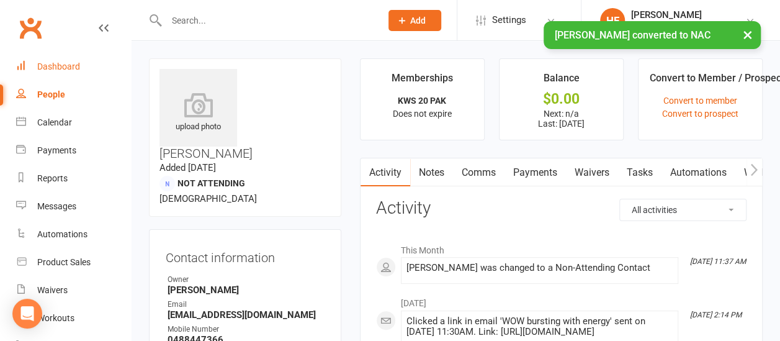
click at [63, 68] on div "Dashboard" at bounding box center [58, 66] width 43 height 10
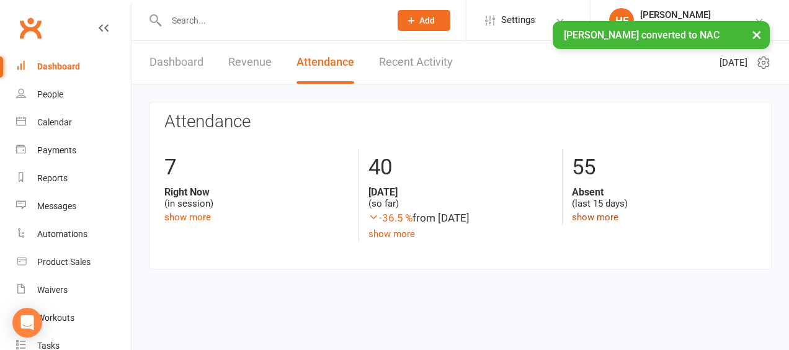
click at [589, 219] on link "show more" at bounding box center [595, 217] width 47 height 11
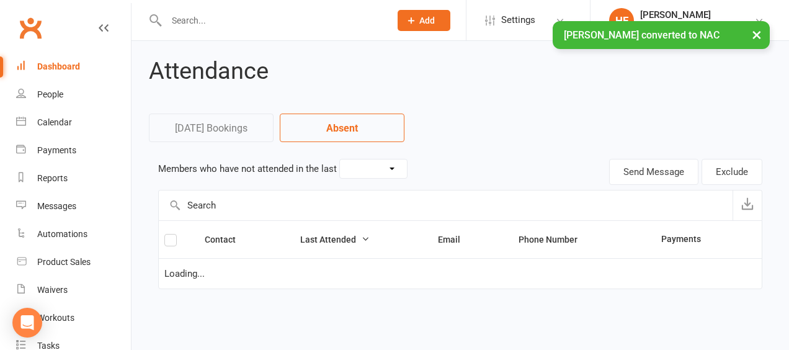
select select "15"
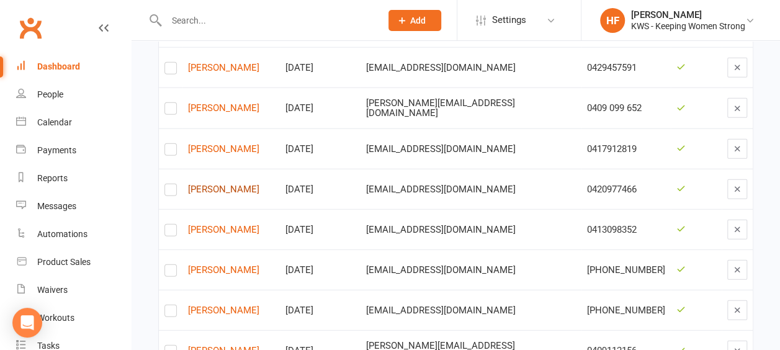
scroll to position [1522, 0]
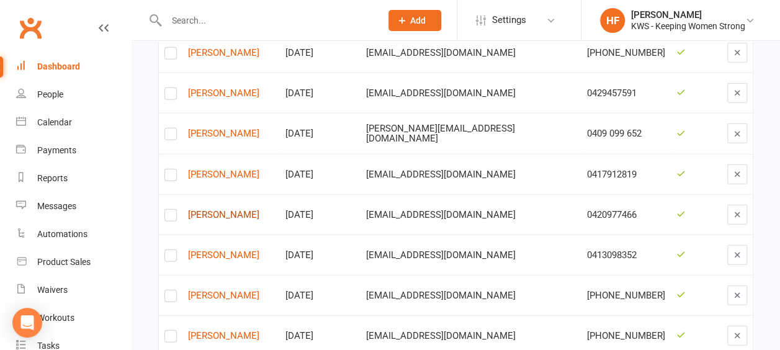
click at [227, 210] on link "[PERSON_NAME]" at bounding box center [231, 215] width 86 height 11
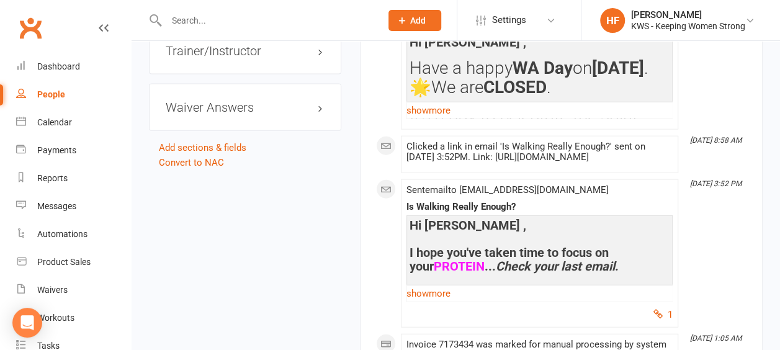
scroll to position [1303, 0]
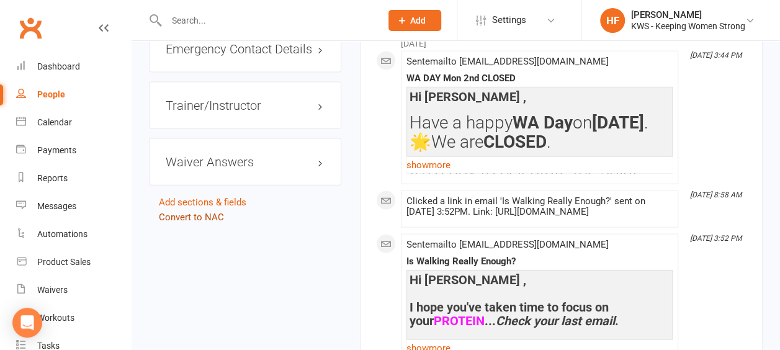
click at [182, 212] on link "Convert to NAC" at bounding box center [191, 217] width 65 height 11
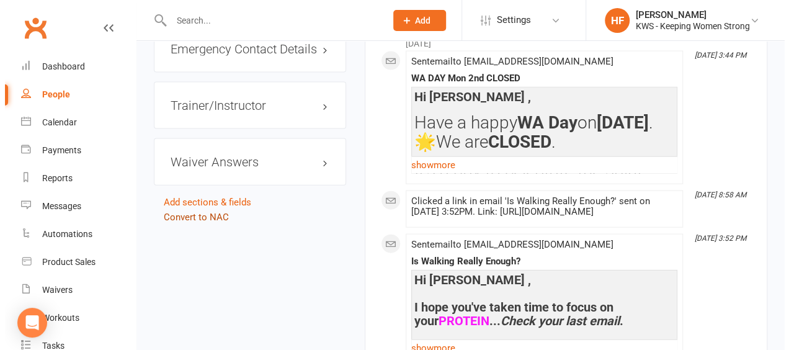
scroll to position [1288, 0]
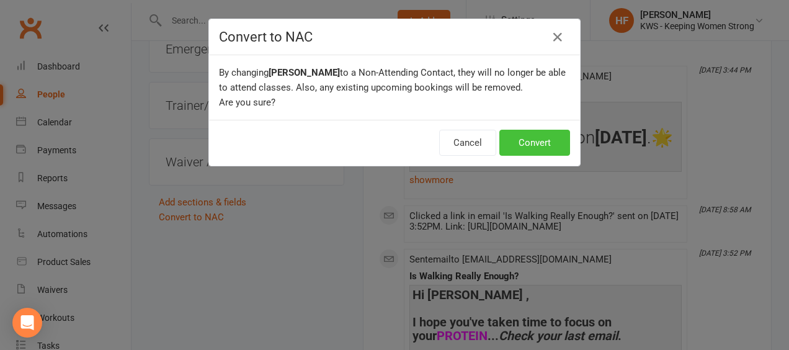
click at [542, 144] on button "Convert" at bounding box center [535, 143] width 71 height 26
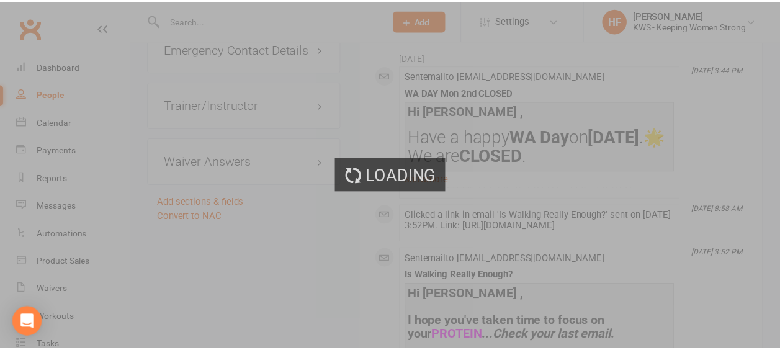
scroll to position [1303, 0]
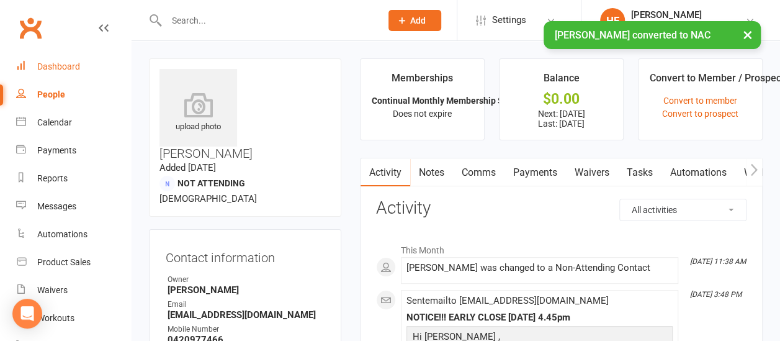
click at [56, 67] on div "Dashboard" at bounding box center [58, 66] width 43 height 10
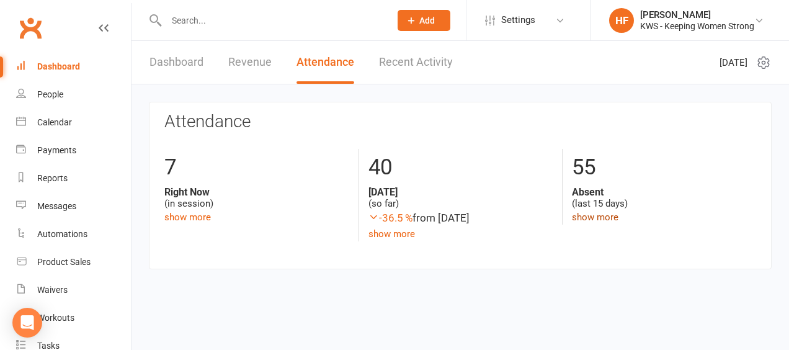
click at [582, 215] on link "show more" at bounding box center [595, 217] width 47 height 11
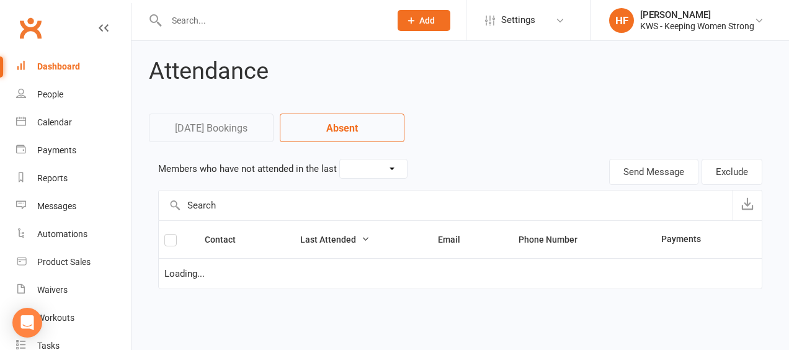
select select "15"
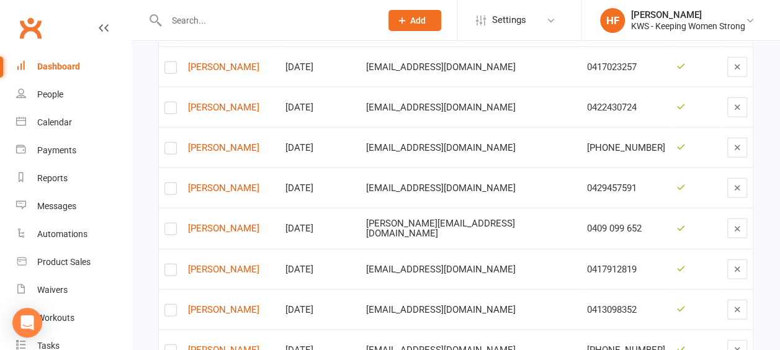
scroll to position [1490, 0]
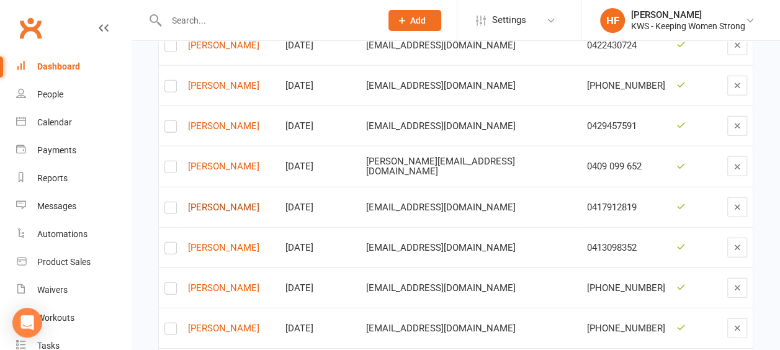
click at [209, 202] on link "[PERSON_NAME]" at bounding box center [231, 207] width 86 height 11
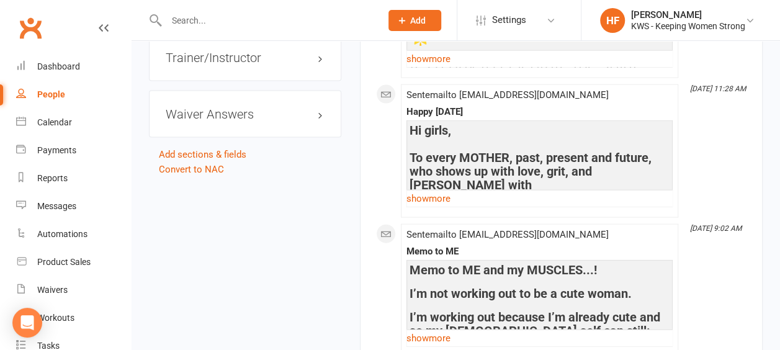
scroll to position [1179, 0]
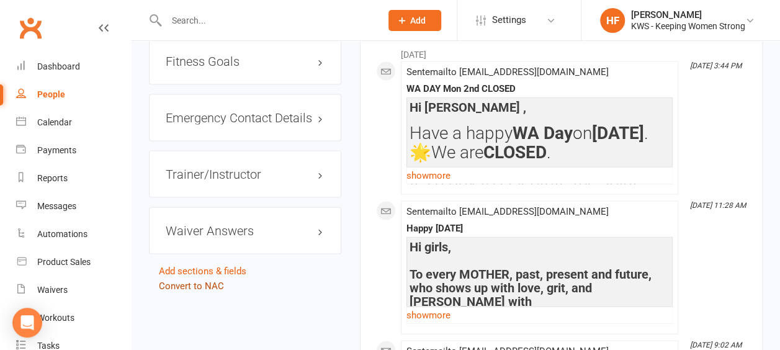
click at [207, 281] on link "Convert to NAC" at bounding box center [191, 286] width 65 height 11
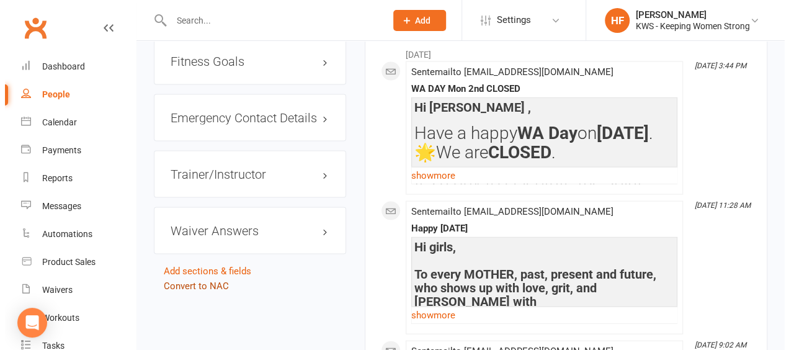
scroll to position [1164, 0]
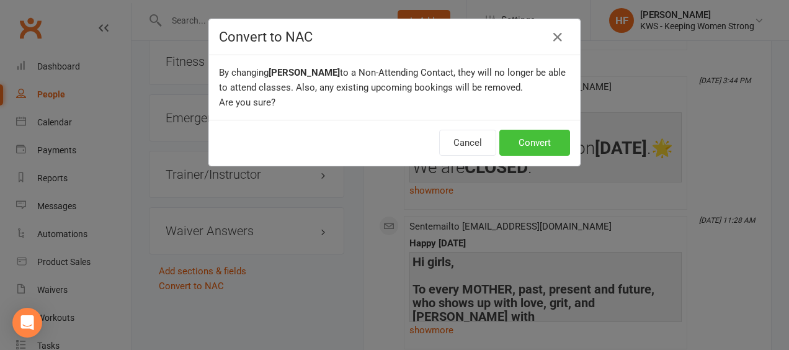
click at [516, 144] on button "Convert" at bounding box center [535, 143] width 71 height 26
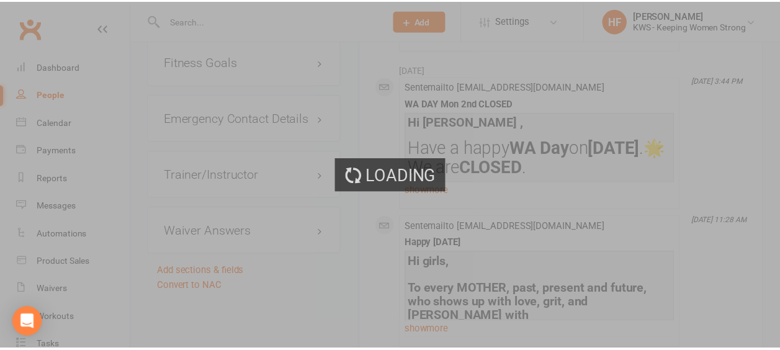
scroll to position [1179, 0]
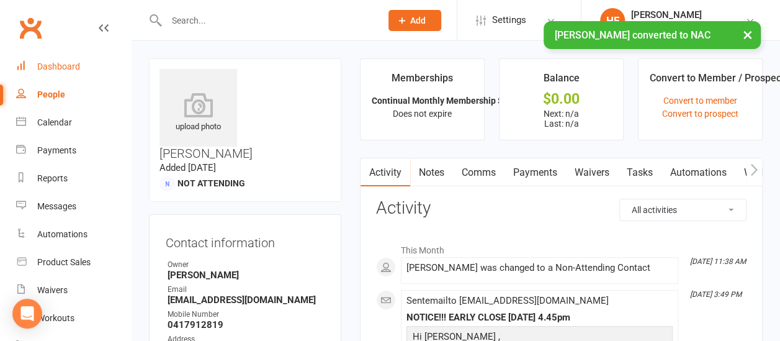
click at [68, 67] on div "Dashboard" at bounding box center [58, 66] width 43 height 10
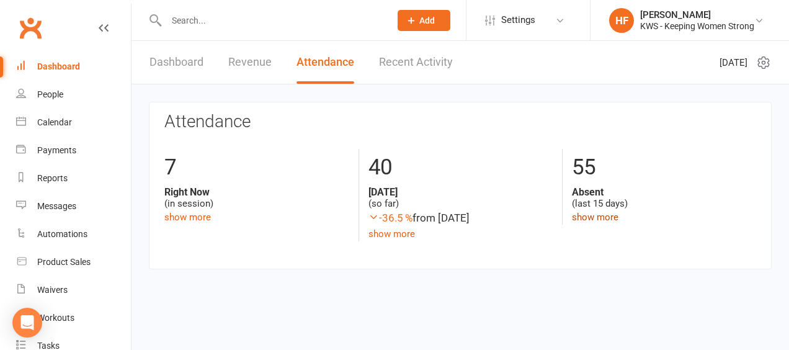
click at [592, 220] on link "show more" at bounding box center [595, 217] width 47 height 11
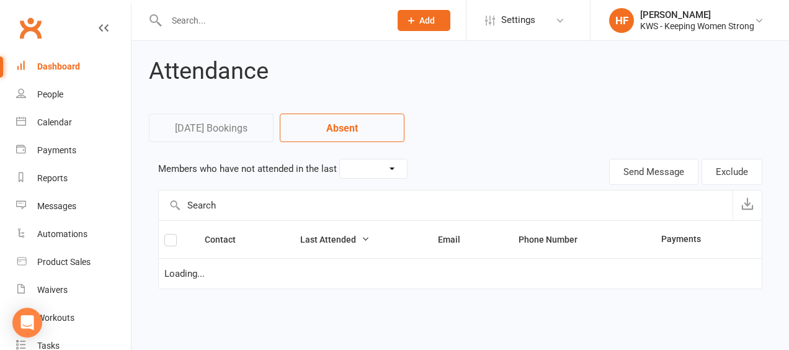
select select "15"
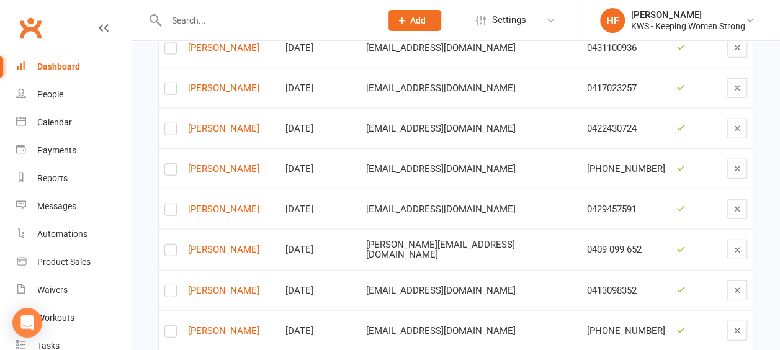
scroll to position [1256, 0]
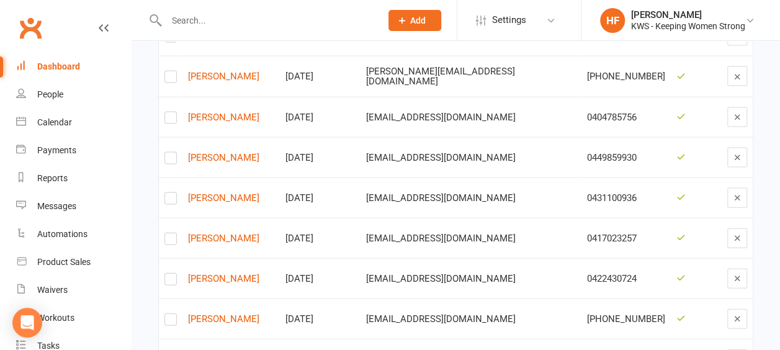
click at [65, 65] on div "Dashboard" at bounding box center [58, 66] width 43 height 10
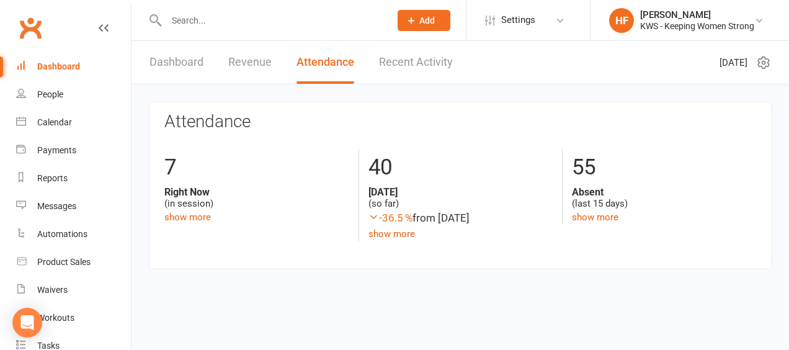
click at [178, 63] on link "Dashboard" at bounding box center [177, 62] width 54 height 43
